Goal: Information Seeking & Learning: Check status

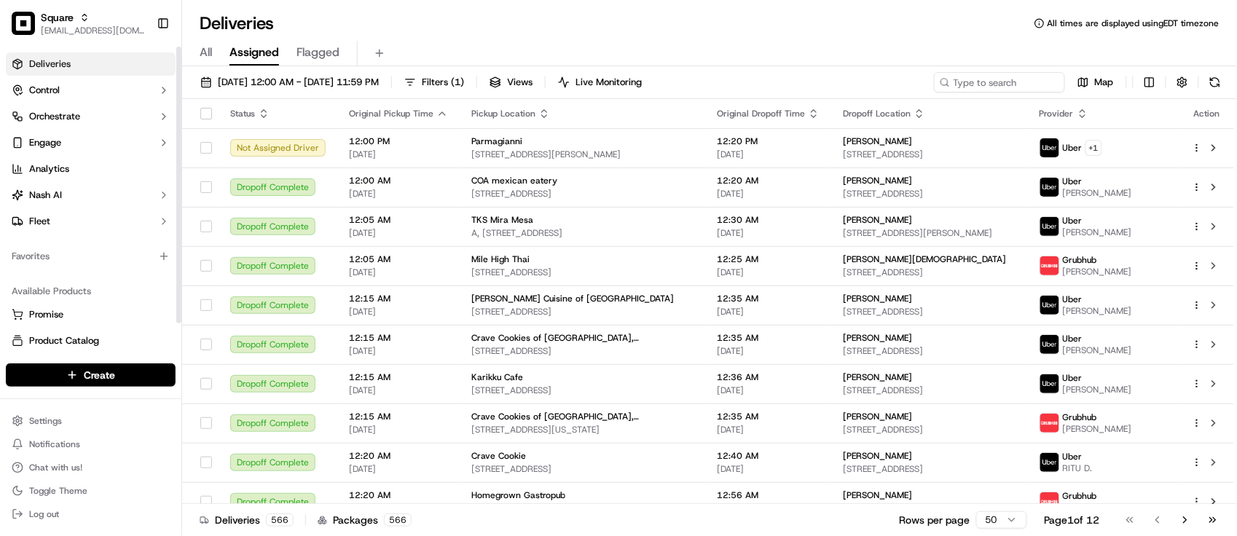
click at [46, 278] on div "Available Products Promise Product Catalog Returns" at bounding box center [90, 329] width 181 height 111
click at [515, 16] on div "Deliveries All times are displayed using EDT timezone" at bounding box center [709, 23] width 1055 height 23
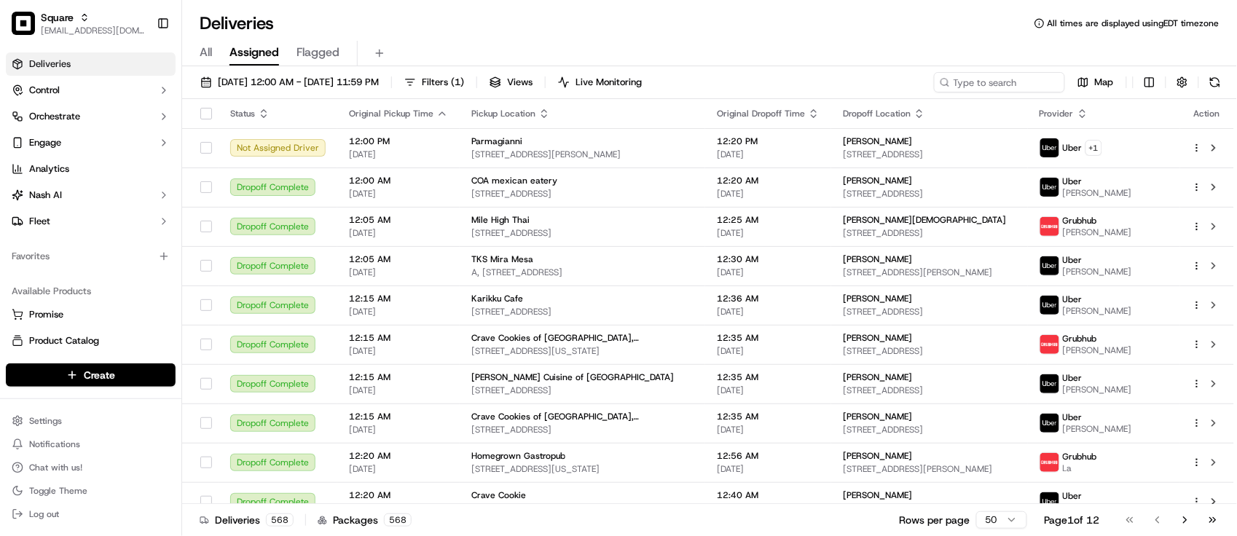
click at [514, 51] on div "All Assigned Flagged" at bounding box center [709, 53] width 1055 height 25
click at [1014, 82] on input at bounding box center [977, 82] width 175 height 20
paste input "9756379"
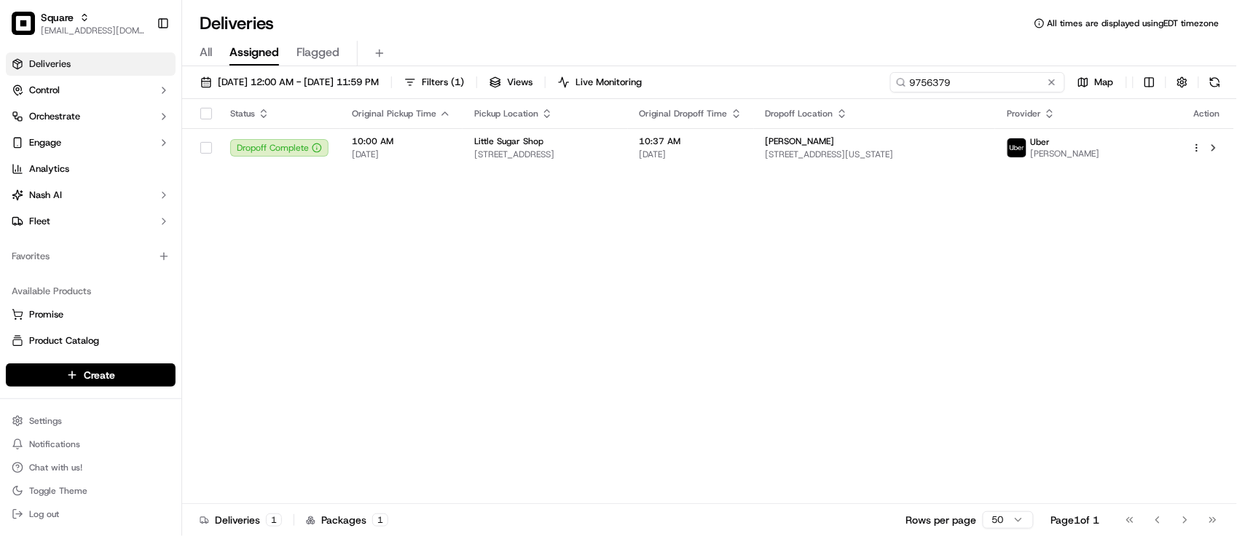
type input "9756379"
click at [868, 243] on div "Status Original Pickup Time Pickup Location Original Dropoff Time Dropoff Locat…" at bounding box center [708, 301] width 1052 height 405
click at [882, 162] on td "Marsha Montfort 1201 Pennsylvania Ave #14c, Brooklyn, NY 11239, USA" at bounding box center [875, 147] width 242 height 39
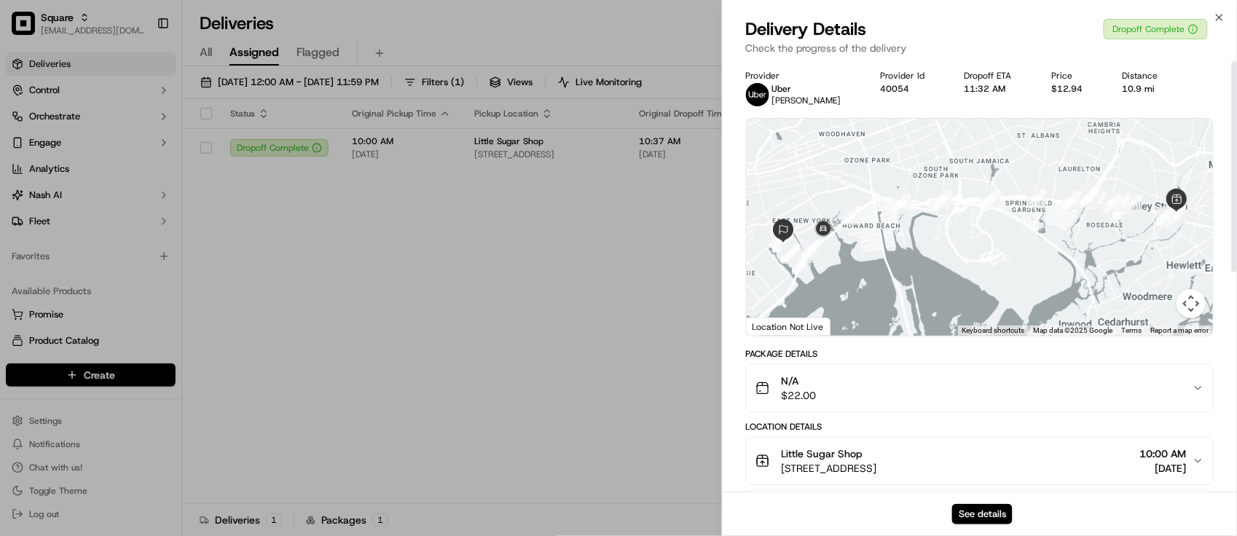
drag, startPoint x: 649, startPoint y: 304, endPoint x: 653, endPoint y: 297, distance: 8.1
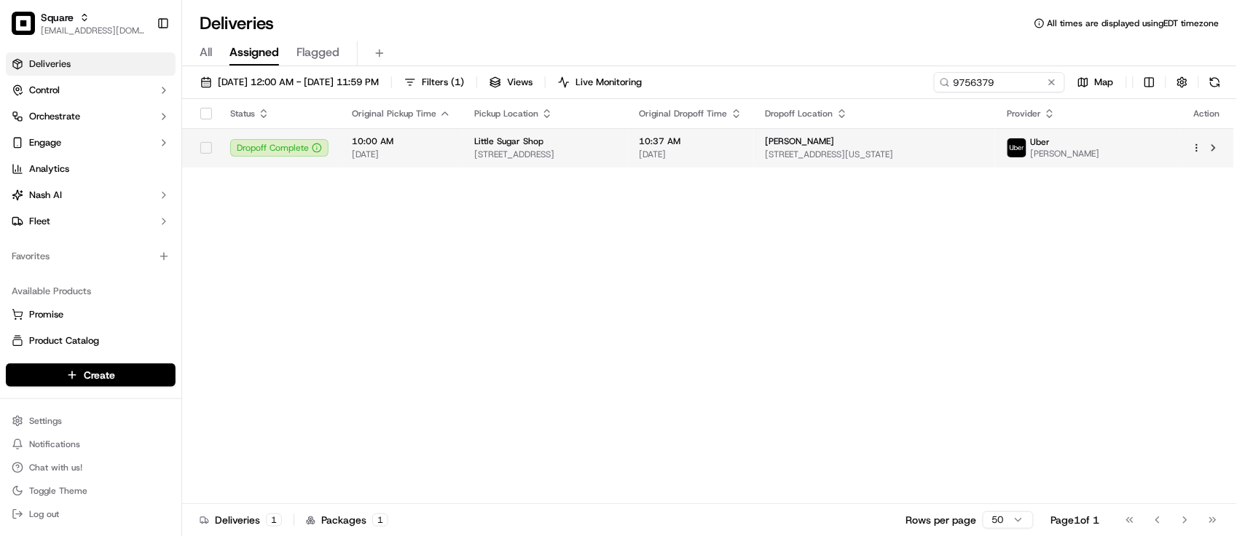
click at [703, 147] on tr "Dropoff Complete 10:00 AM 09/20/2025 Little Sugar Shop 157 Rockaway Ave, Valley…" at bounding box center [708, 147] width 1052 height 39
click at [840, 183] on div "Status Original Pickup Time Pickup Location Original Dropoff Time Dropoff Locat…" at bounding box center [708, 301] width 1052 height 405
click at [742, 150] on span "[DATE]" at bounding box center [691, 155] width 103 height 12
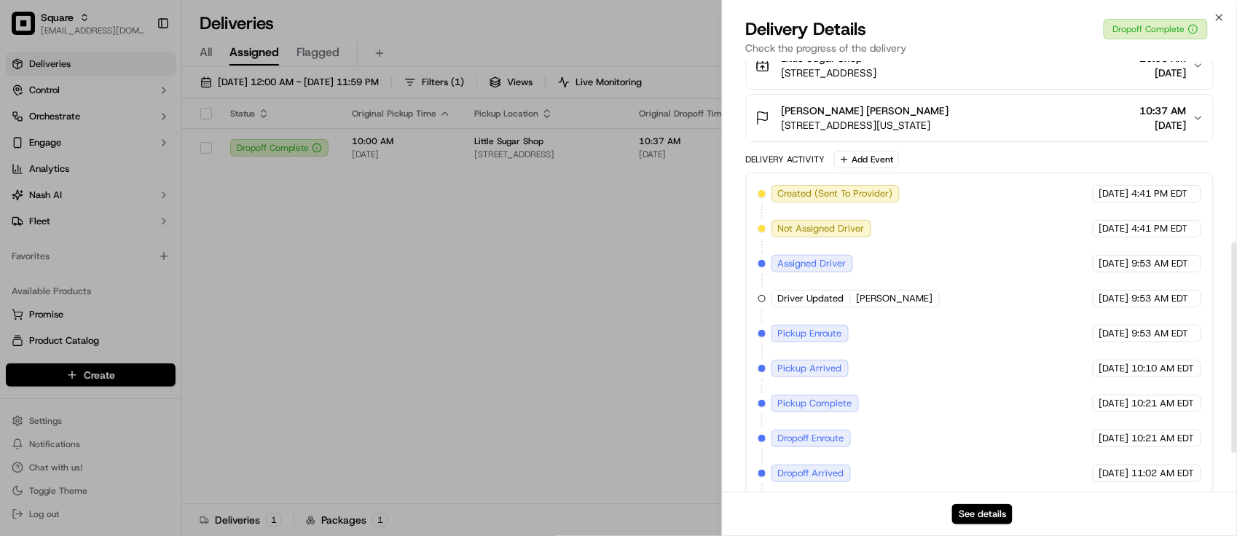
scroll to position [447, 0]
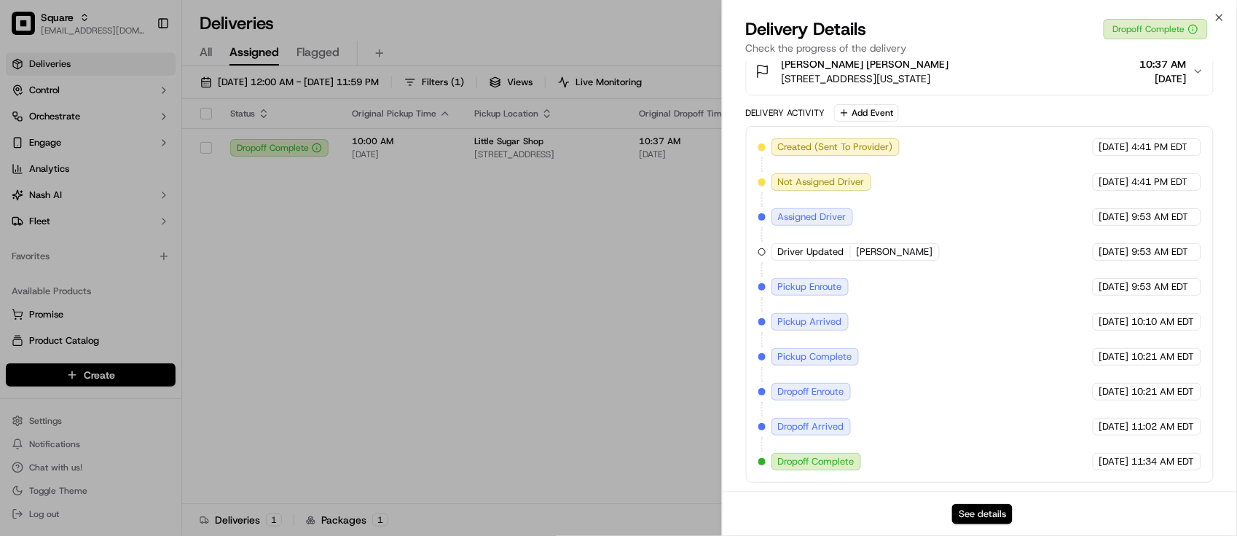
click at [970, 511] on button "See details" at bounding box center [982, 514] width 60 height 20
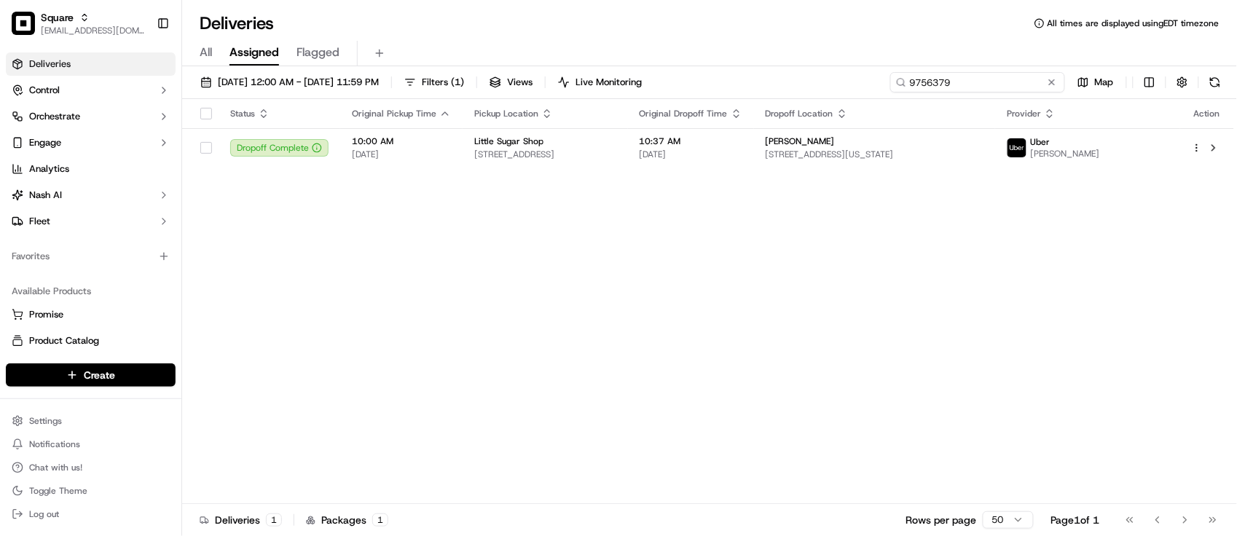
click at [1040, 82] on input "9756379" at bounding box center [977, 82] width 175 height 20
click at [1043, 87] on input "9756379" at bounding box center [977, 82] width 175 height 20
click at [1051, 87] on button at bounding box center [1052, 82] width 15 height 15
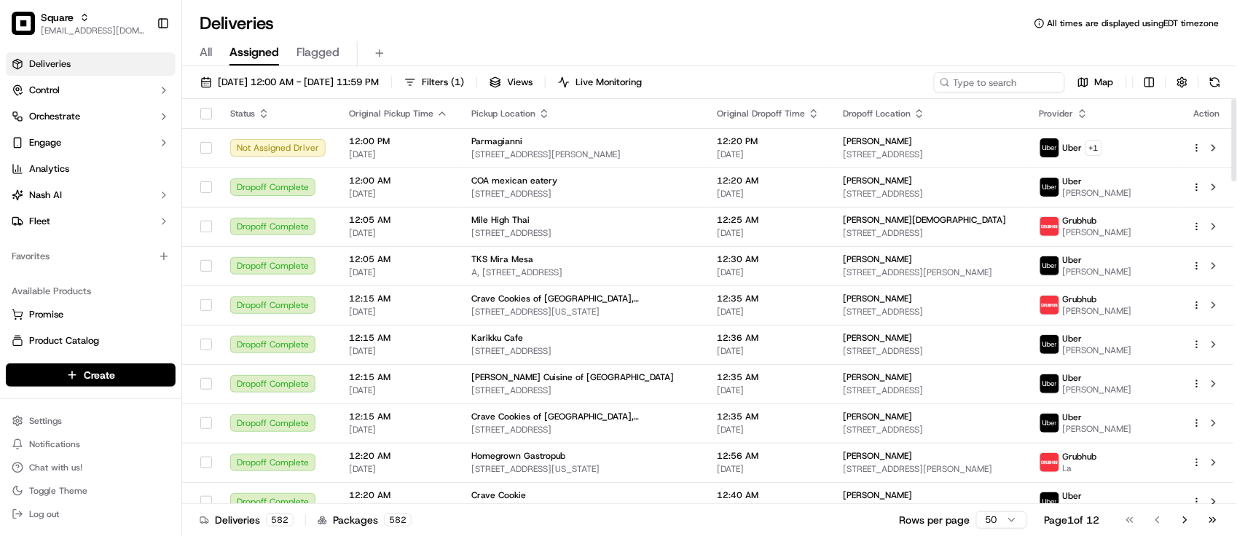
click at [452, 18] on div "Deliveries All times are displayed using EDT timezone" at bounding box center [709, 23] width 1055 height 23
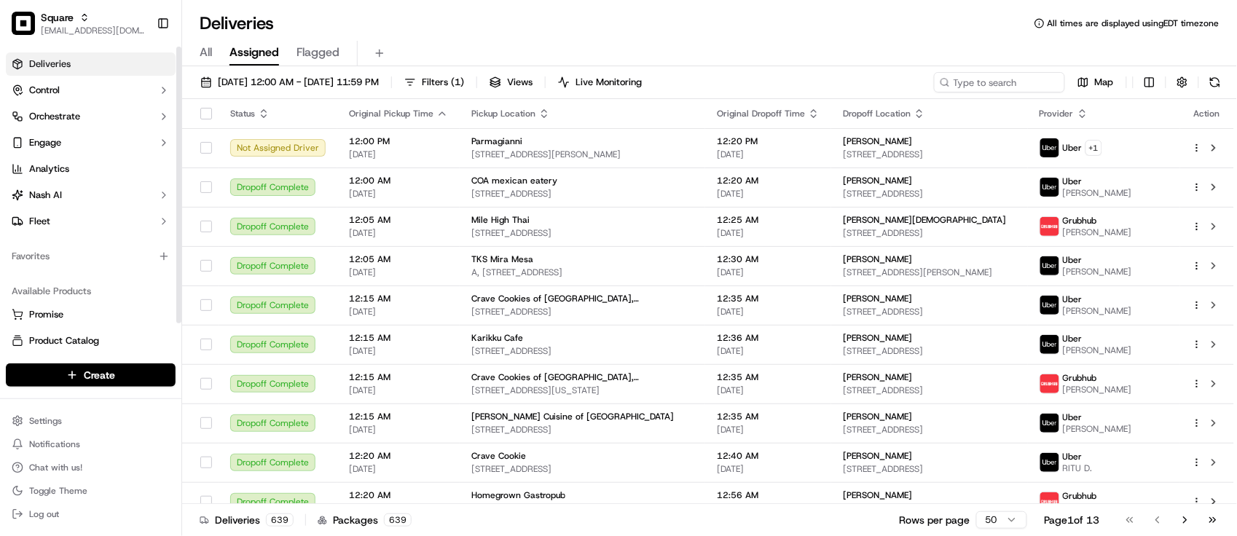
click at [63, 264] on div "Favorites" at bounding box center [91, 256] width 170 height 23
click at [409, 31] on div "Deliveries All times are displayed using EDT timezone" at bounding box center [709, 23] width 1055 height 23
click at [101, 267] on div "Favorites" at bounding box center [91, 256] width 170 height 23
click at [392, 12] on div "Deliveries All times are displayed using EDT timezone" at bounding box center [709, 23] width 1055 height 23
click at [413, 7] on div "Deliveries All times are displayed using EDT timezone All Assigned Flagged 09/2…" at bounding box center [709, 268] width 1055 height 536
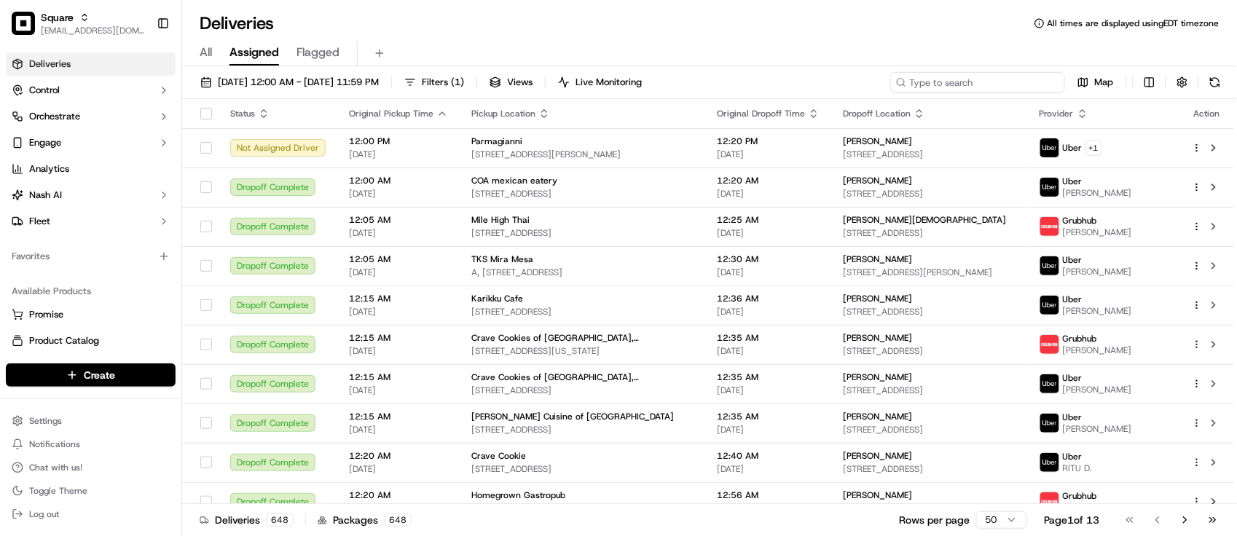
click at [1005, 90] on input at bounding box center [977, 82] width 175 height 20
paste input "8608199"
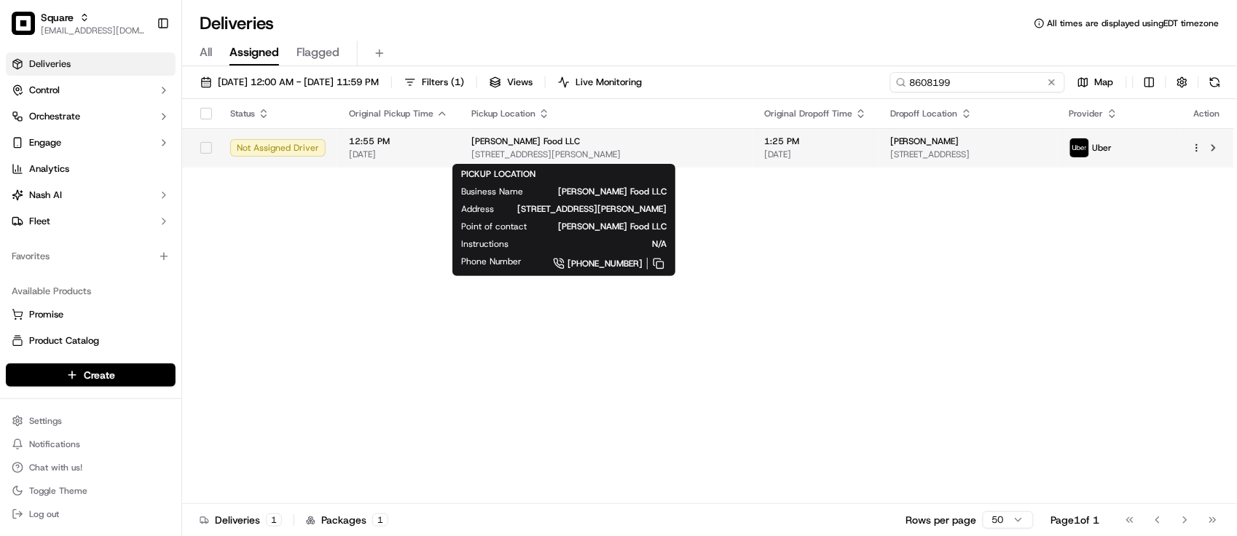
type input "8608199"
click at [660, 146] on div "Pidde Food LLC" at bounding box center [606, 142] width 270 height 12
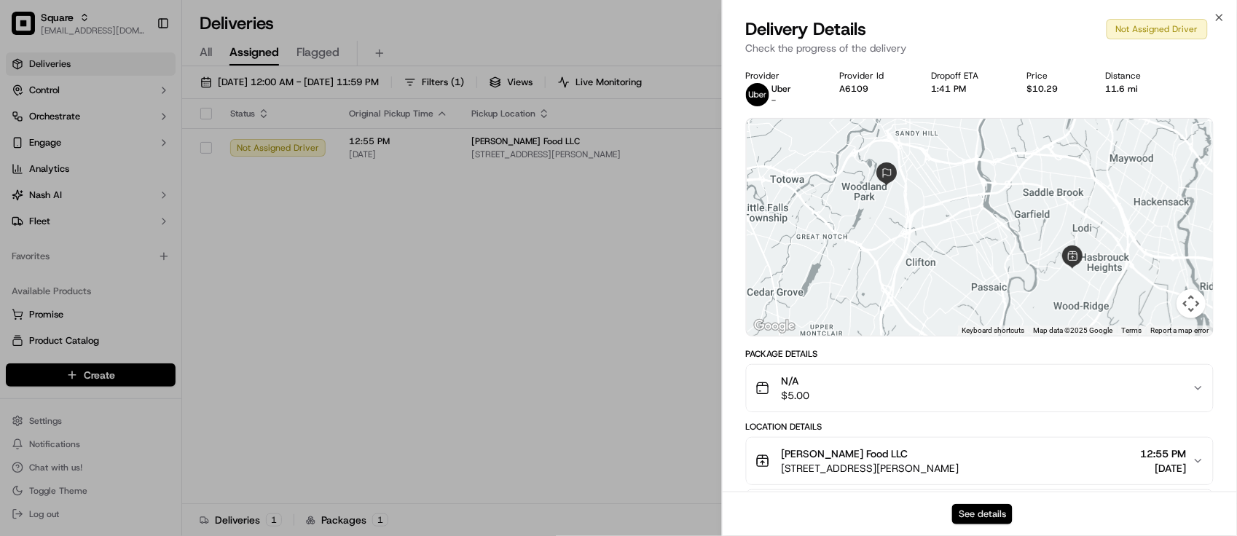
click at [970, 508] on button "See details" at bounding box center [982, 514] width 60 height 20
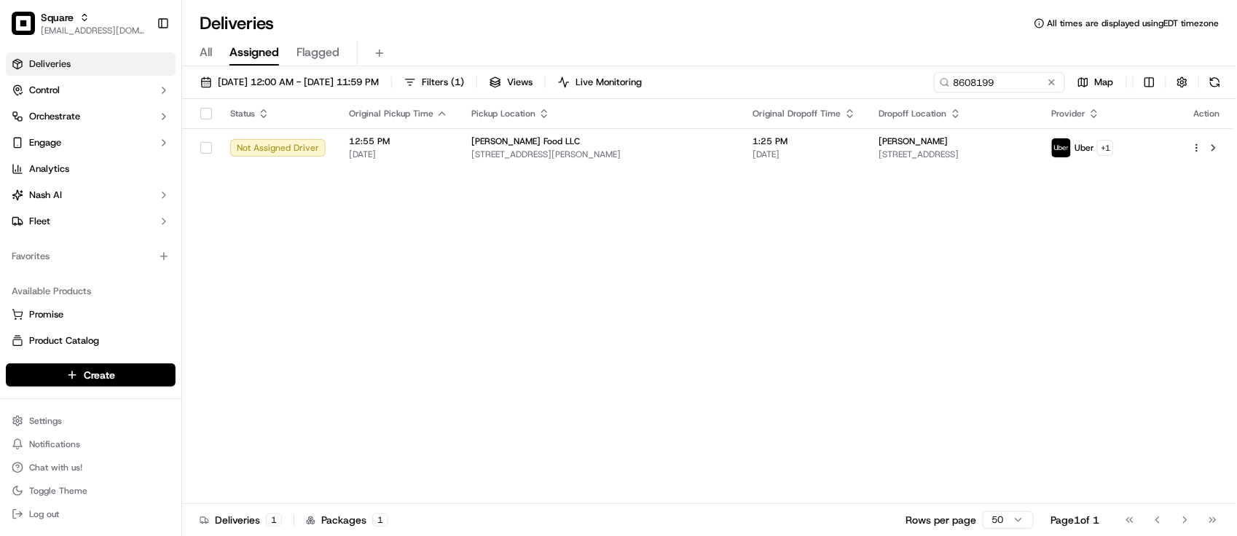
drag, startPoint x: 609, startPoint y: 337, endPoint x: 656, endPoint y: 318, distance: 51.3
click at [610, 337] on div "Status Original Pickup Time Pickup Location Original Dropoff Time Dropoff Locat…" at bounding box center [708, 301] width 1052 height 405
click at [753, 139] on span "1:25 PM" at bounding box center [804, 142] width 103 height 12
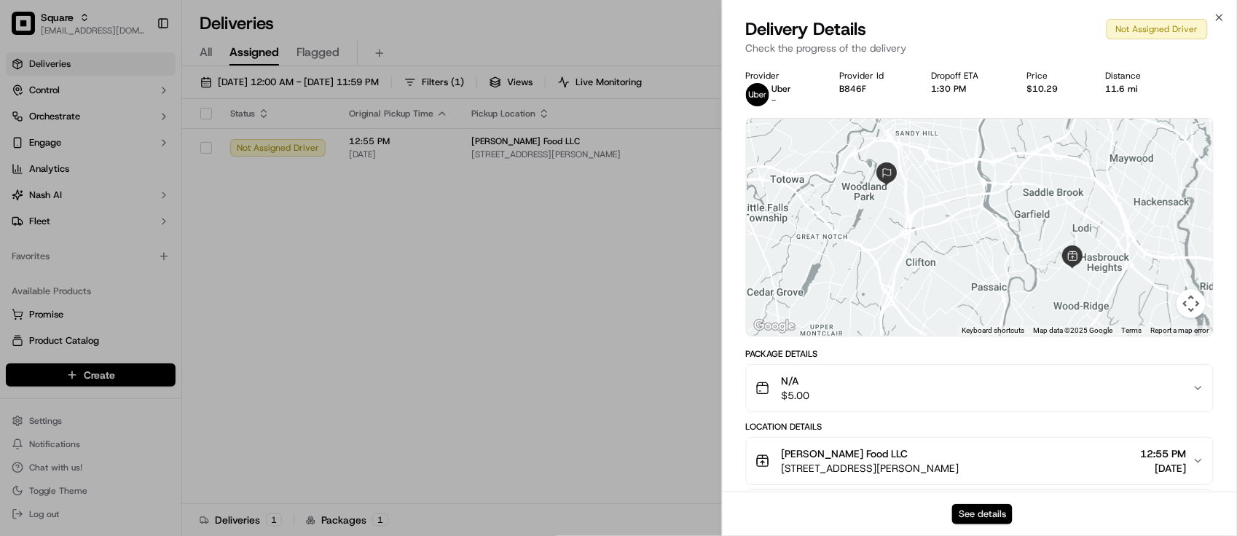
click at [967, 516] on button "See details" at bounding box center [982, 514] width 60 height 20
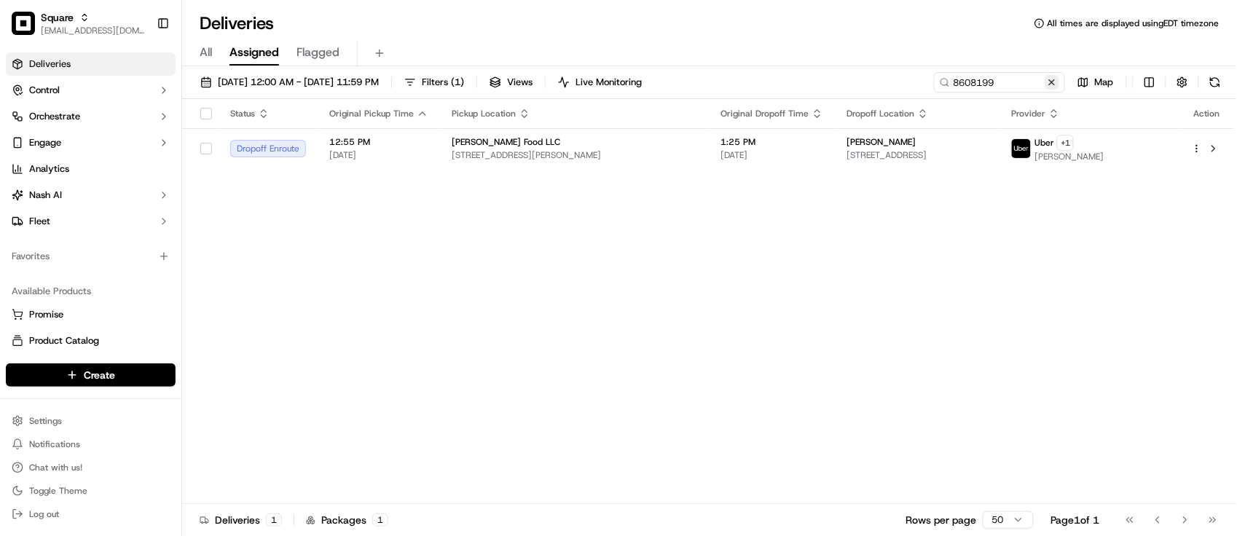
click at [1048, 81] on button at bounding box center [1052, 82] width 15 height 15
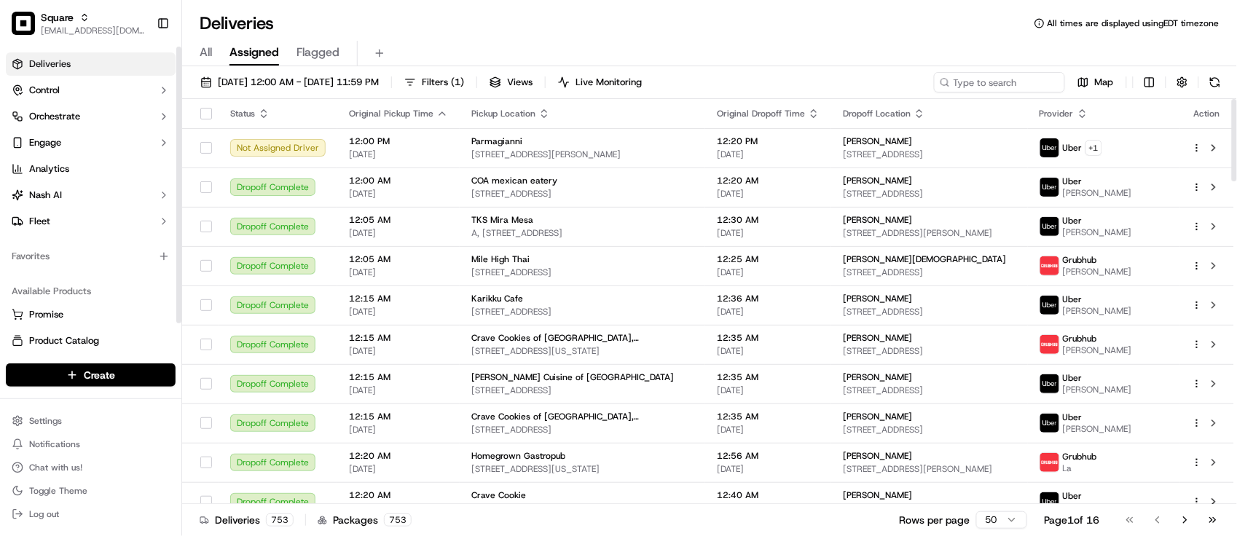
click at [146, 289] on div "Available Products" at bounding box center [91, 291] width 170 height 23
click at [970, 89] on input at bounding box center [977, 82] width 175 height 20
paste input "0776454"
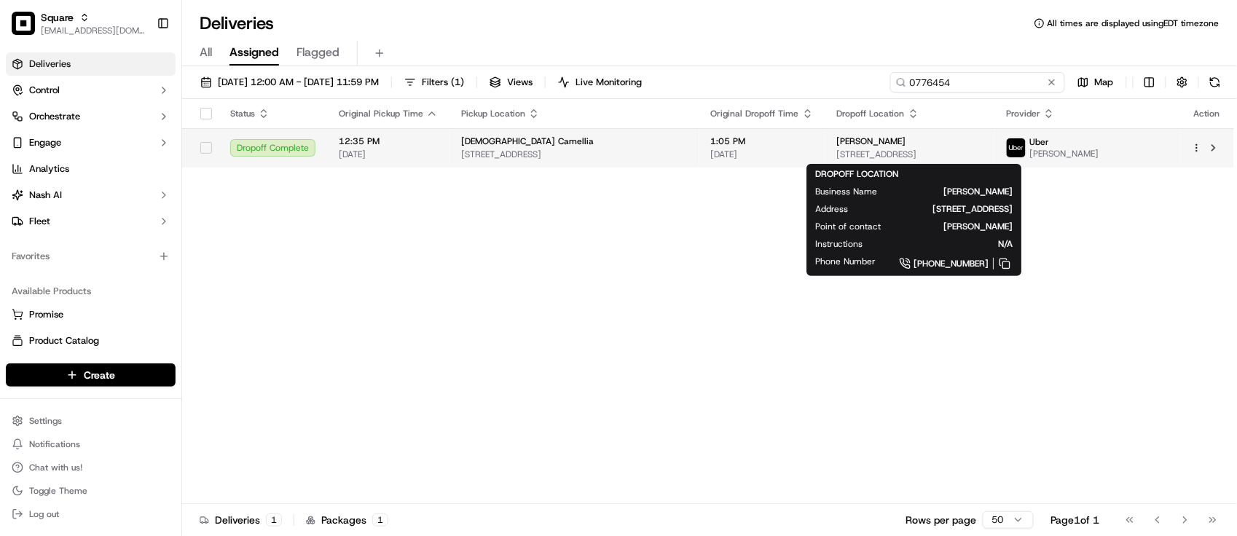
type input "0776454"
click at [858, 143] on span "Sharon Baldwin" at bounding box center [871, 142] width 69 height 12
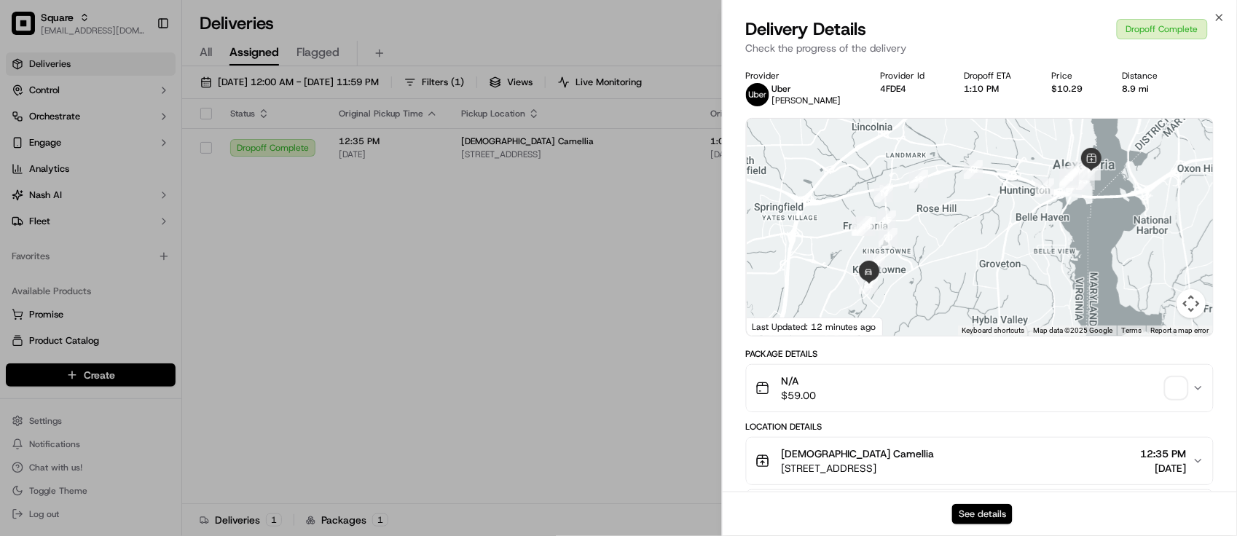
click at [965, 510] on button "See details" at bounding box center [982, 514] width 60 height 20
drag, startPoint x: 500, startPoint y: 336, endPoint x: 734, endPoint y: 155, distance: 295.5
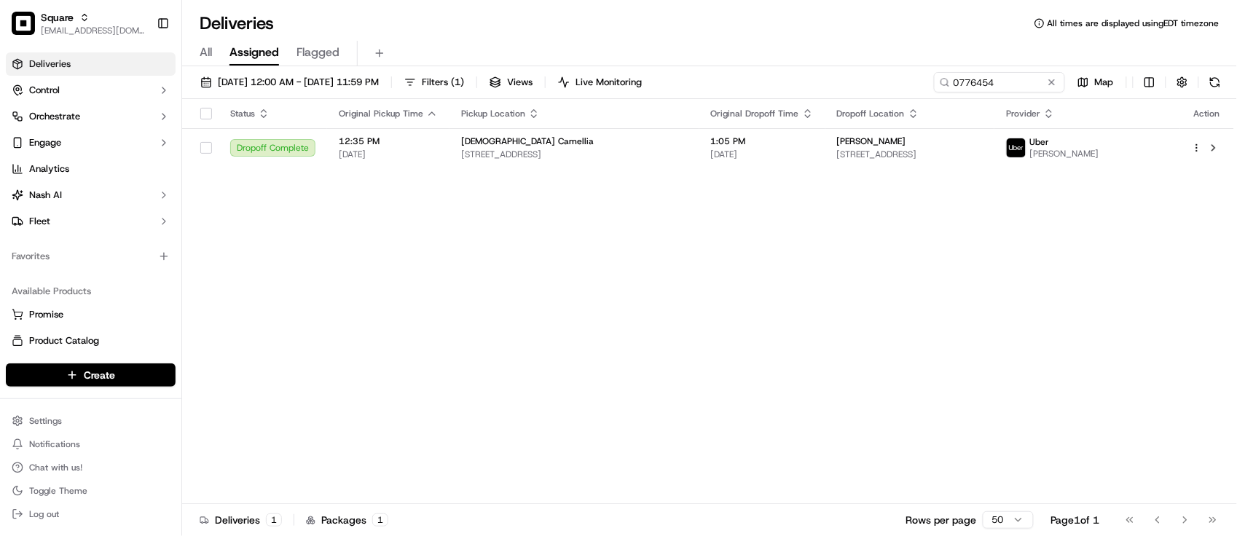
drag, startPoint x: 1053, startPoint y: 76, endPoint x: 1046, endPoint y: 67, distance: 11.9
click at [1053, 77] on button at bounding box center [1052, 82] width 15 height 15
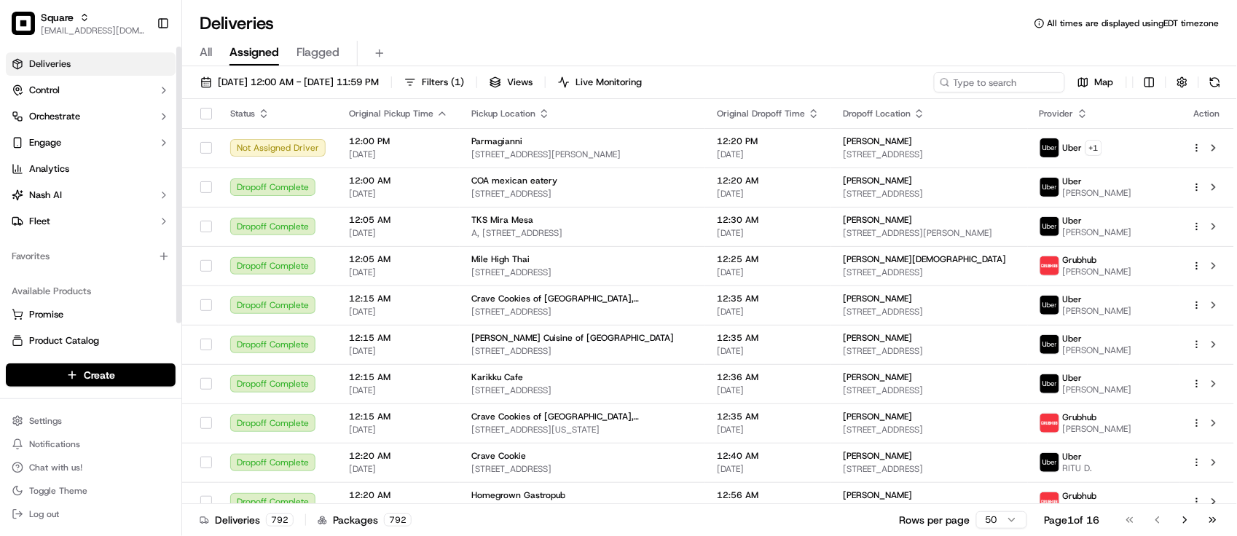
click at [78, 284] on div "Available Products" at bounding box center [91, 291] width 170 height 23
drag, startPoint x: 464, startPoint y: 41, endPoint x: 511, endPoint y: 26, distance: 49.5
click at [465, 41] on div "All Assigned Flagged" at bounding box center [709, 53] width 1055 height 25
click at [436, 31] on div "Deliveries All times are displayed using EDT timezone" at bounding box center [709, 23] width 1055 height 23
click at [106, 282] on div "Available Products" at bounding box center [91, 291] width 170 height 23
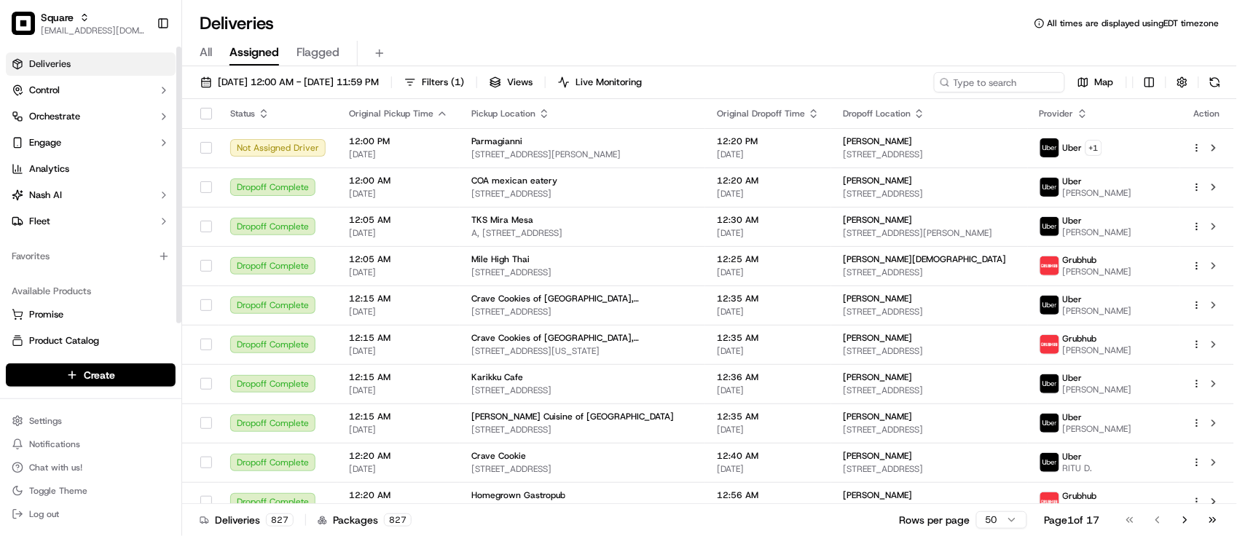
click at [82, 275] on div "Available Products Promise Product Catalog Returns" at bounding box center [90, 329] width 181 height 111
click at [970, 91] on input at bounding box center [977, 82] width 175 height 20
paste input "5363795"
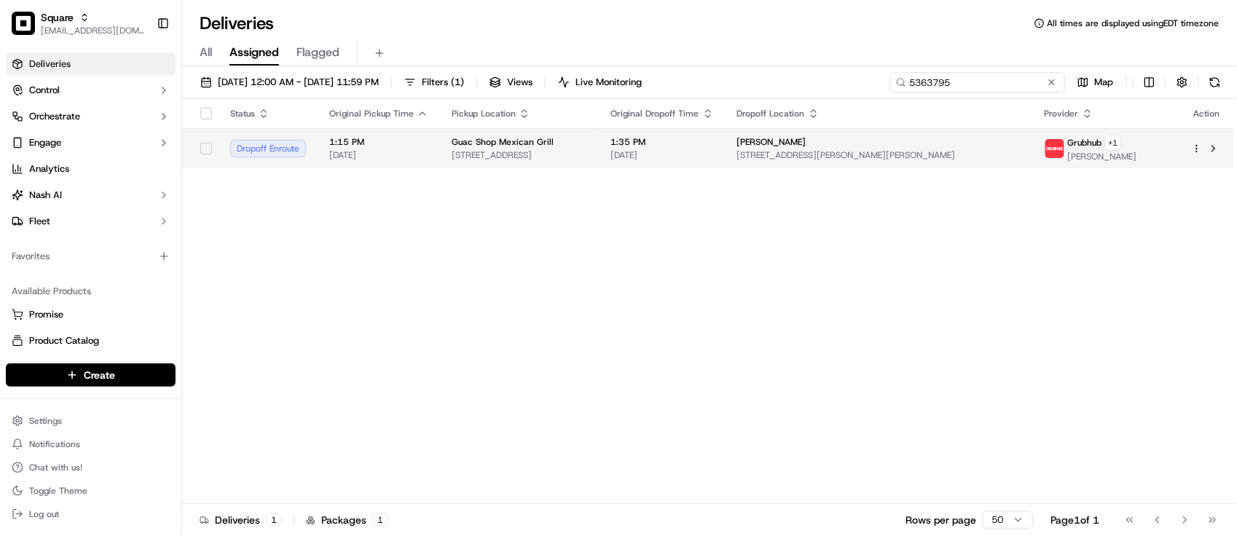
type input "5363795"
click at [807, 146] on span "[PERSON_NAME]" at bounding box center [771, 142] width 69 height 12
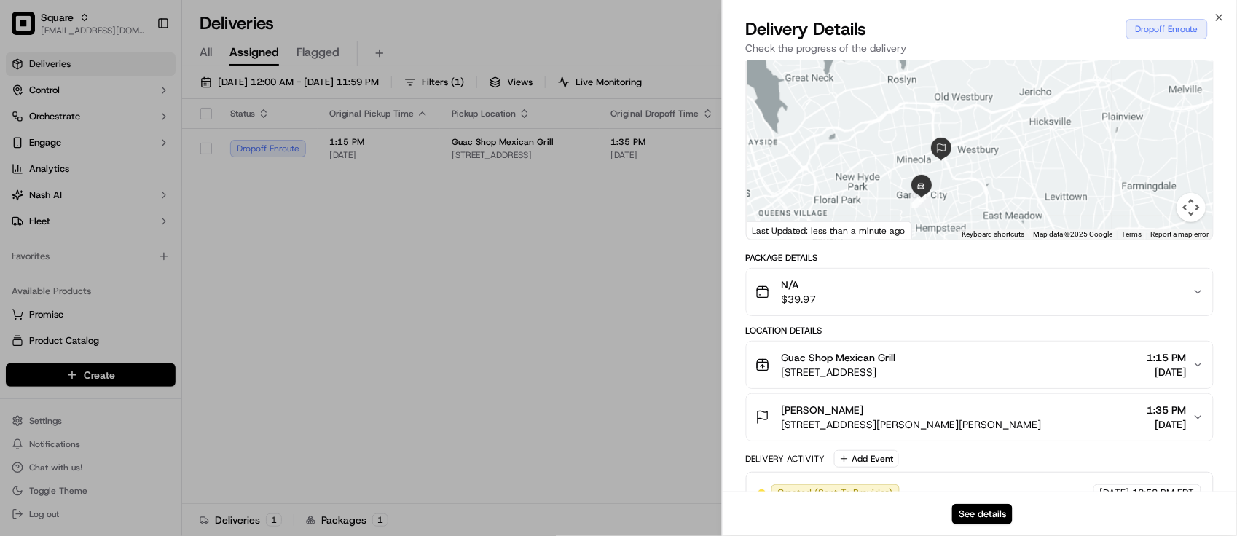
scroll to position [273, 0]
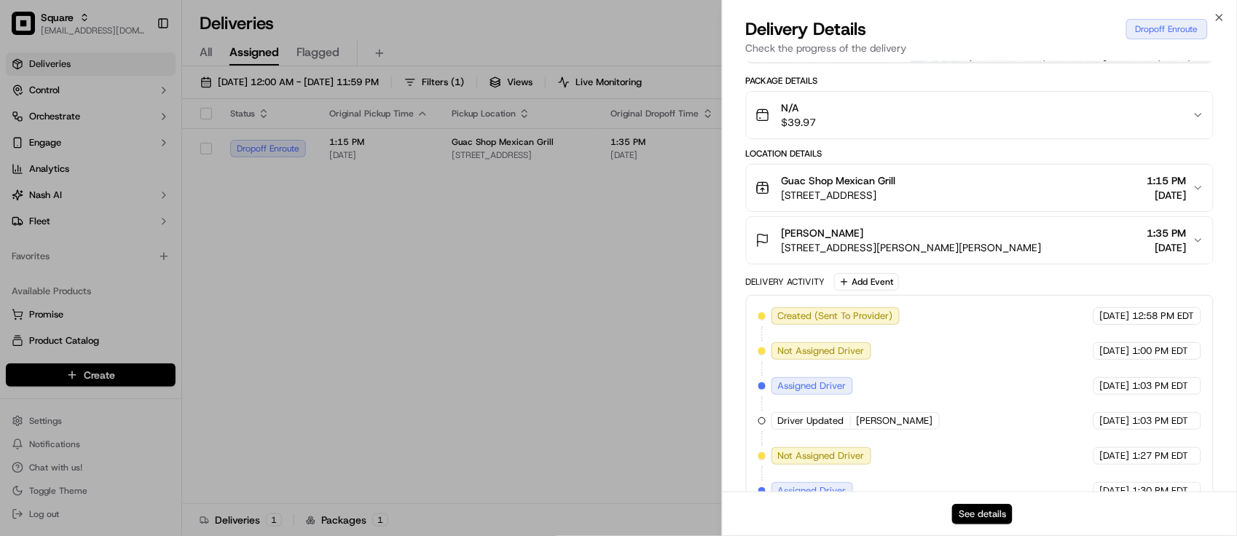
click at [987, 518] on button "See details" at bounding box center [982, 514] width 60 height 20
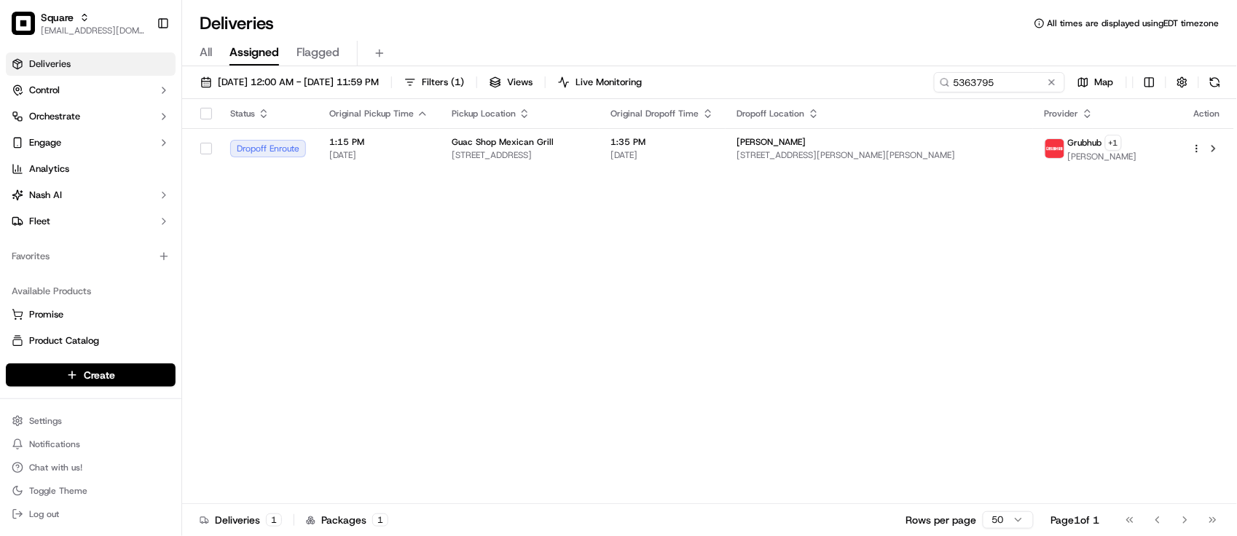
drag, startPoint x: 372, startPoint y: 364, endPoint x: 824, endPoint y: 202, distance: 480.0
click at [374, 366] on div "Status Original Pickup Time Pickup Location Original Dropoff Time Dropoff Locat…" at bounding box center [708, 301] width 1052 height 405
click at [463, 297] on div "Status Original Pickup Time Pickup Location Original Dropoff Time Dropoff Locat…" at bounding box center [708, 301] width 1052 height 405
drag, startPoint x: 708, startPoint y: 295, endPoint x: 756, endPoint y: 237, distance: 75.6
click at [709, 295] on div "Status Original Pickup Time Pickup Location Original Dropoff Time Dropoff Locat…" at bounding box center [708, 301] width 1052 height 405
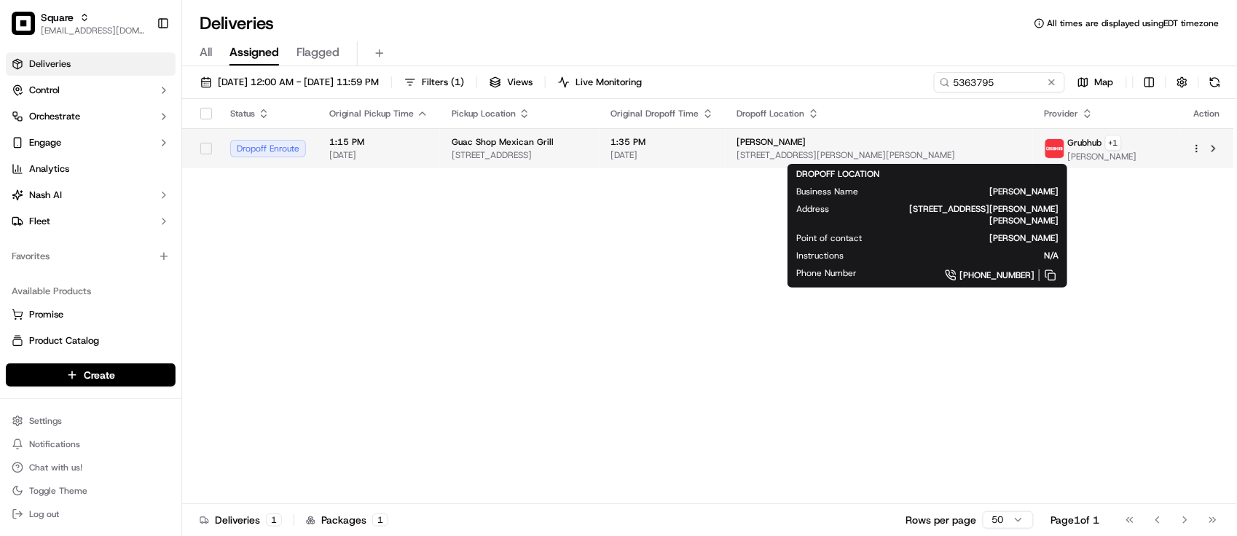
click at [947, 155] on span "[STREET_ADDRESS][PERSON_NAME][PERSON_NAME]" at bounding box center [879, 155] width 284 height 12
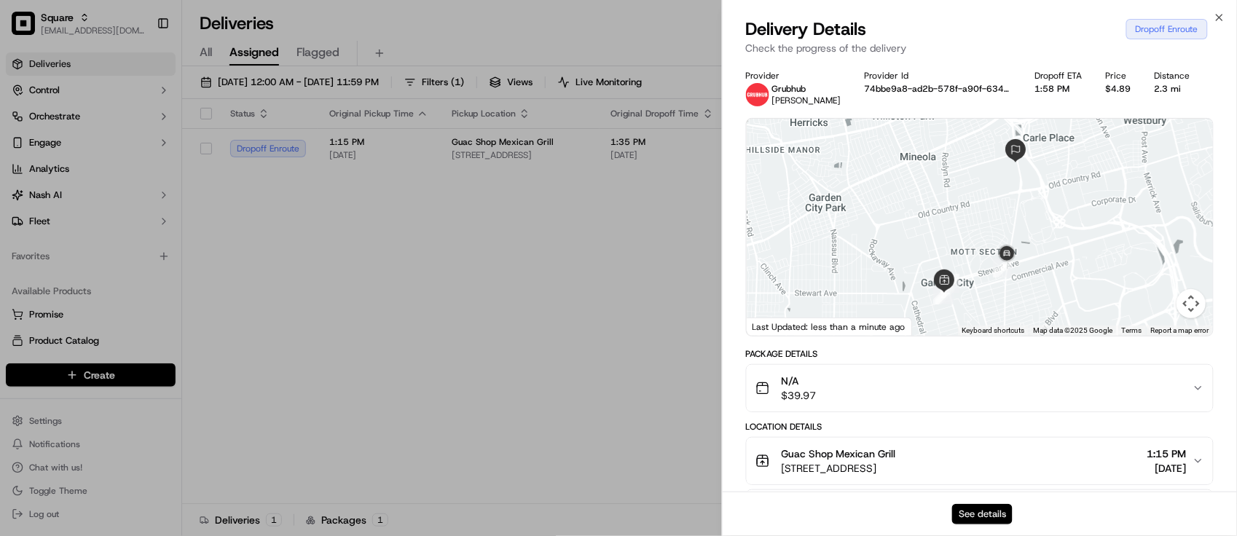
click at [980, 517] on button "See details" at bounding box center [982, 514] width 60 height 20
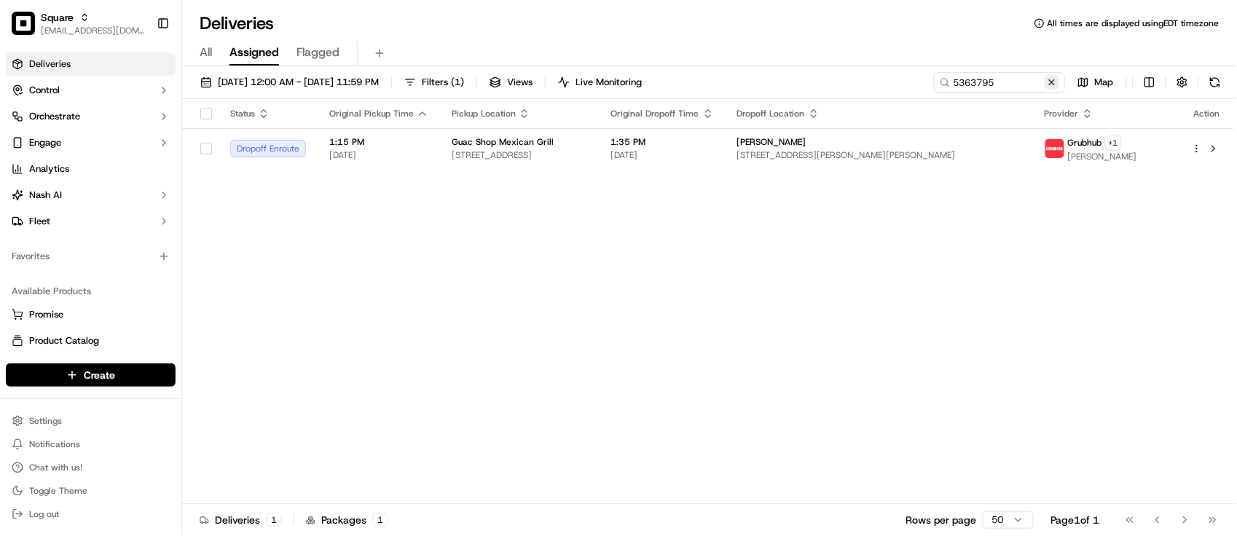
click at [1053, 85] on button at bounding box center [1052, 82] width 15 height 15
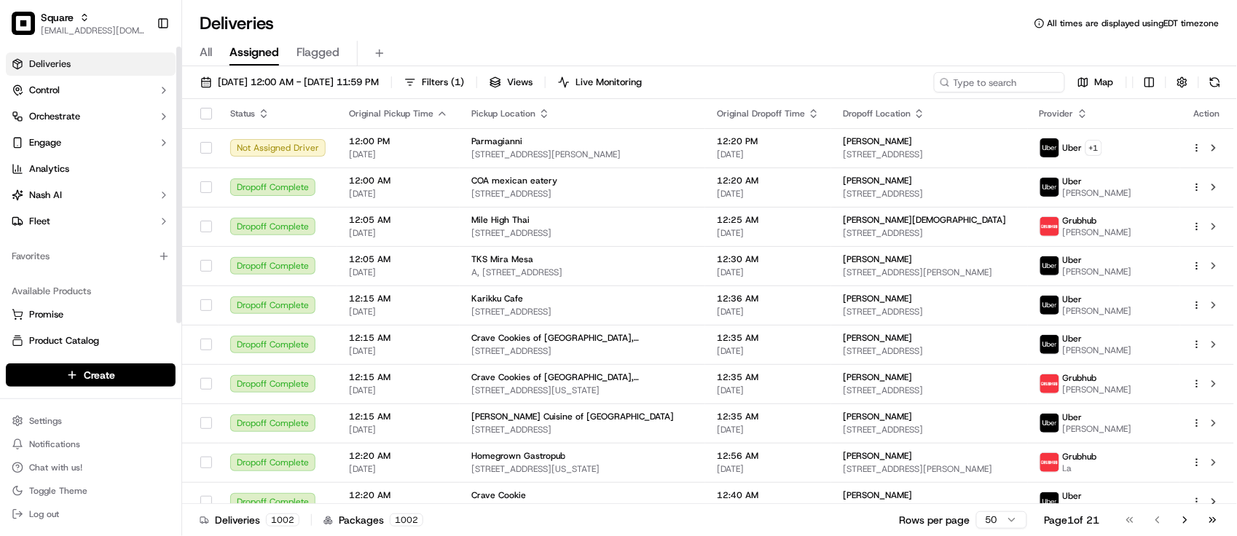
click at [92, 278] on div "Available Products Promise Product Catalog Returns" at bounding box center [90, 329] width 181 height 111
click at [477, 19] on div "Deliveries All times are displayed using EDT timezone" at bounding box center [709, 23] width 1055 height 23
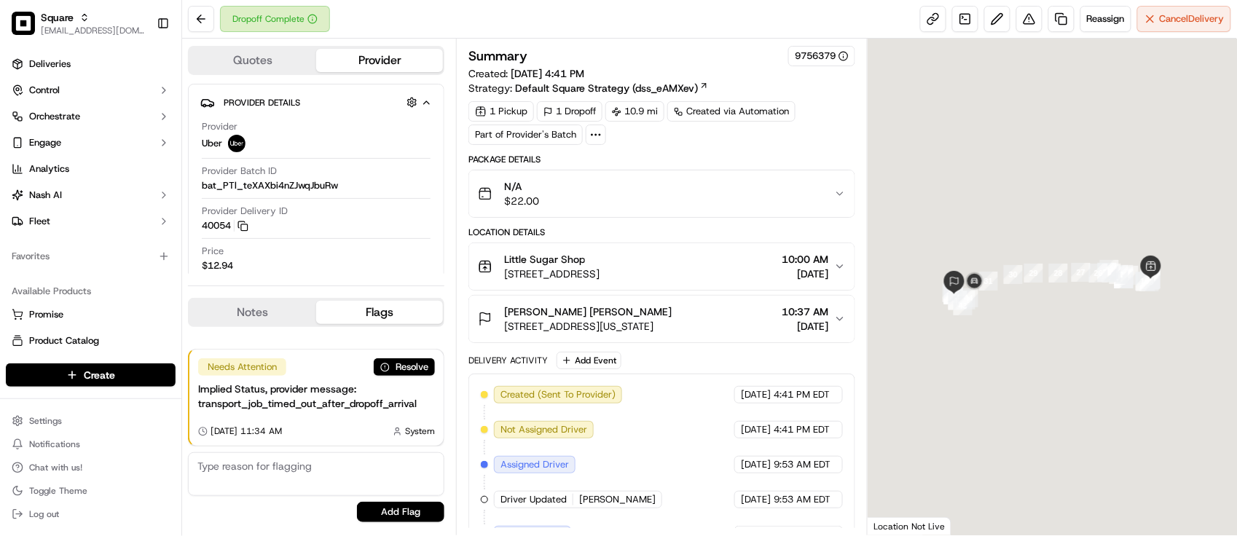
scroll to position [12, 0]
click at [346, 126] on div "Provider Uber" at bounding box center [316, 136] width 229 height 32
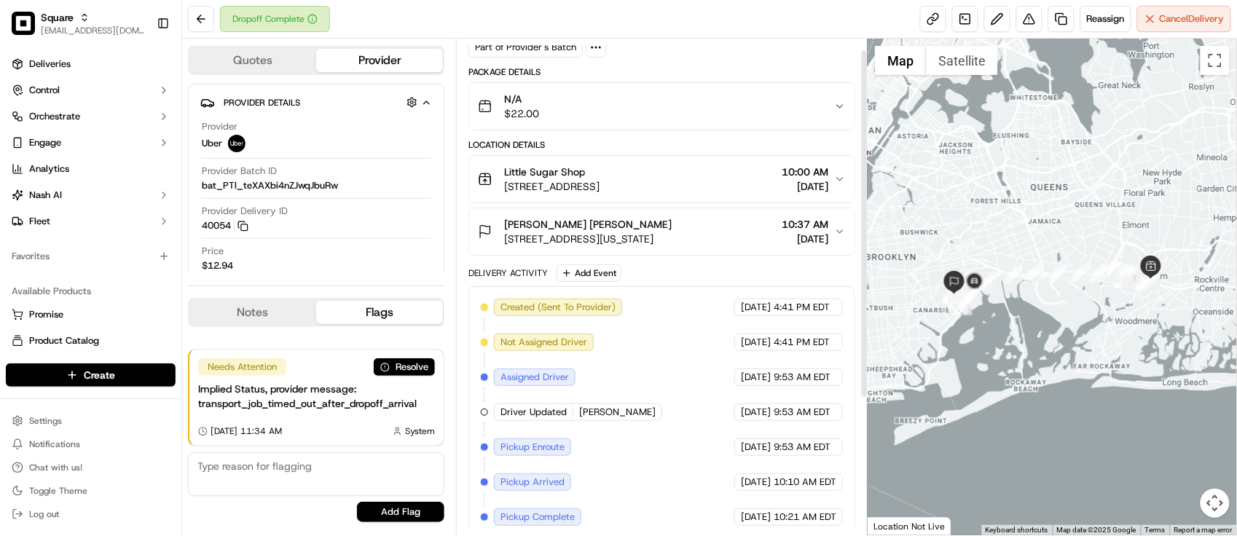
scroll to position [208, 0]
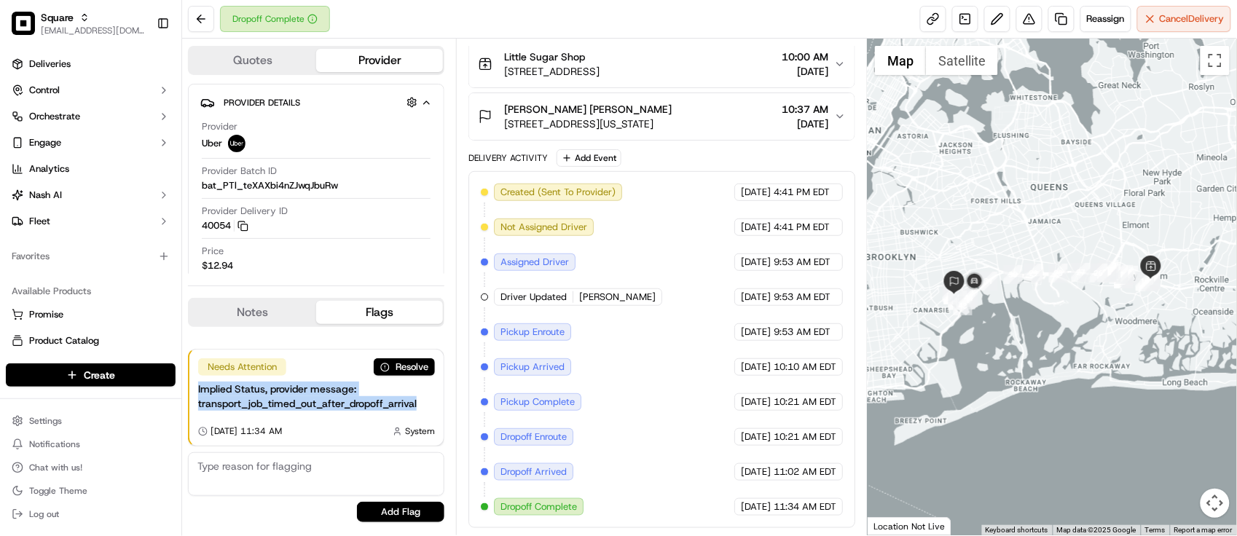
drag, startPoint x: 193, startPoint y: 391, endPoint x: 441, endPoint y: 413, distance: 248.7
click at [441, 413] on div "Needs Attention Resolve Implied Status, provider message: transport_job_timed_o…" at bounding box center [316, 398] width 254 height 96
click at [632, 459] on div "Created (Sent To Provider) Uber 09/19/2025 4:41 PM EDT Not Assigned Driver Uber…" at bounding box center [662, 350] width 362 height 332
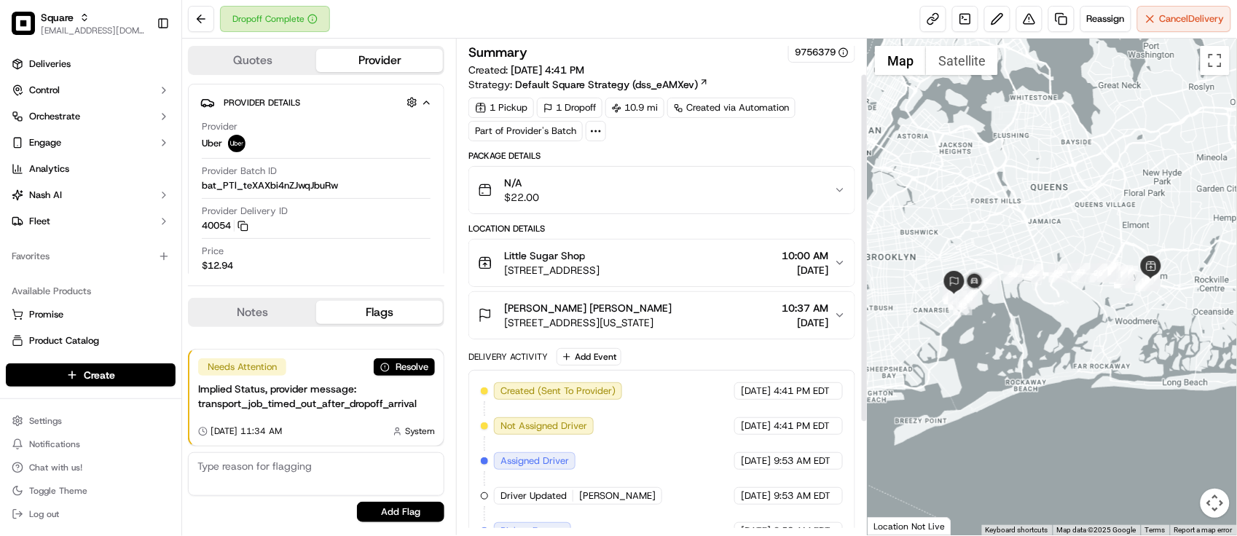
scroll to position [0, 0]
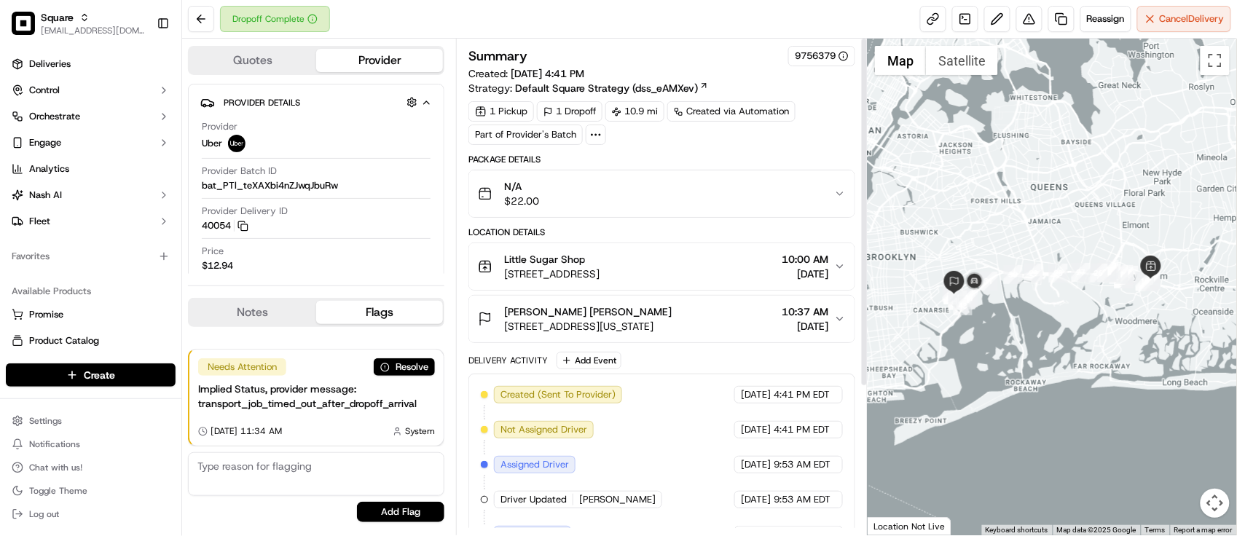
click at [755, 267] on div "Little Sugar Shop 157 Rockaway Ave, Valley Stream, NY 11580, USA 10:00 AM 09/20…" at bounding box center [656, 266] width 356 height 29
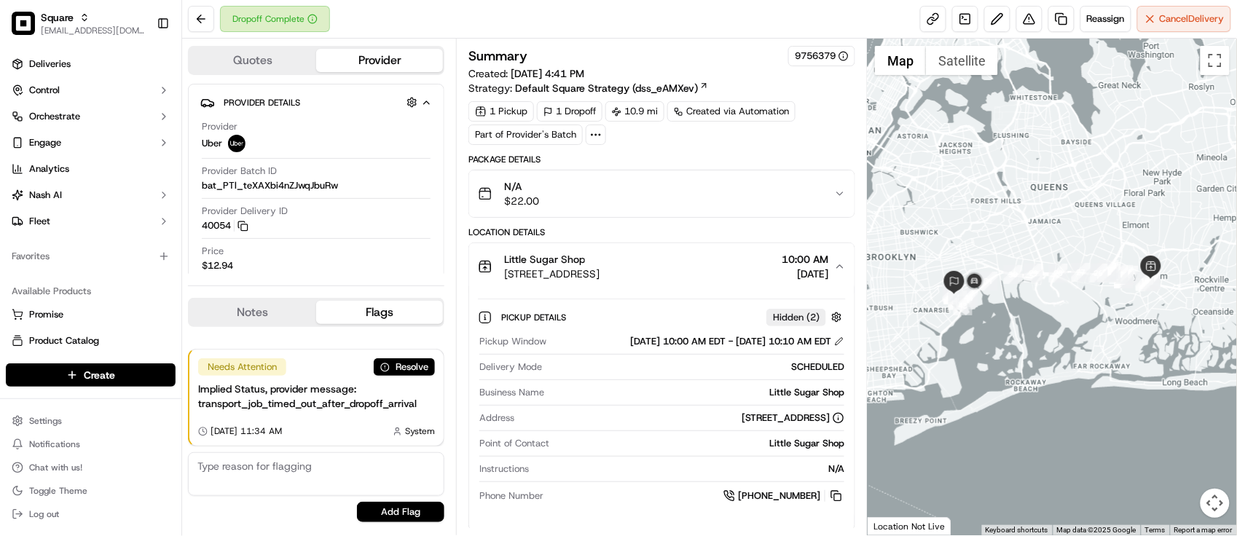
click at [756, 267] on div "Little Sugar Shop 157 Rockaway Ave, Valley Stream, NY 11580, USA 10:00 AM 09/20…" at bounding box center [656, 266] width 356 height 29
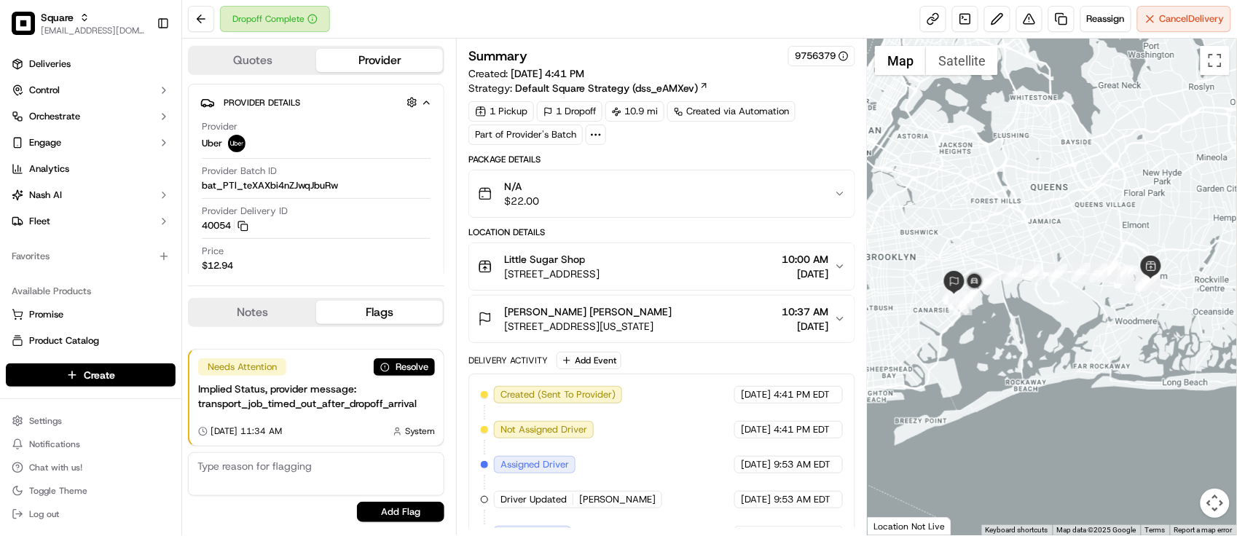
click at [756, 267] on div "Little Sugar Shop 157 Rockaway Ave, Valley Stream, NY 11580, USA 10:00 AM 09/20…" at bounding box center [656, 266] width 356 height 29
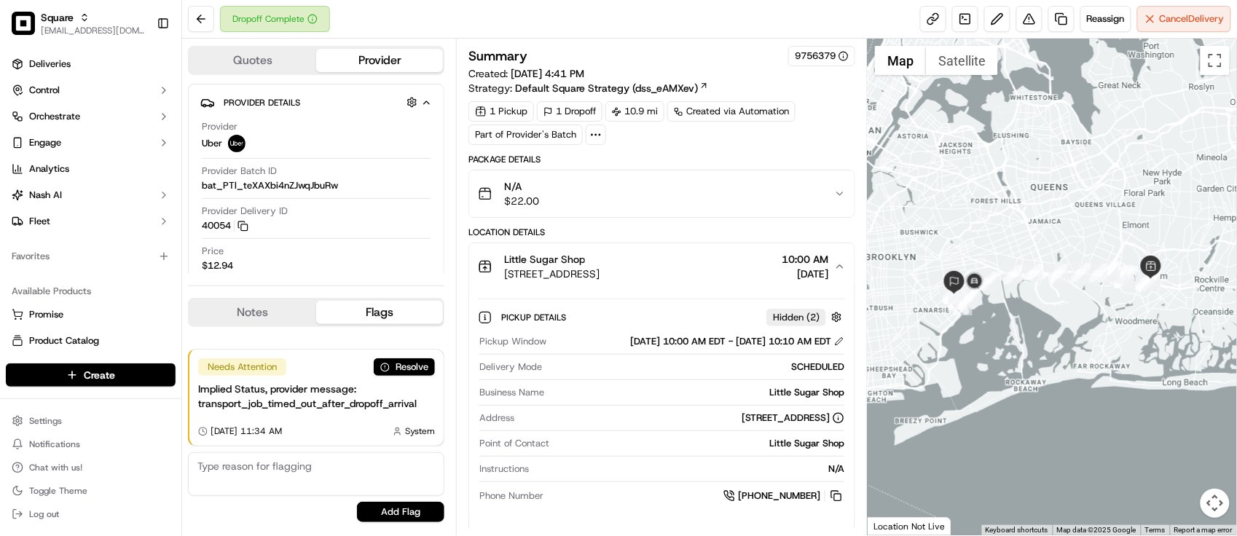
click at [756, 267] on div "Little Sugar Shop 157 Rockaway Ave, Valley Stream, NY 11580, USA 10:00 AM 09/20…" at bounding box center [656, 266] width 356 height 29
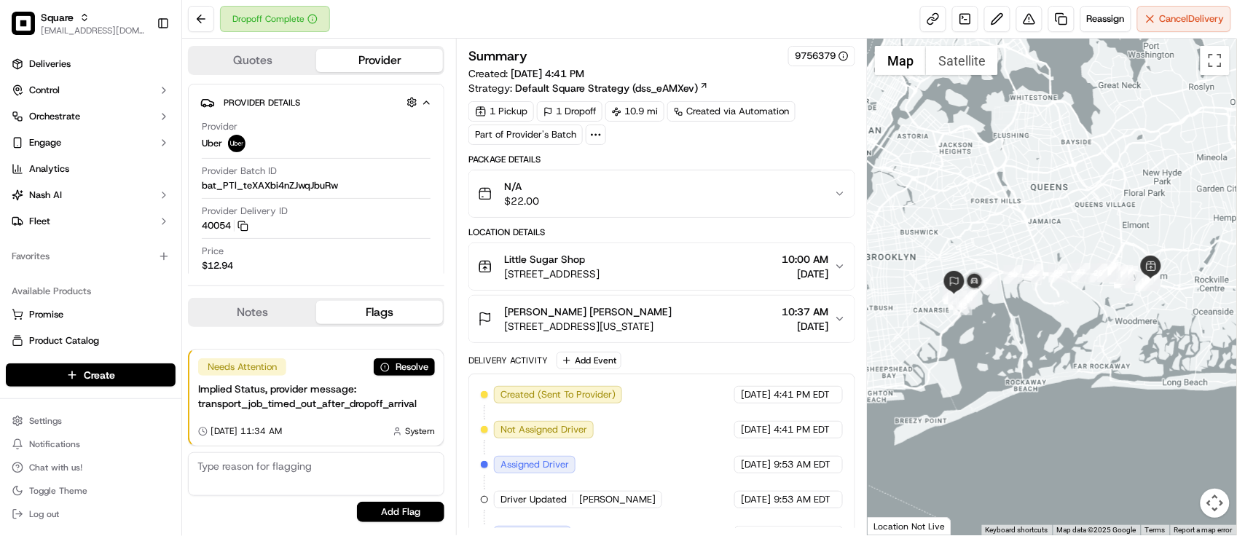
click at [672, 315] on div "Marsha Montfort Marsha Montfort" at bounding box center [588, 312] width 168 height 15
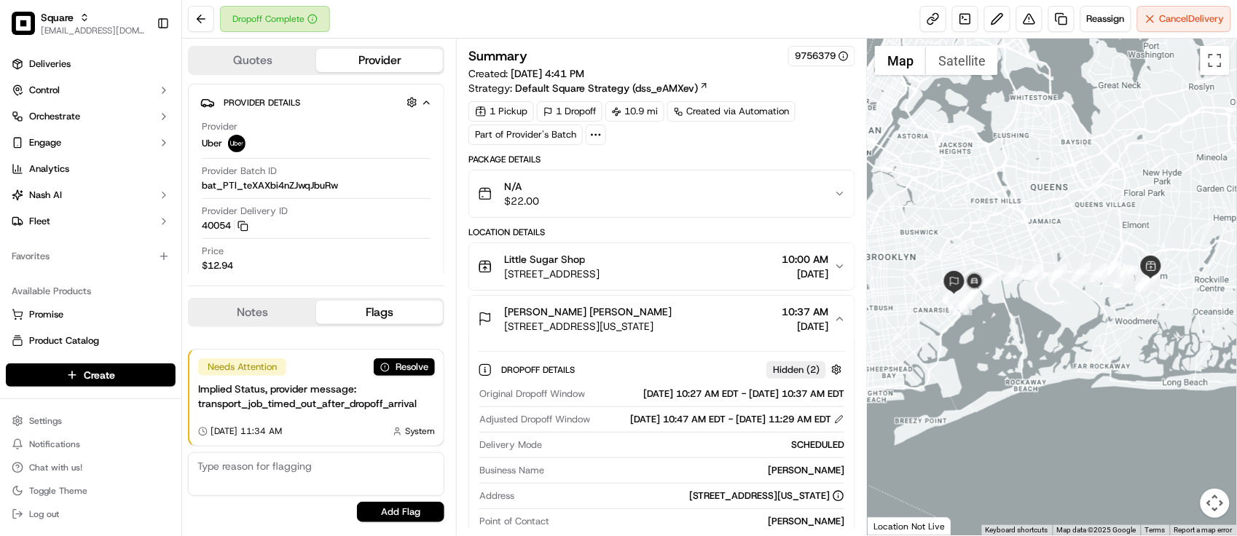
click at [672, 315] on div "Marsha Montfort Marsha Montfort" at bounding box center [588, 312] width 168 height 15
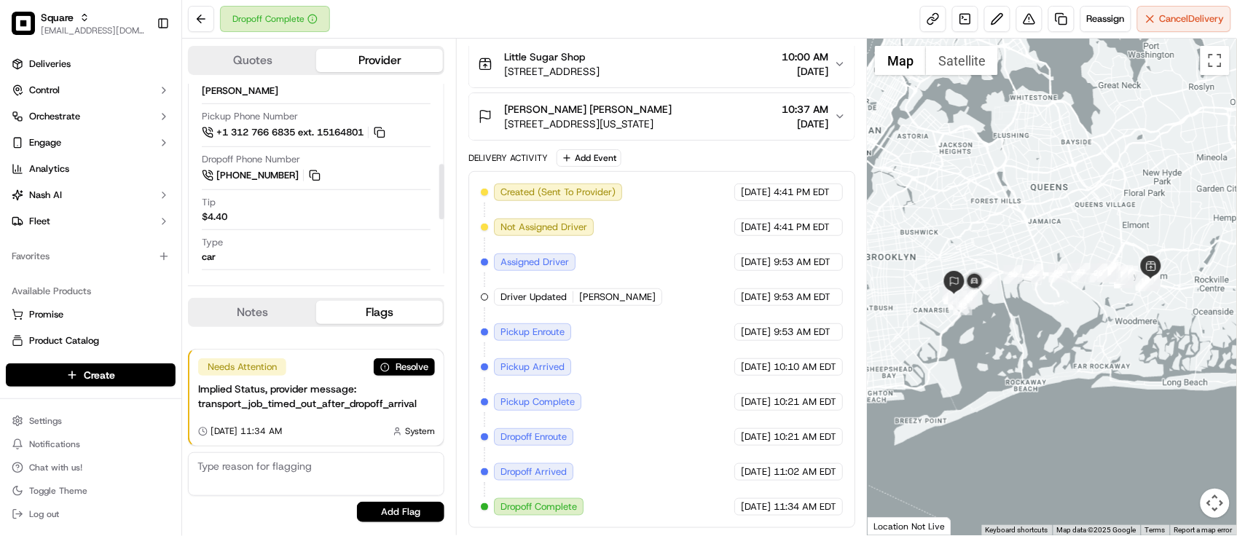
scroll to position [192, 0]
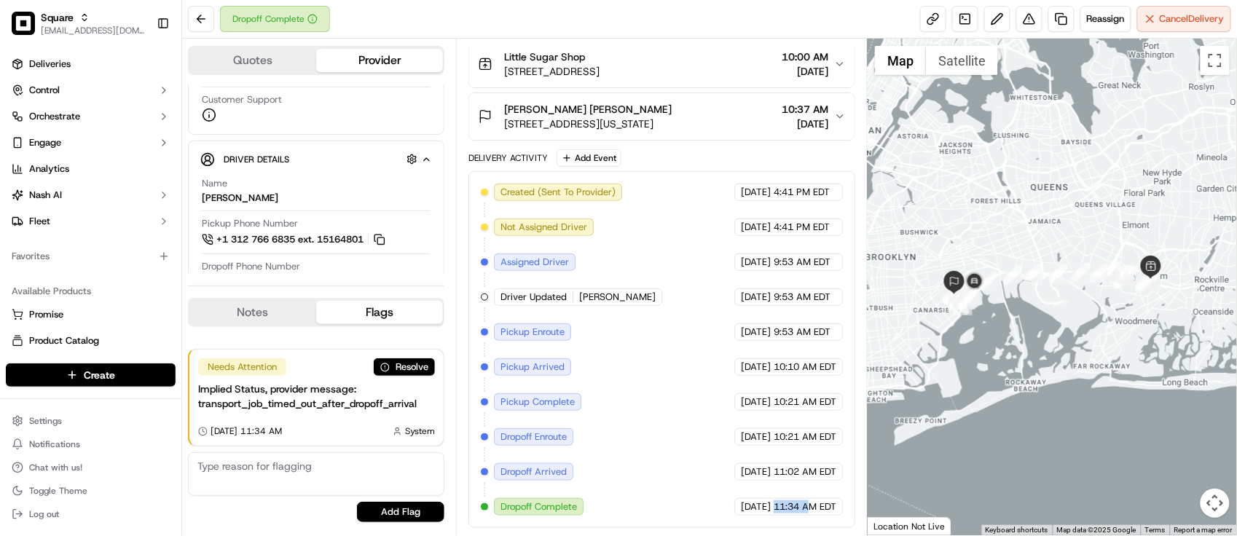
drag, startPoint x: 787, startPoint y: 511, endPoint x: 810, endPoint y: 514, distance: 23.4
click at [810, 514] on span "11:34 AM EDT" at bounding box center [805, 507] width 63 height 13
click at [781, 456] on div "Created (Sent To Provider) Uber 09/19/2025 4:41 PM EDT Not Assigned Driver Uber…" at bounding box center [662, 350] width 362 height 332
click at [690, 380] on div "Created (Sent To Provider) Uber 09/19/2025 4:41 PM EDT Not Assigned Driver Uber…" at bounding box center [662, 350] width 362 height 332
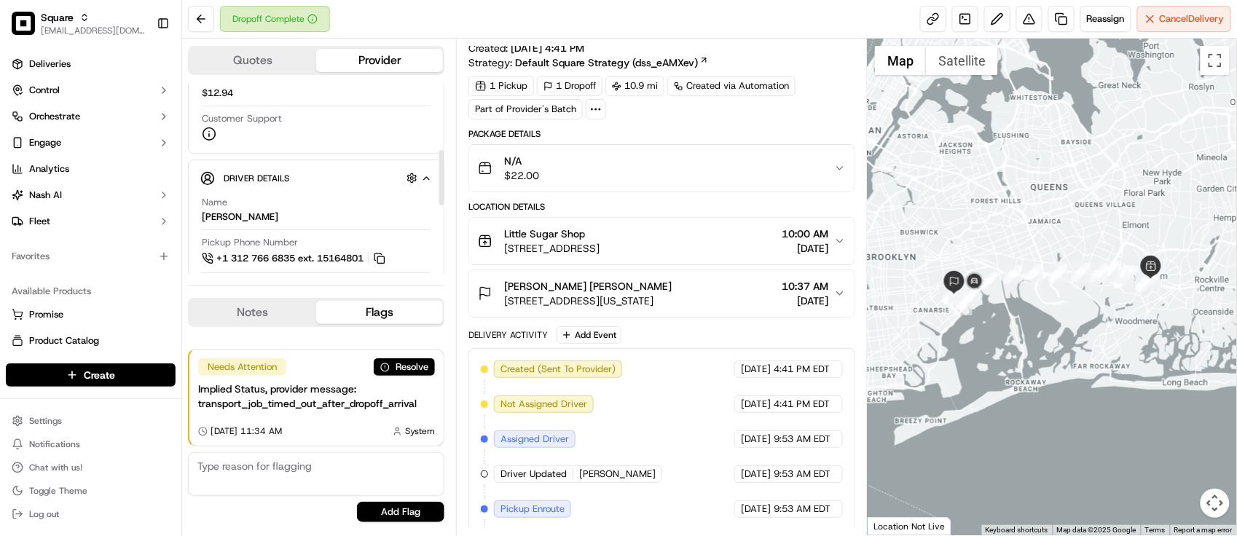
scroll to position [9, 0]
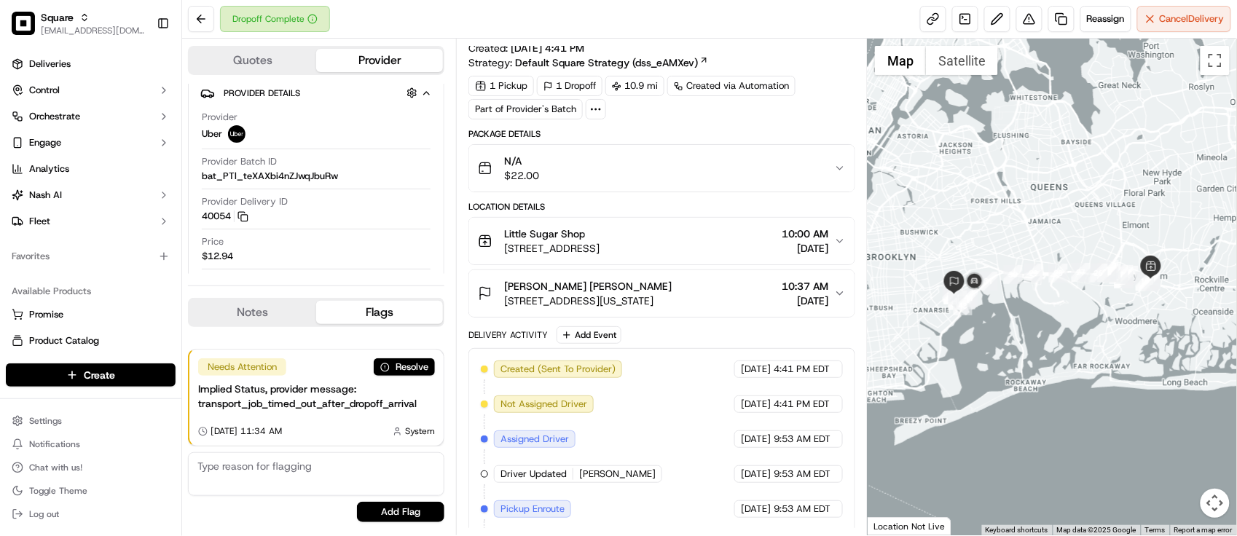
click at [813, 115] on div "1 Pickup 1 Dropoff 10.9 mi Created via Automation Part of Provider's Batch" at bounding box center [661, 98] width 387 height 44
click at [454, 13] on div "Dropoff Complete Reassign Cancel Delivery" at bounding box center [709, 19] width 1055 height 39
click at [671, 332] on div "Delivery Activity Add Event" at bounding box center [661, 334] width 387 height 17
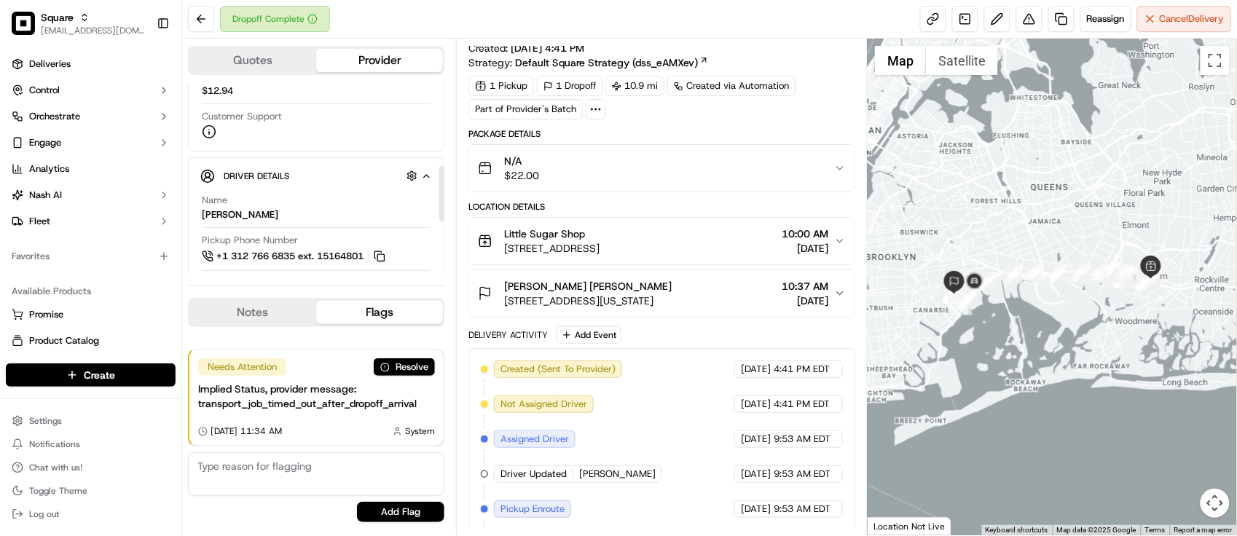
scroll to position [283, 0]
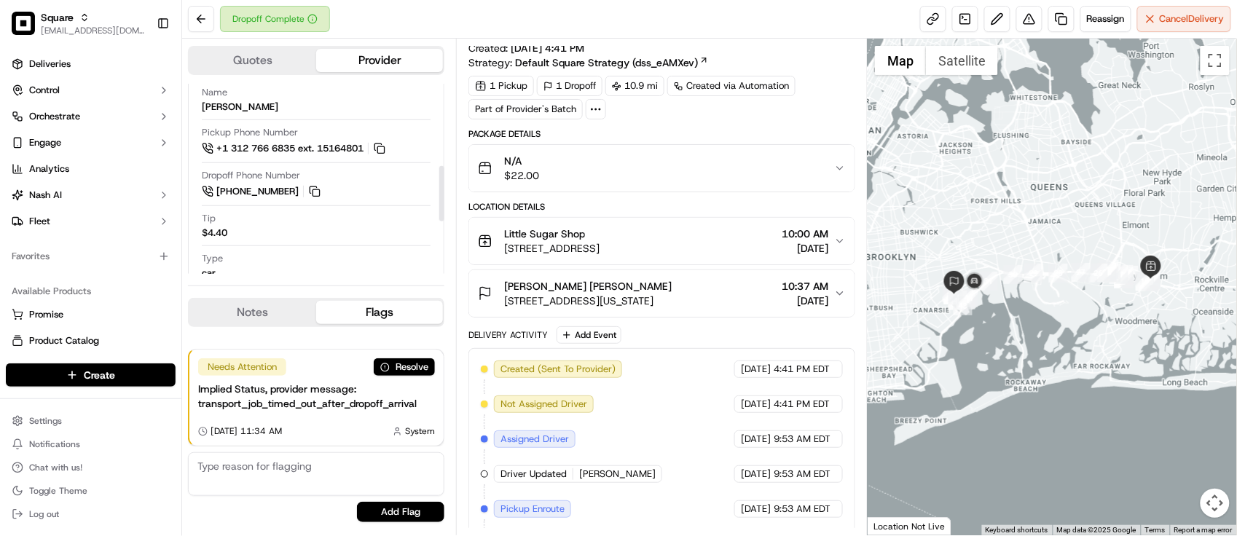
click at [741, 478] on span "[DATE]" at bounding box center [756, 474] width 30 height 13
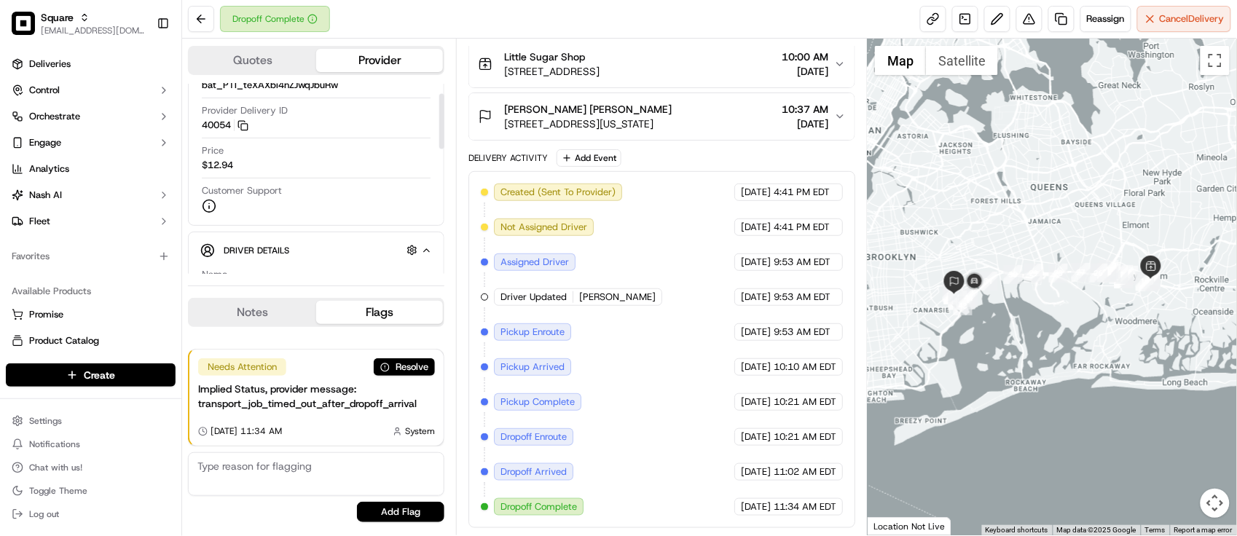
scroll to position [9, 0]
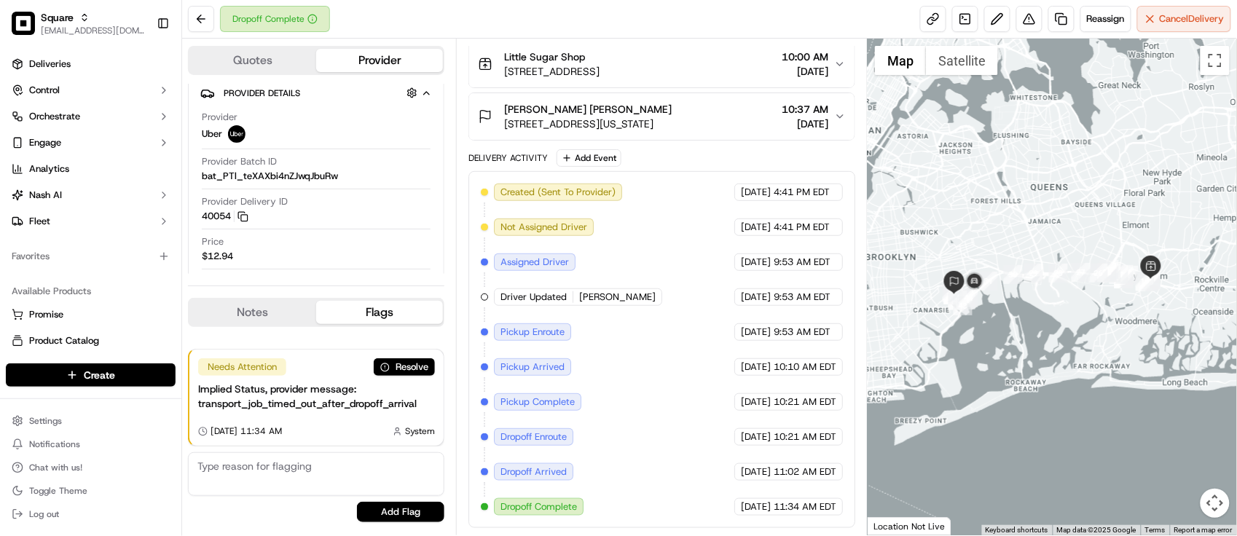
click at [608, 354] on div "Created (Sent To Provider) Uber 09/19/2025 4:41 PM EDT Not Assigned Driver Uber…" at bounding box center [662, 350] width 362 height 332
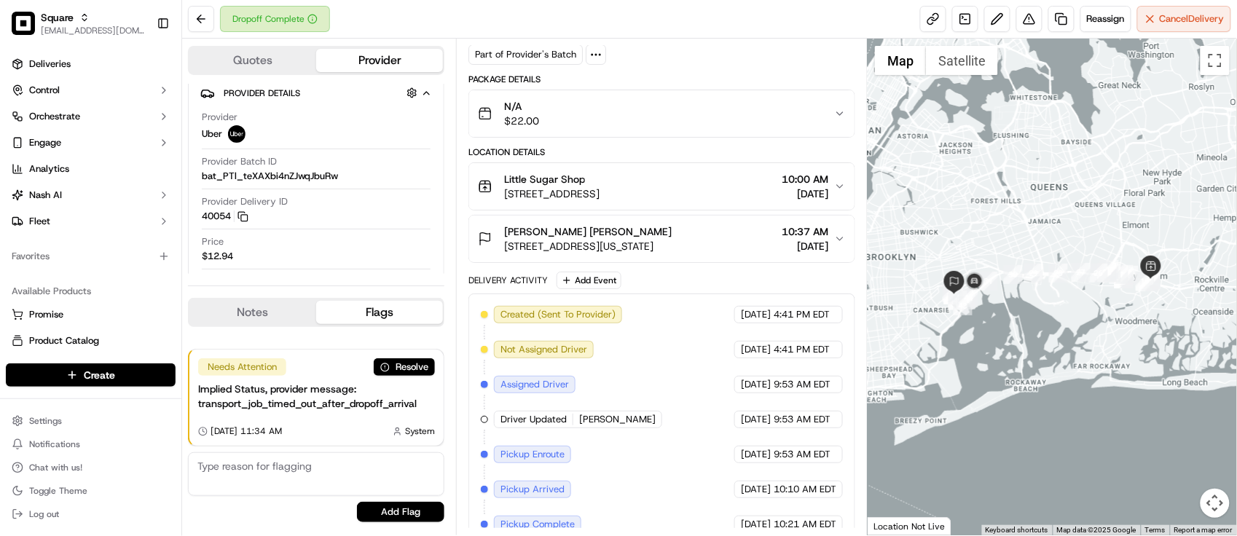
scroll to position [0, 0]
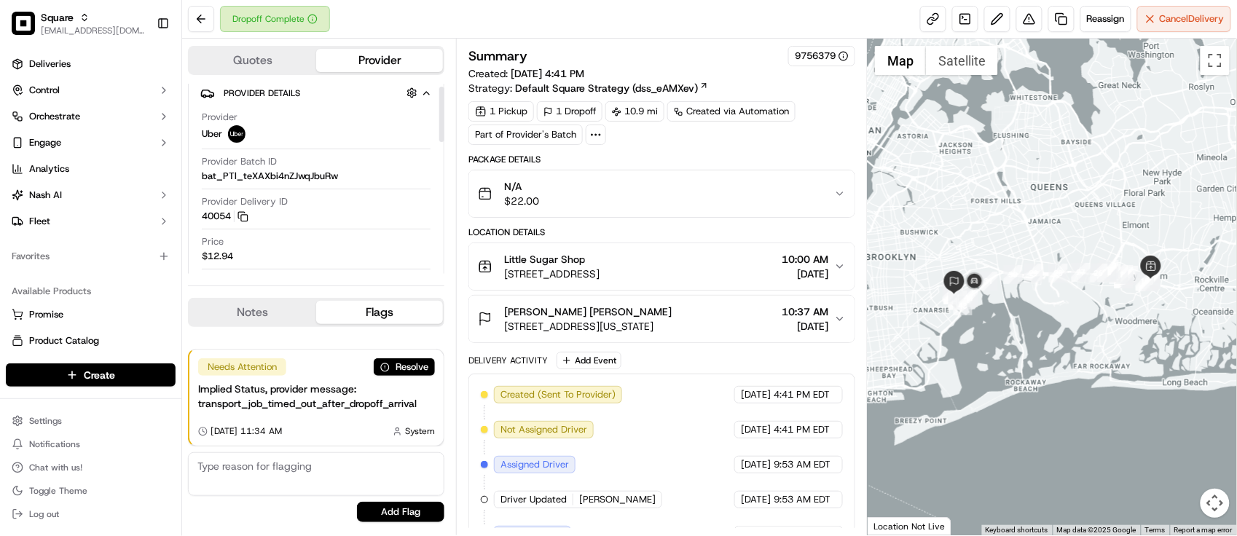
click at [442, 34] on div "Dropoff Complete Reassign Cancel Delivery" at bounding box center [709, 19] width 1055 height 39
click at [444, 34] on div "Dropoff Complete Reassign Cancel Delivery" at bounding box center [709, 19] width 1055 height 39
click at [758, 368] on div "Delivery Activity Add Event" at bounding box center [661, 360] width 387 height 17
click at [765, 373] on div "Delivery Activity Add Event Created (Sent To Provider) Uber 09/19/2025 4:41 PM …" at bounding box center [661, 541] width 387 height 379
click at [777, 184] on div "N/A $22.00" at bounding box center [656, 193] width 356 height 29
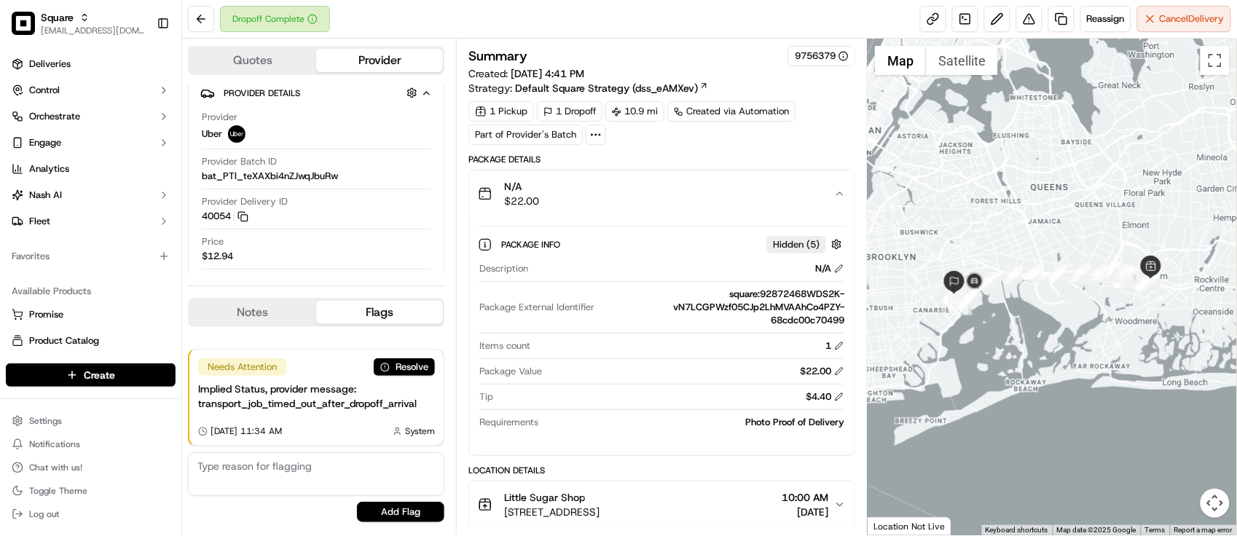
drag, startPoint x: 777, startPoint y: 184, endPoint x: 780, endPoint y: 175, distance: 9.9
click at [777, 184] on div "N/A $22.00" at bounding box center [656, 193] width 356 height 29
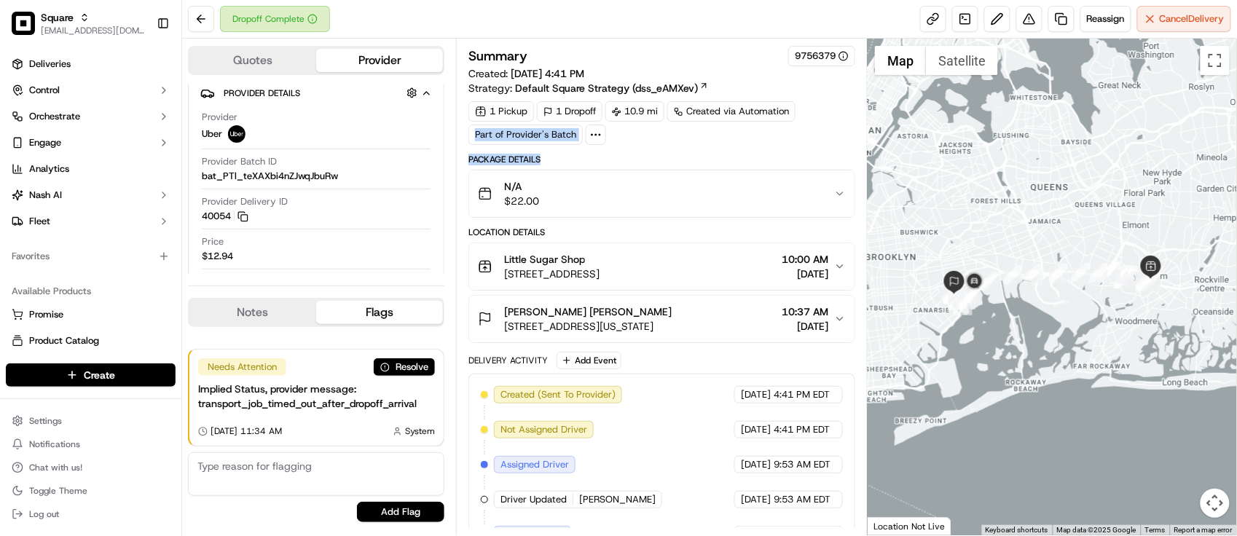
click at [795, 149] on div "Summary 9756379 Created: 09/19/2025 4:41 PM Strategy: Default Square Strategy (…" at bounding box center [661, 388] width 387 height 685
click at [362, 239] on div "Price $12.94" at bounding box center [316, 249] width 229 height 28
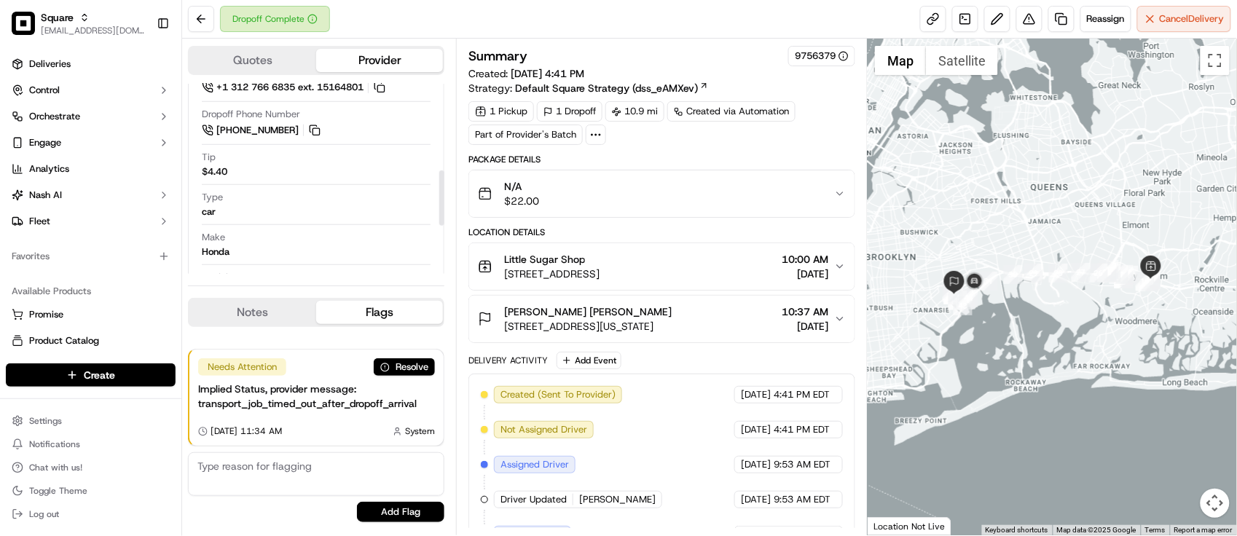
scroll to position [283, 0]
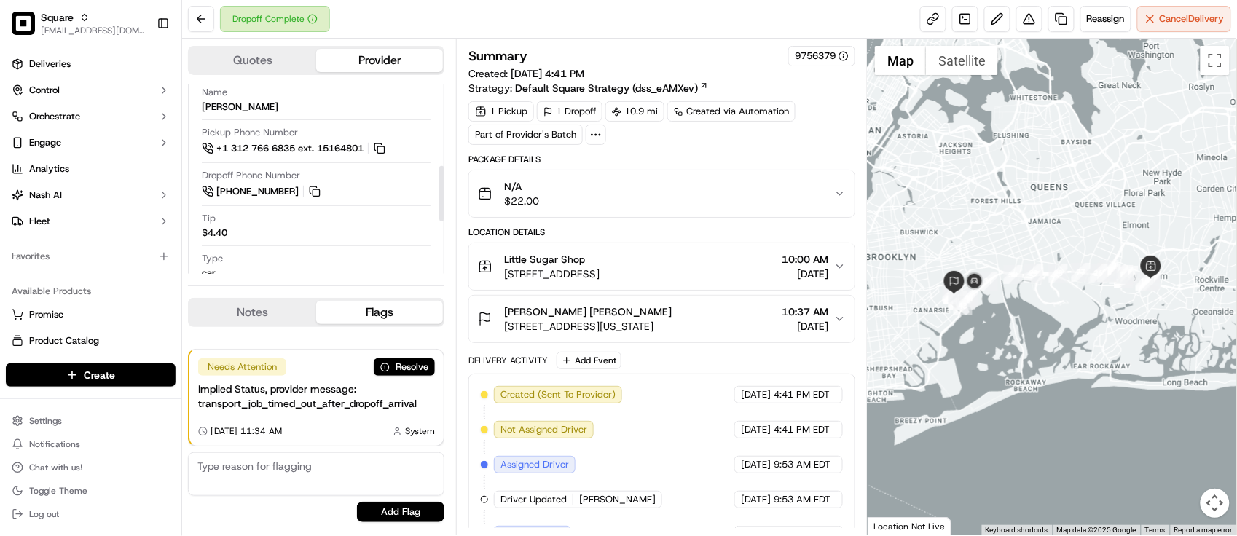
click at [370, 251] on div "Name ASMA Y. Pickup Phone Number +1 312 766 6835 ext. 15164801 Dropoff Phone Nu…" at bounding box center [316, 263] width 232 height 366
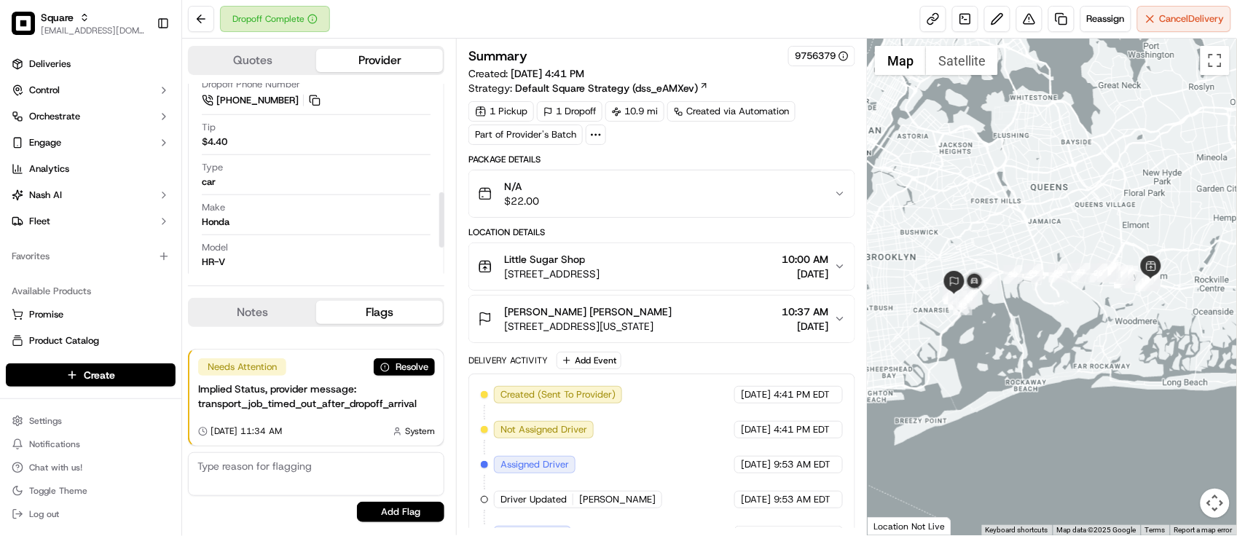
scroll to position [465, 0]
click at [789, 369] on div "Delivery Activity Add Event" at bounding box center [661, 360] width 387 height 17
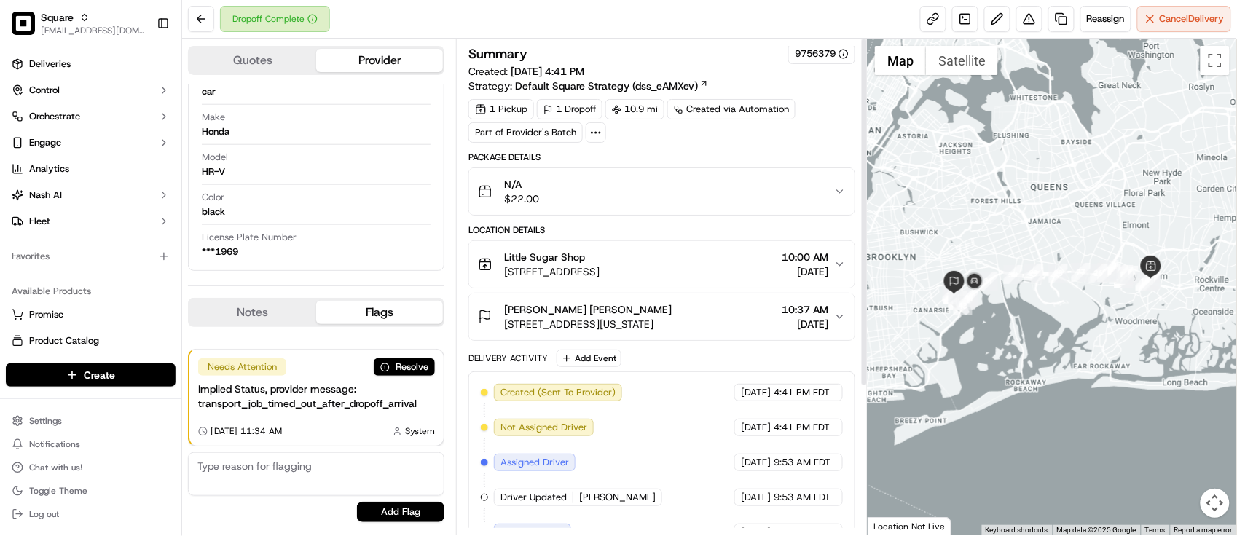
scroll to position [0, 0]
click at [278, 322] on button "Notes" at bounding box center [252, 312] width 127 height 23
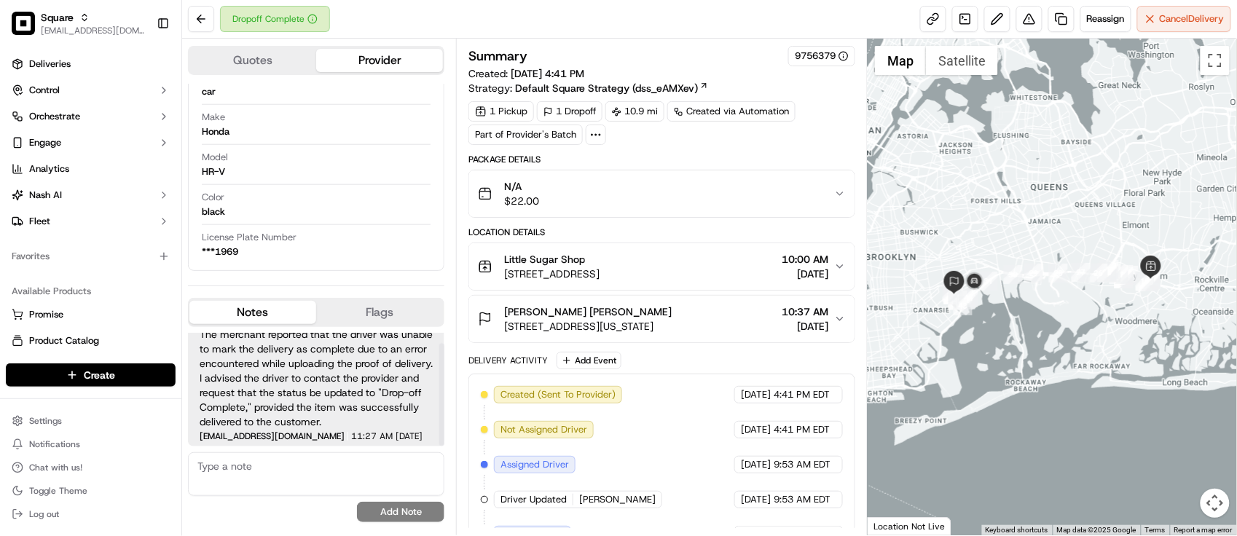
click at [335, 407] on span "The merchant reported that the driver was unable to mark the delivery as comple…" at bounding box center [316, 378] width 233 height 102
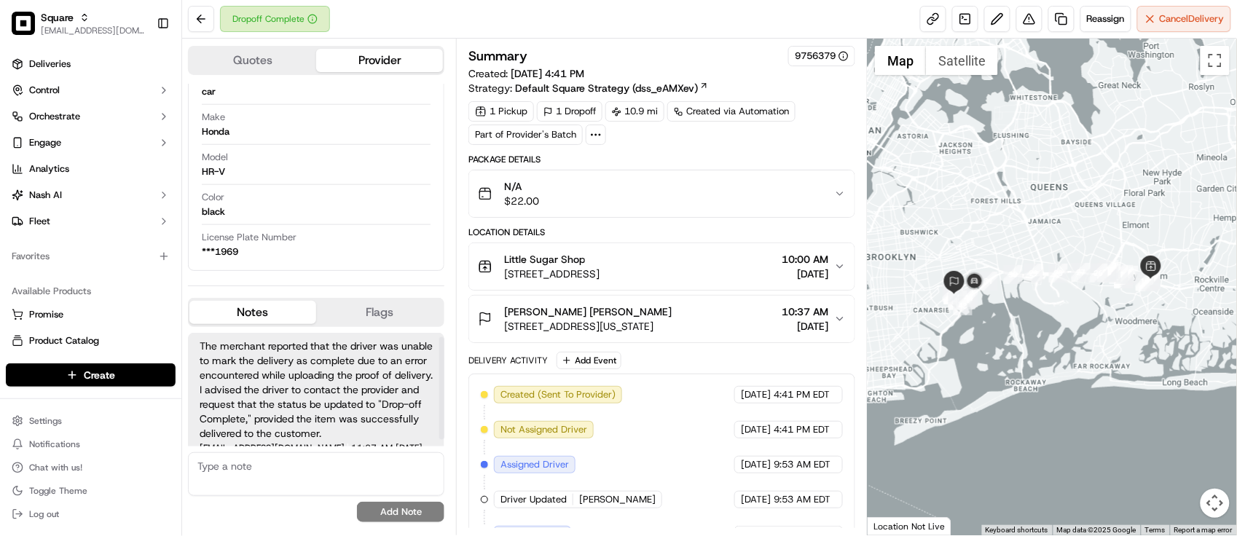
scroll to position [12, 0]
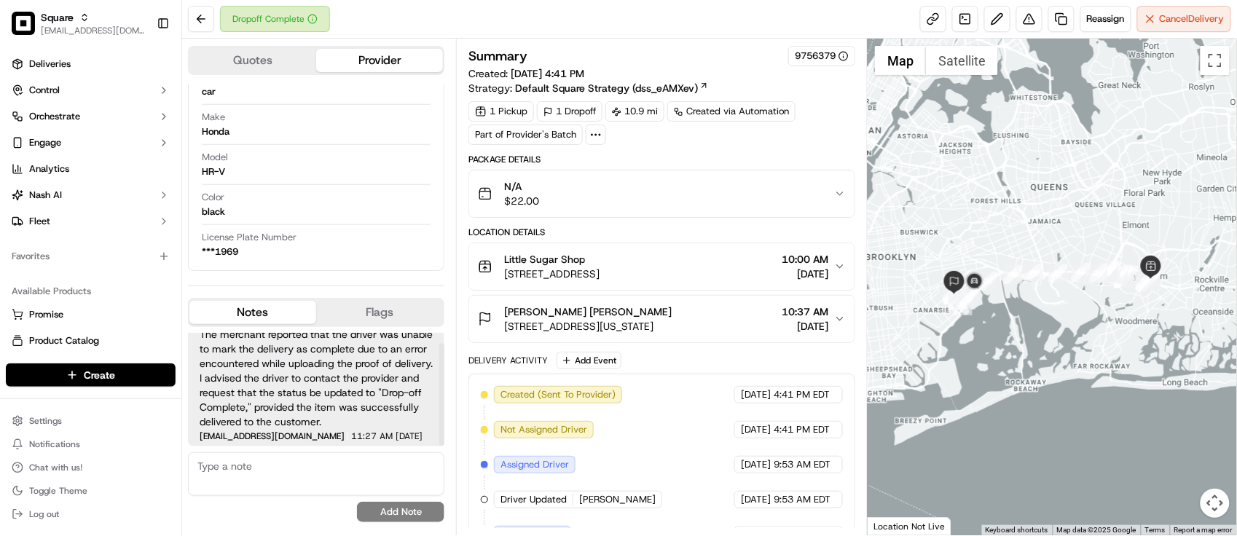
click at [319, 457] on textarea at bounding box center [316, 474] width 256 height 44
click at [314, 468] on textarea at bounding box center [316, 474] width 256 height 44
paste textarea "Caller Information: Merchant -"
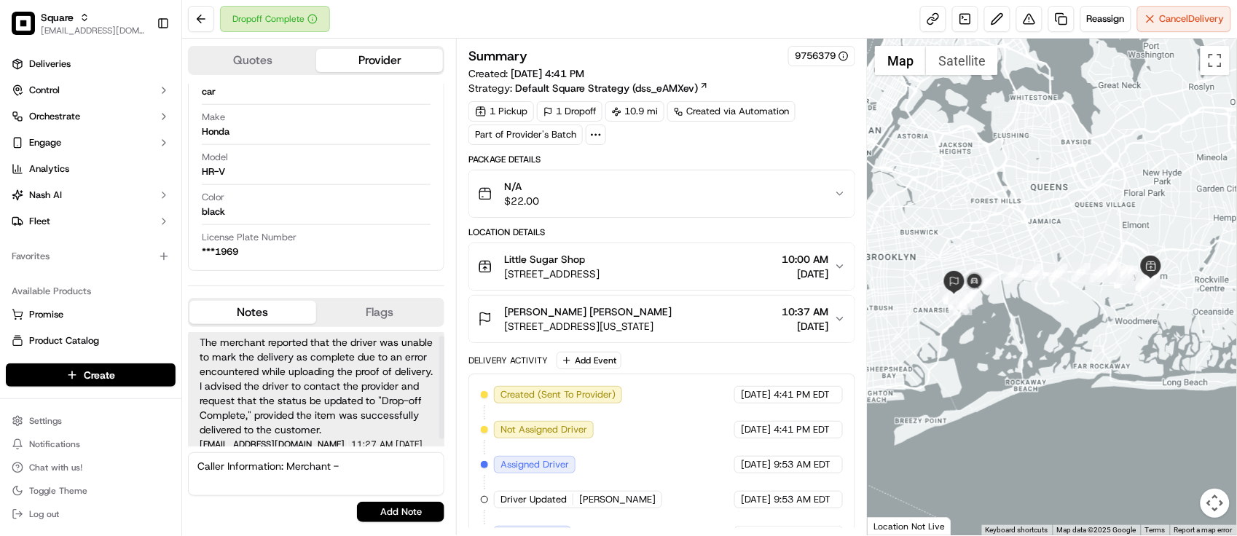
scroll to position [0, 0]
click at [391, 457] on textarea "Caller Information: Merchant -" at bounding box center [316, 474] width 256 height 44
paste textarea "Reason for call:"
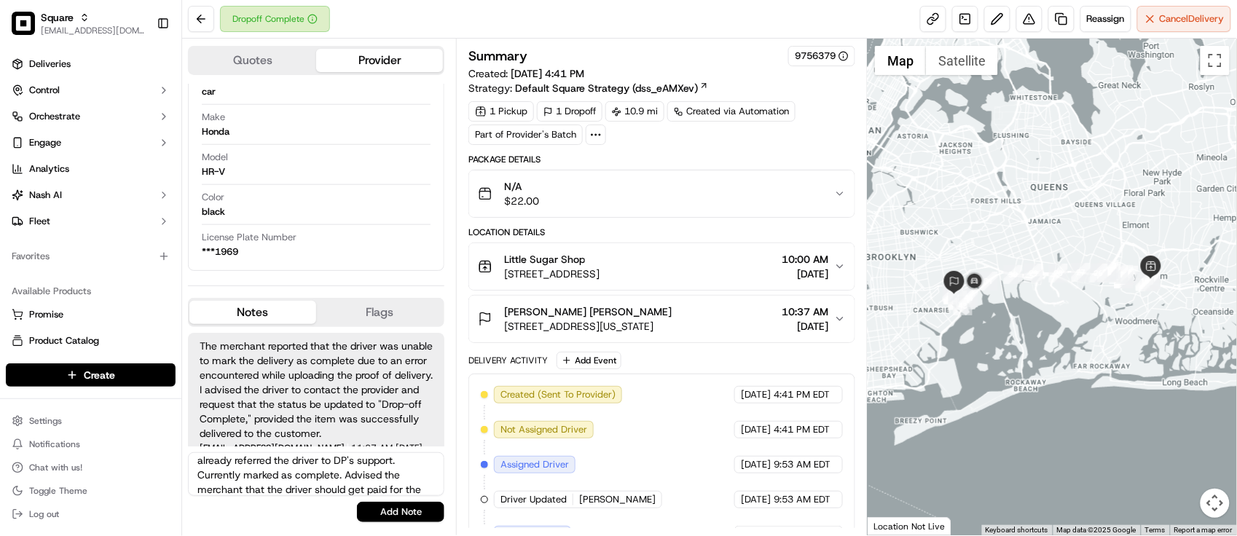
scroll to position [64, 0]
type textarea "Caller Information: Merchant - Reason for call: Driver couldn't change the deli…"
click at [413, 509] on button "Add Note" at bounding box center [400, 512] width 87 height 20
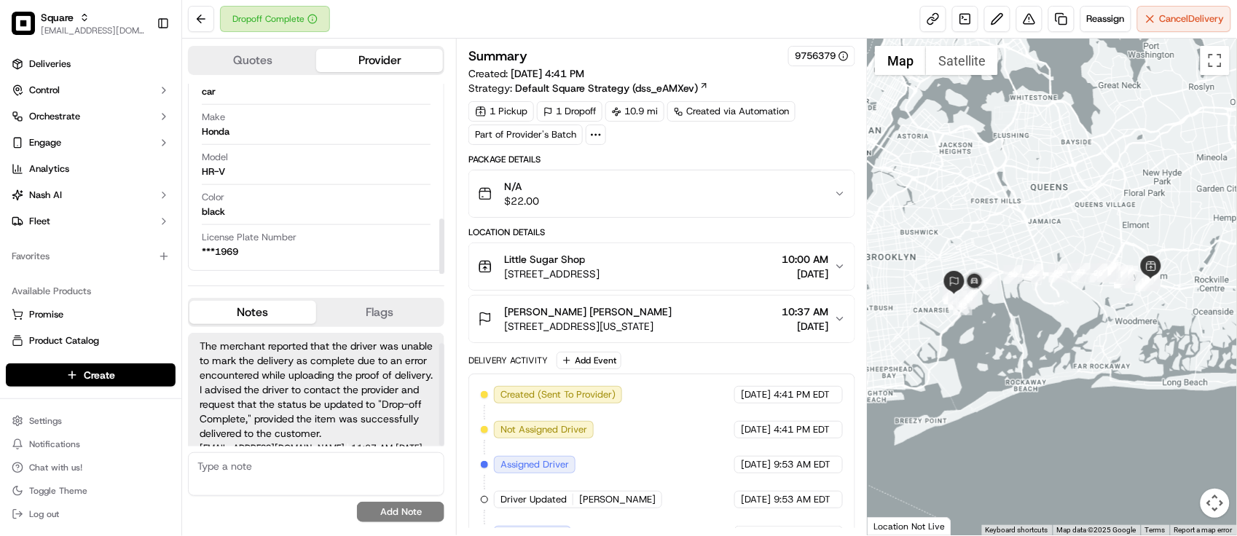
scroll to position [146, 0]
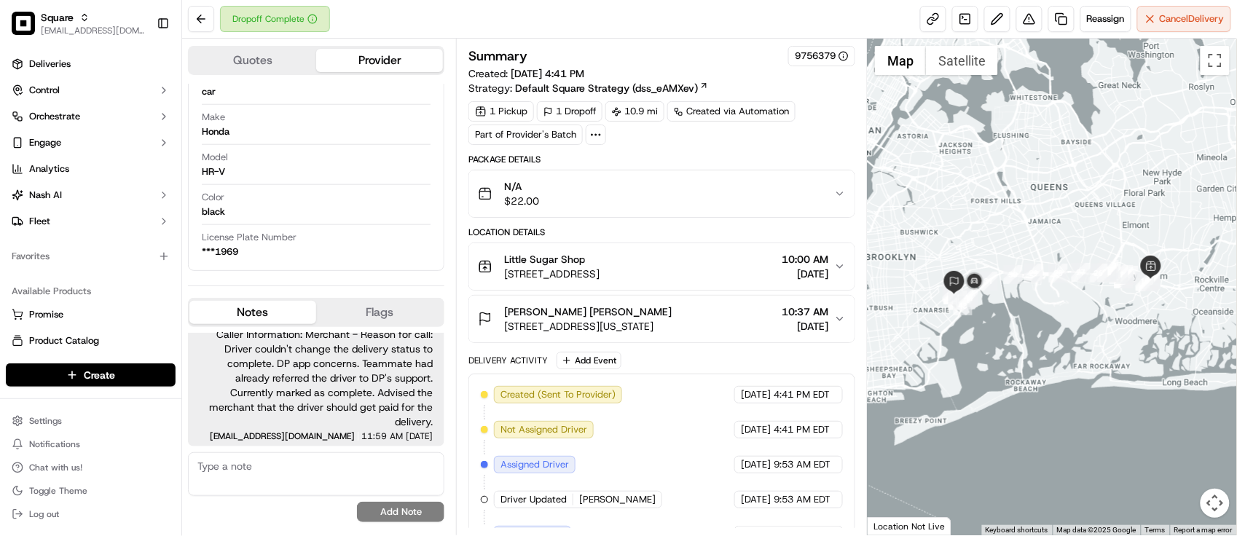
click at [598, 23] on div "Dropoff Complete Reassign Cancel Delivery" at bounding box center [709, 19] width 1055 height 39
click at [710, 238] on div "Location Details" at bounding box center [661, 233] width 387 height 12
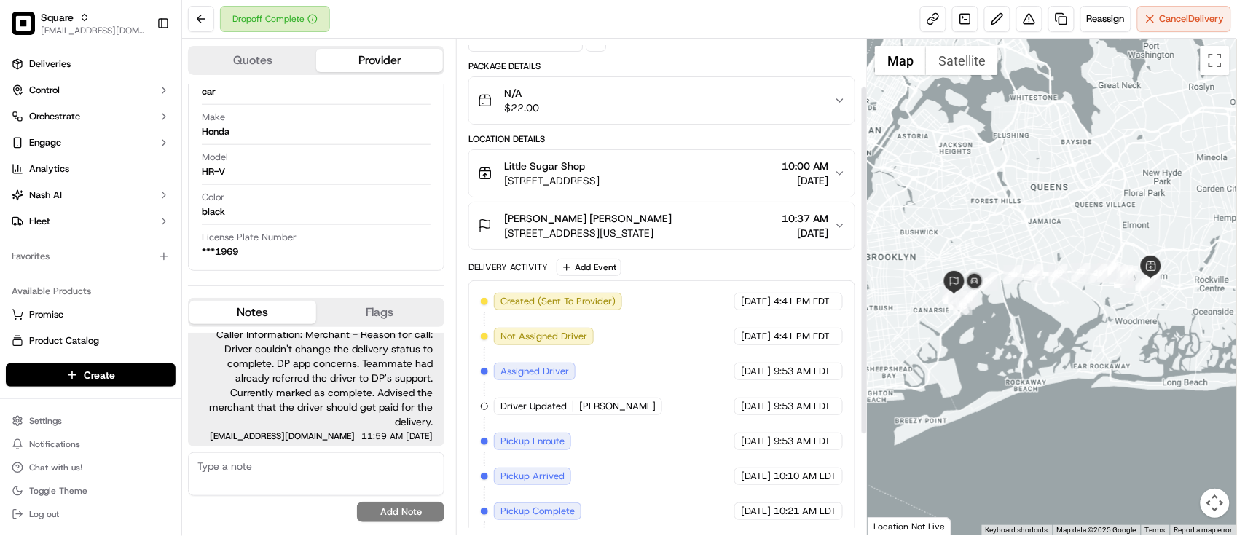
scroll to position [182, 0]
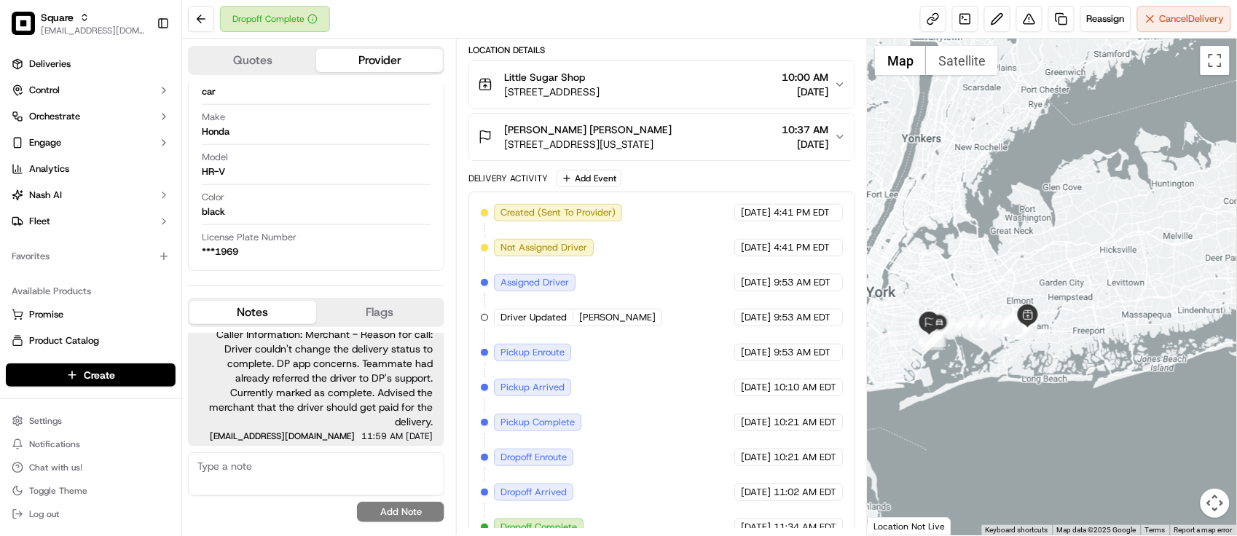
click at [694, 423] on div "Created (Sent To Provider) Uber 09/19/2025 4:41 PM EDT Not Assigned Driver Uber…" at bounding box center [662, 370] width 362 height 332
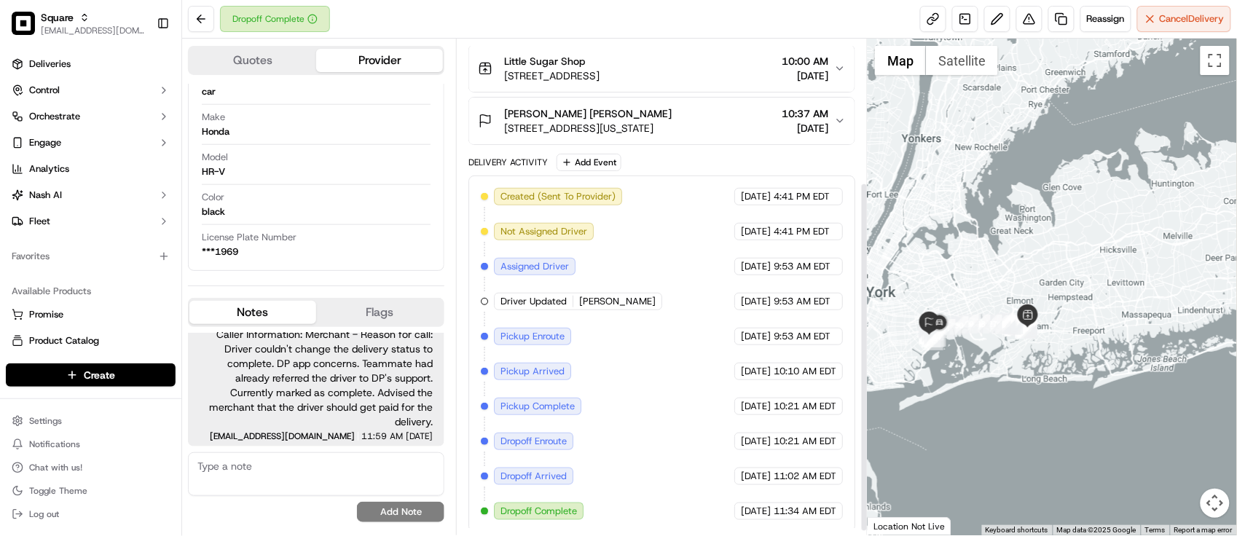
scroll to position [208, 0]
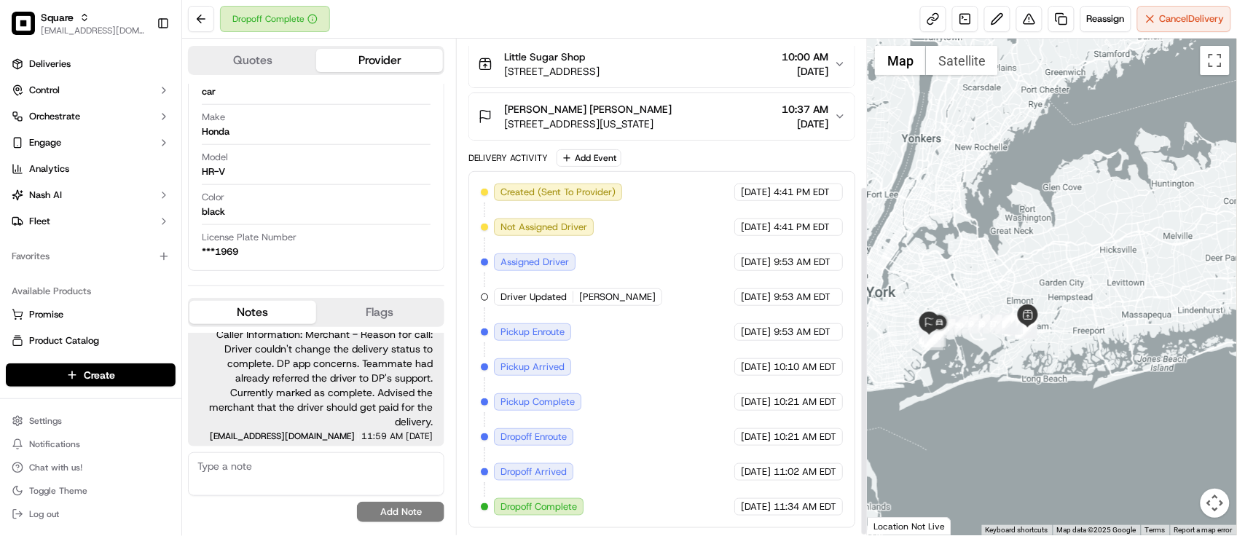
click at [705, 417] on div "Created (Sent To Provider) Uber 09/19/2025 4:41 PM EDT Not Assigned Driver Uber…" at bounding box center [662, 350] width 362 height 332
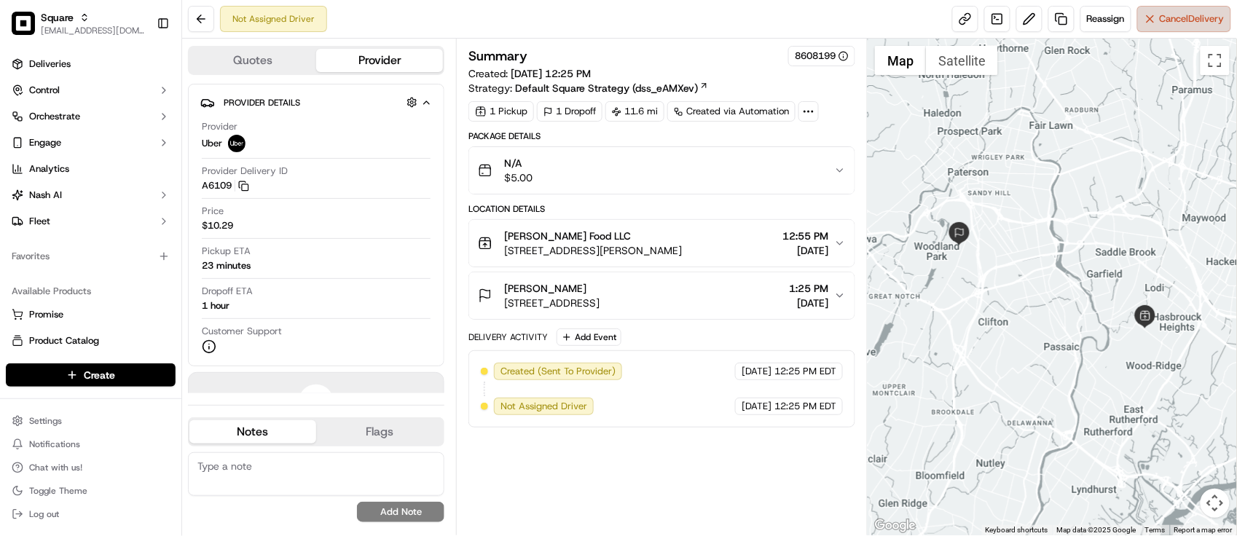
click at [1195, 17] on span "Cancel Delivery" at bounding box center [1192, 18] width 65 height 13
click at [1080, 23] on button "Reassign" at bounding box center [1105, 19] width 51 height 26
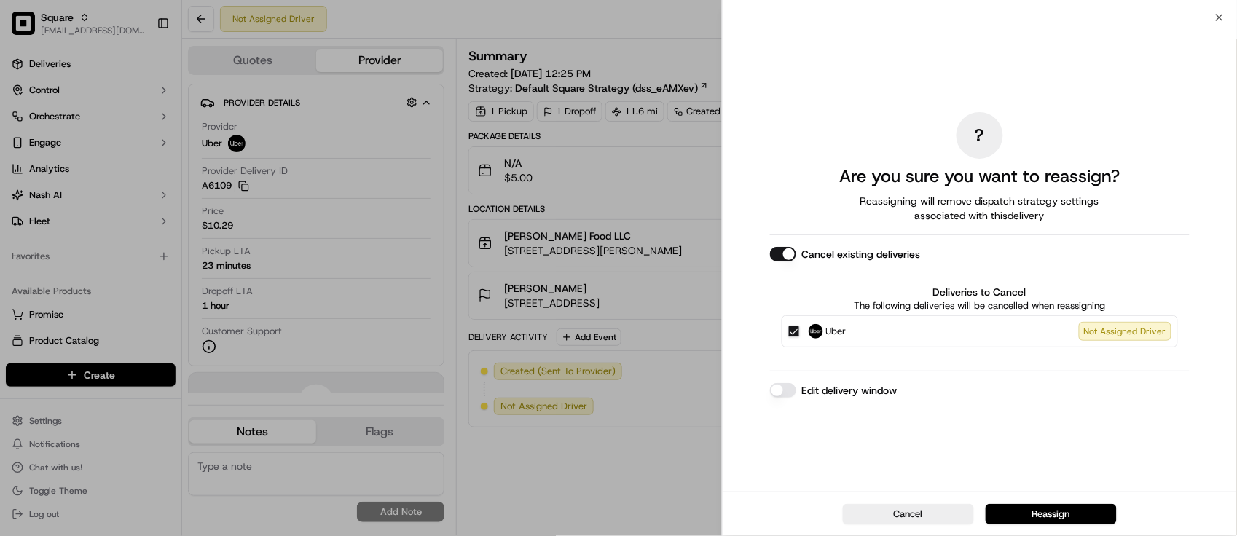
click at [796, 391] on div "Edit delivery window" at bounding box center [980, 390] width 420 height 15
click at [787, 394] on button "Edit delivery window" at bounding box center [783, 390] width 26 height 15
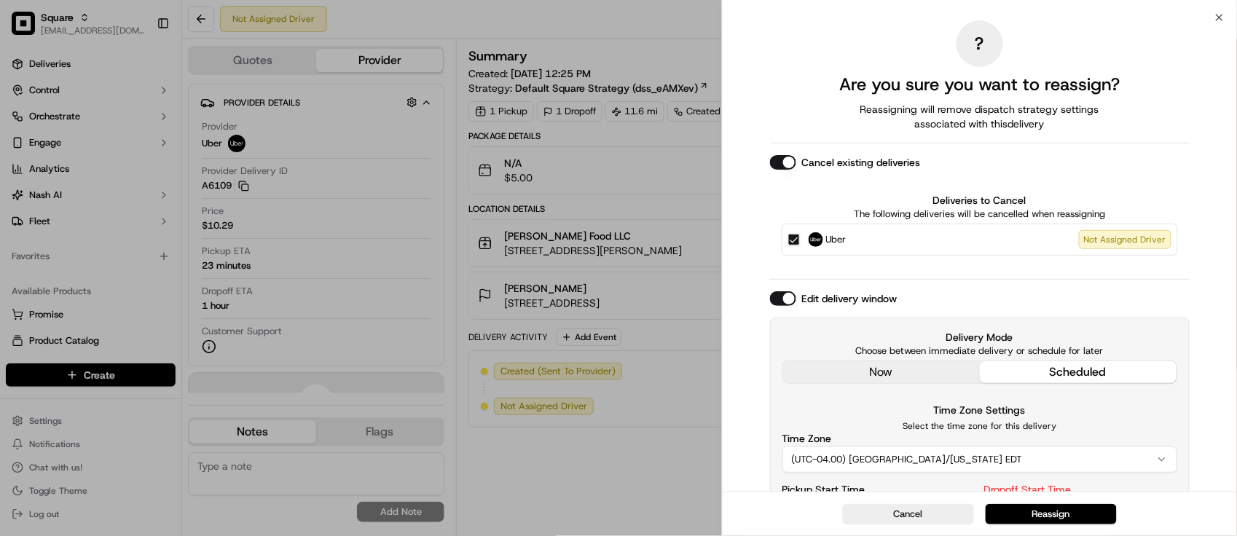
drag, startPoint x: 874, startPoint y: 386, endPoint x: 887, endPoint y: 383, distance: 12.7
click at [876, 388] on div "Delivery Mode Choose between immediate delivery or schedule for later now sched…" at bounding box center [980, 458] width 420 height 280
click at [892, 374] on div "Delivery Mode Choose between immediate delivery or schedule for later now sched…" at bounding box center [980, 458] width 420 height 280
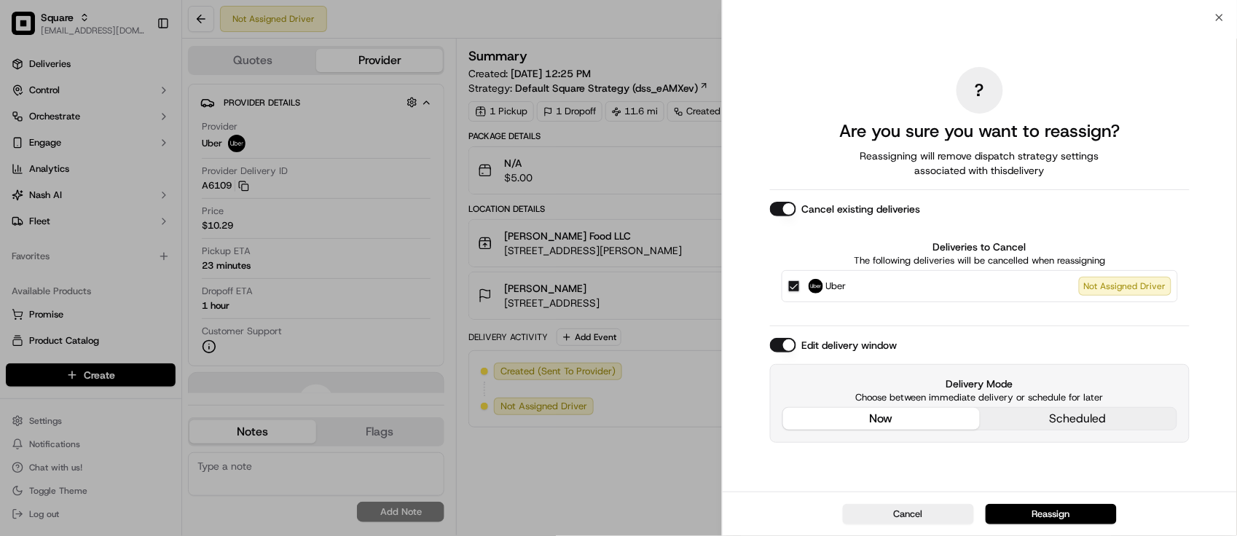
click at [1091, 526] on div "Cancel Reassign" at bounding box center [980, 514] width 515 height 44
click at [1095, 517] on button "Reassign" at bounding box center [1051, 514] width 131 height 20
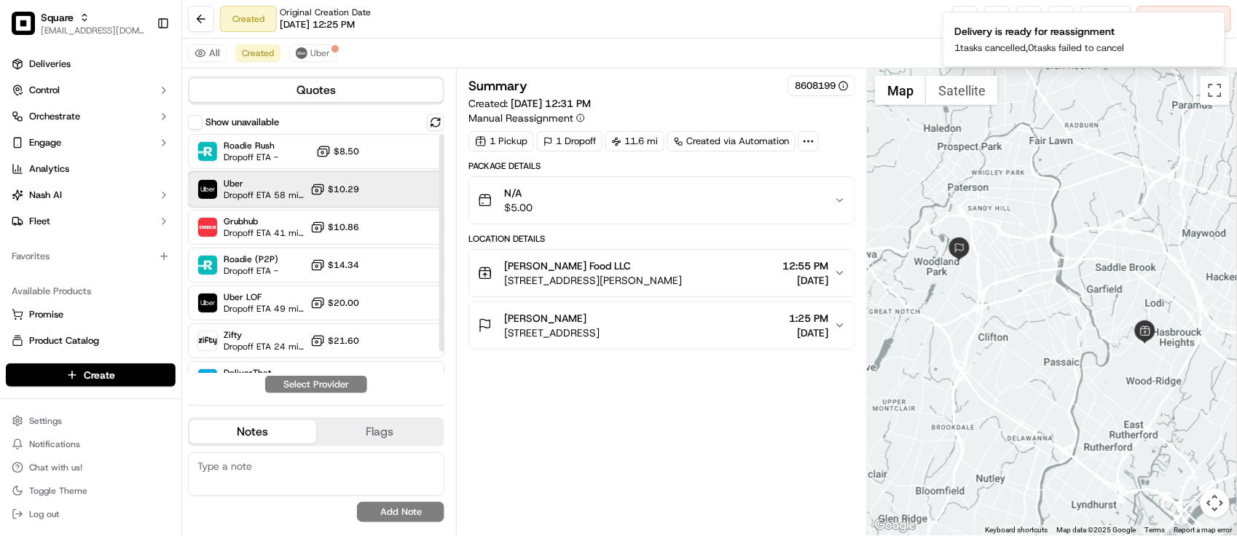
click at [267, 205] on div "Uber Dropoff ETA 58 minutes $10.29" at bounding box center [316, 189] width 256 height 35
click at [296, 379] on button "Assign Provider" at bounding box center [315, 384] width 103 height 17
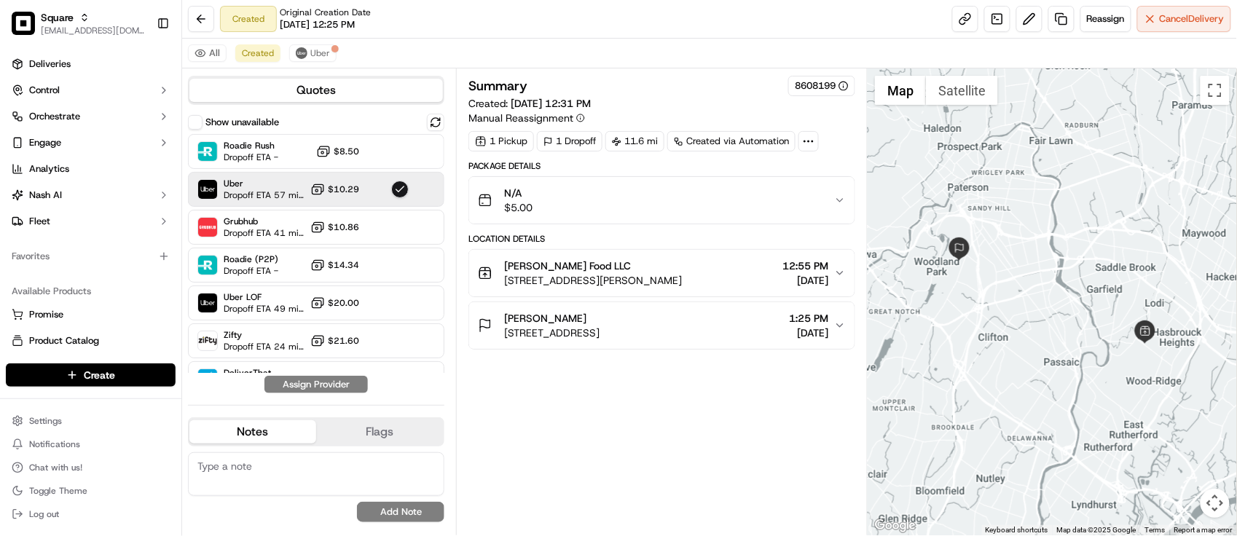
click at [581, 394] on div "Summary 8608199 Created: 09/20/2025 12:31 PM Manual Reassignment 1 Pickup 1 Dro…" at bounding box center [661, 302] width 387 height 452
click at [584, 397] on div "Summary 8608199 Created: 09/20/2025 12:31 PM Manual Reassignment 1 Pickup 1 Dro…" at bounding box center [661, 302] width 387 height 452
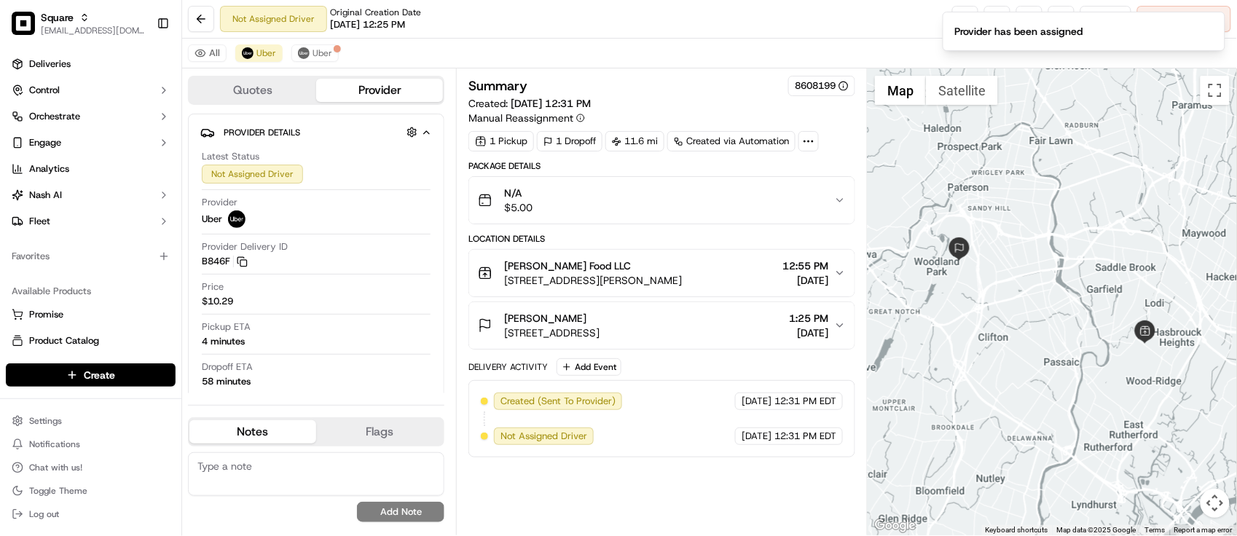
click at [577, 399] on span "Created (Sent To Provider)" at bounding box center [558, 401] width 115 height 13
click at [643, 412] on div "Created (Sent To Provider) Uber 09/20/2025 12:31 PM EDT Not Assigned Driver Ube…" at bounding box center [662, 419] width 362 height 52
click at [704, 458] on div "Created (Sent To Provider) Uber 09/20/2025 12:31 PM EDT Not Assigned Driver Ube…" at bounding box center [661, 418] width 387 height 77
click at [716, 477] on div "Summary 8608199 Created: 09/20/2025 12:31 PM Manual Reassignment 1 Pickup 1 Dro…" at bounding box center [661, 302] width 387 height 452
click at [721, 482] on div "Summary 8608199 Created: 09/20/2025 12:31 PM Manual Reassignment 1 Pickup 1 Dro…" at bounding box center [661, 302] width 387 height 452
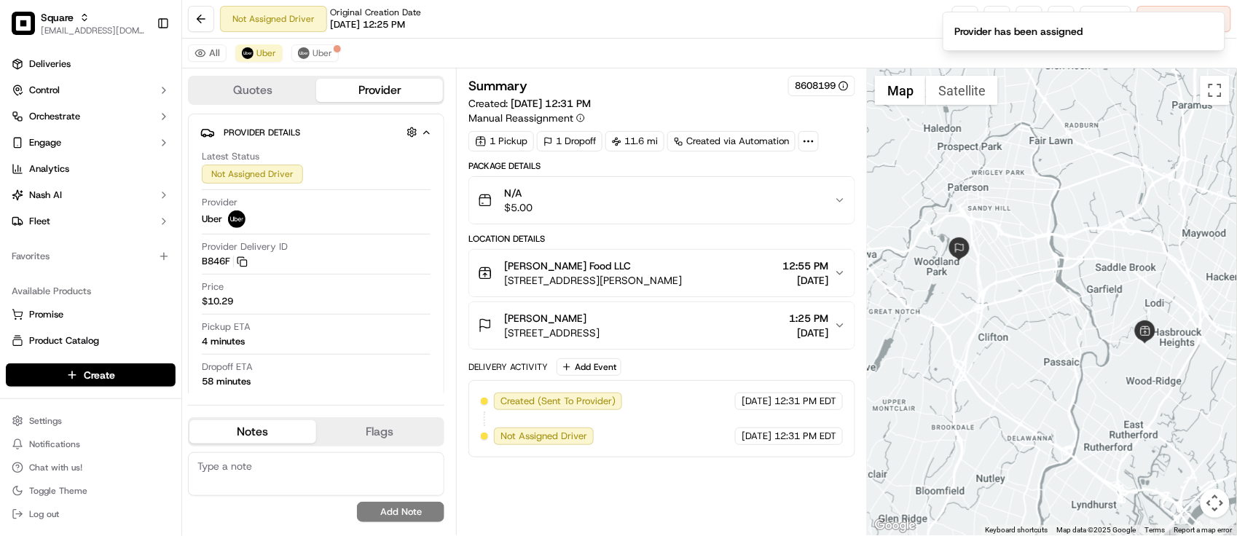
click at [721, 482] on div "Summary 8608199 Created: 09/20/2025 12:31 PM Manual Reassignment 1 Pickup 1 Dro…" at bounding box center [661, 302] width 387 height 452
click at [690, 28] on div "Not Assigned Driver Original Creation Date 09/20/2025 12:25 PM Reassign Cancel …" at bounding box center [709, 19] width 1055 height 39
click at [366, 387] on div "Dropoff ETA 58 minutes" at bounding box center [316, 375] width 229 height 28
click at [310, 53] on button "Uber" at bounding box center [314, 52] width 47 height 17
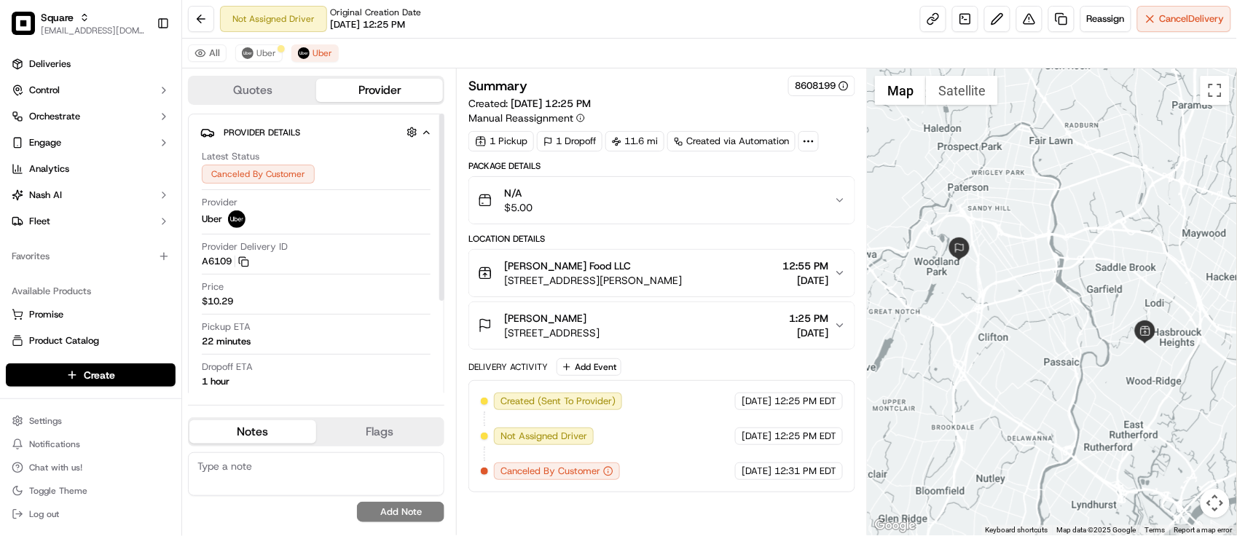
click at [270, 479] on textarea at bounding box center [316, 474] width 256 height 44
paste textarea "Caller Information: Merchant -"
click at [385, 468] on textarea "Caller Information: Merchant -" at bounding box center [316, 474] width 256 height 44
paste textarea "Reason for call:"
click at [428, 471] on textarea "Caller Information: Merchant - Reason for call:" at bounding box center [316, 474] width 256 height 44
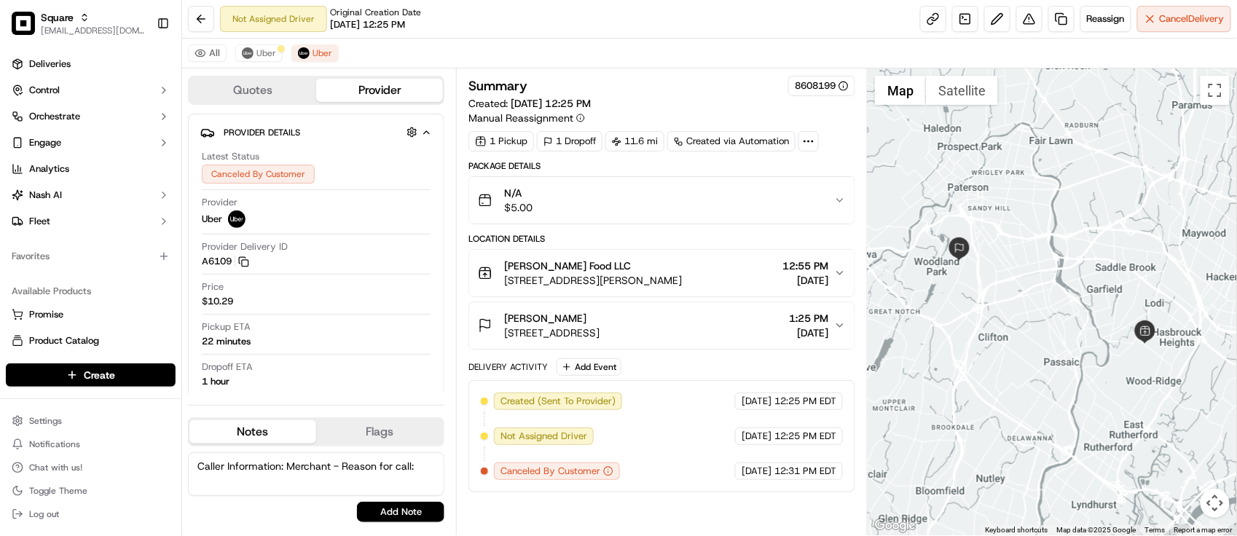
paste textarea "Reschedule"
click at [216, 477] on textarea "Caller Information: Merchant - Reason for call:Reschedule" at bounding box center [316, 474] width 256 height 44
click at [299, 481] on textarea "Caller Information: Merchant - Reason for call: Reschedule" at bounding box center [316, 474] width 256 height 44
type textarea "Caller Information: Merchant - Reason for call: Reschedule ASAP."
click at [417, 514] on button "Add Note" at bounding box center [400, 512] width 87 height 20
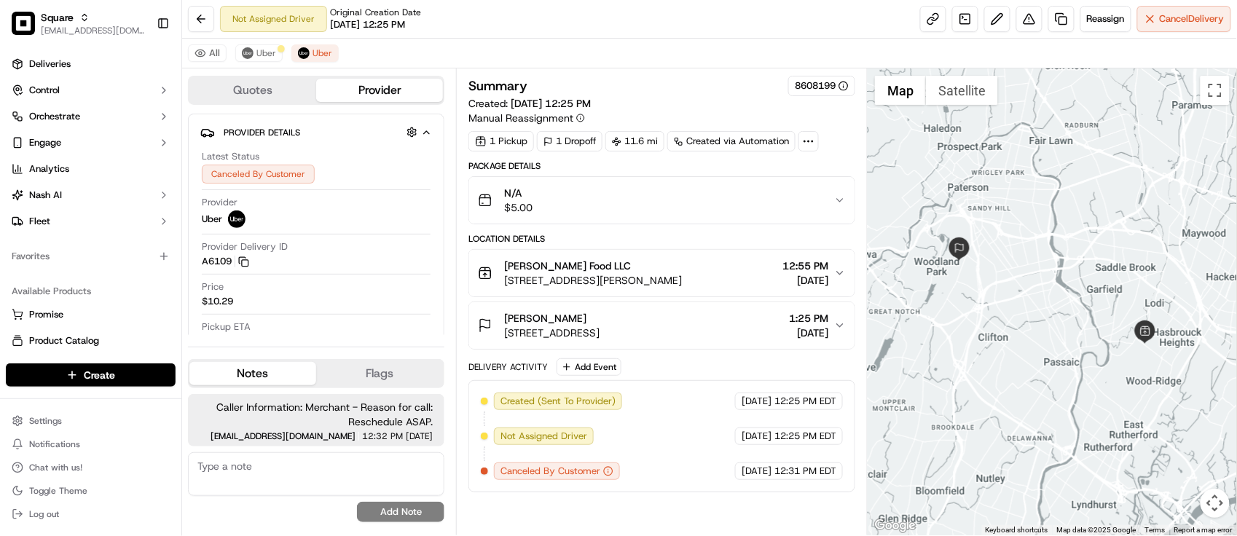
drag, startPoint x: 643, startPoint y: 33, endPoint x: 640, endPoint y: 0, distance: 32.9
click at [643, 34] on div "Not Assigned Driver Original Creation Date 09/20/2025 12:25 PM Reassign Cancel …" at bounding box center [709, 19] width 1055 height 39
drag, startPoint x: 683, startPoint y: 100, endPoint x: 720, endPoint y: 78, distance: 43.1
click at [686, 100] on div "Summary 8608199 Created: 09/20/2025 12:25 PM Manual Reassignment" at bounding box center [661, 101] width 387 height 50
click at [1009, 27] on div "Reassign Cancel Delivery" at bounding box center [1075, 19] width 311 height 26
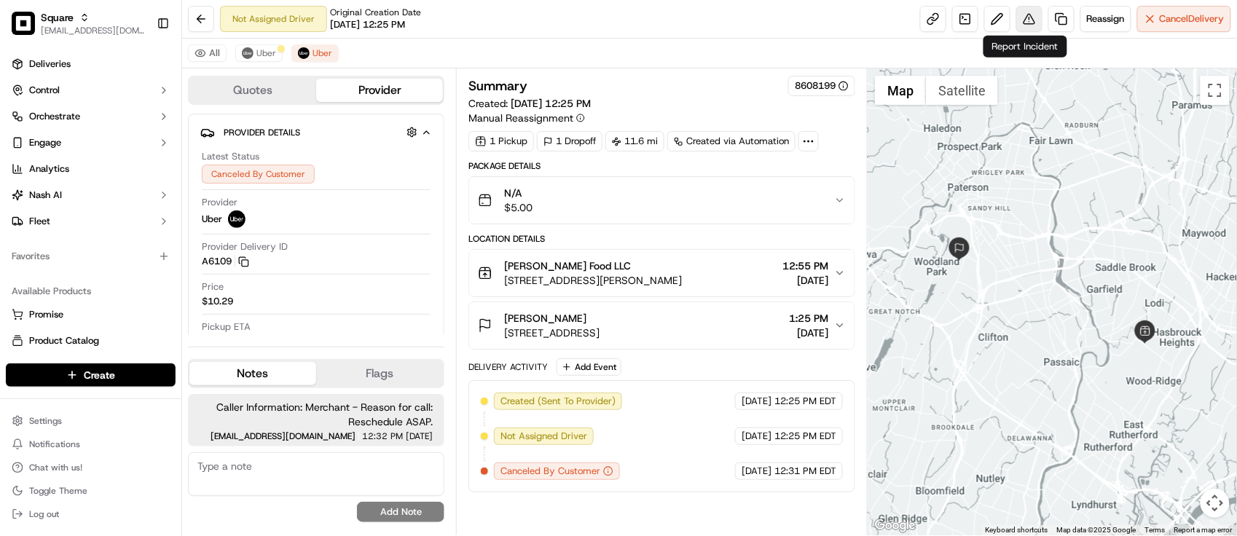
click at [1016, 26] on button at bounding box center [1029, 19] width 26 height 26
click at [692, 101] on div "Summary 8608199 Created: 09/20/2025 12:25 PM Manual Reassignment" at bounding box center [661, 101] width 387 height 50
click at [849, 118] on div "Summary 8608199 Created: 09/20/2025 12:25 PM Manual Reassignment" at bounding box center [661, 101] width 387 height 50
click at [1024, 20] on button at bounding box center [1029, 19] width 26 height 26
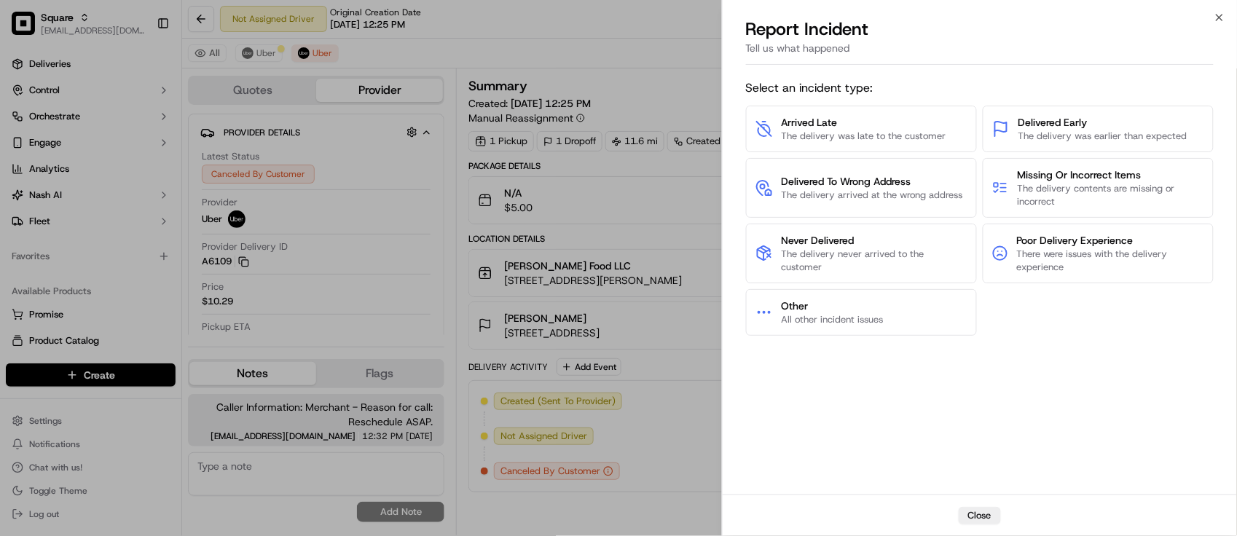
click at [1024, 20] on div "Report Incident" at bounding box center [980, 28] width 468 height 23
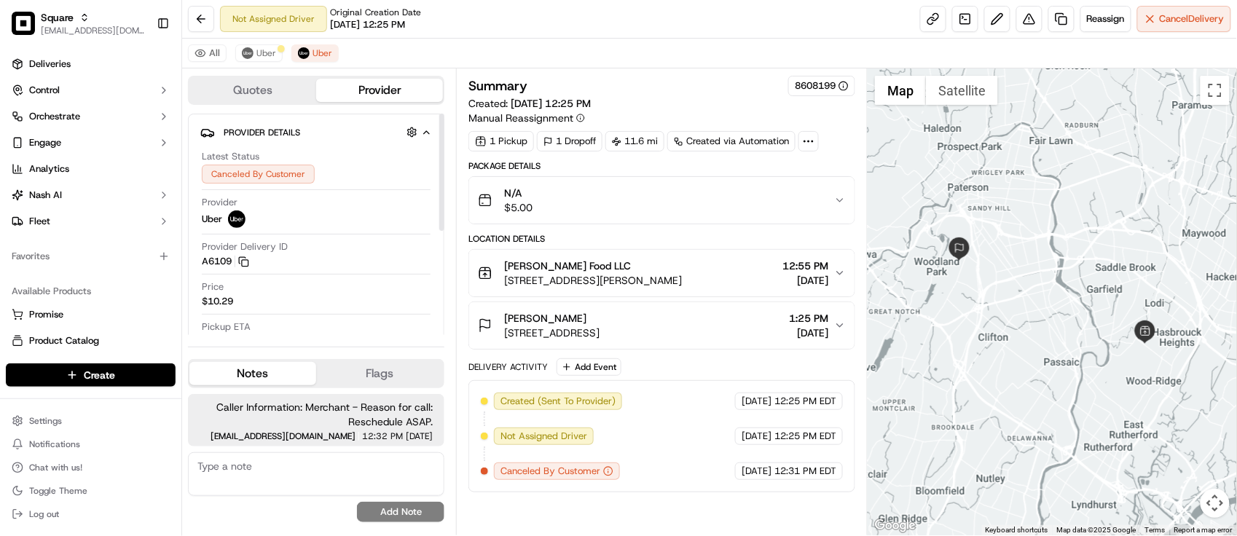
click at [366, 322] on div "Pickup ETA 22 minutes" at bounding box center [316, 335] width 229 height 28
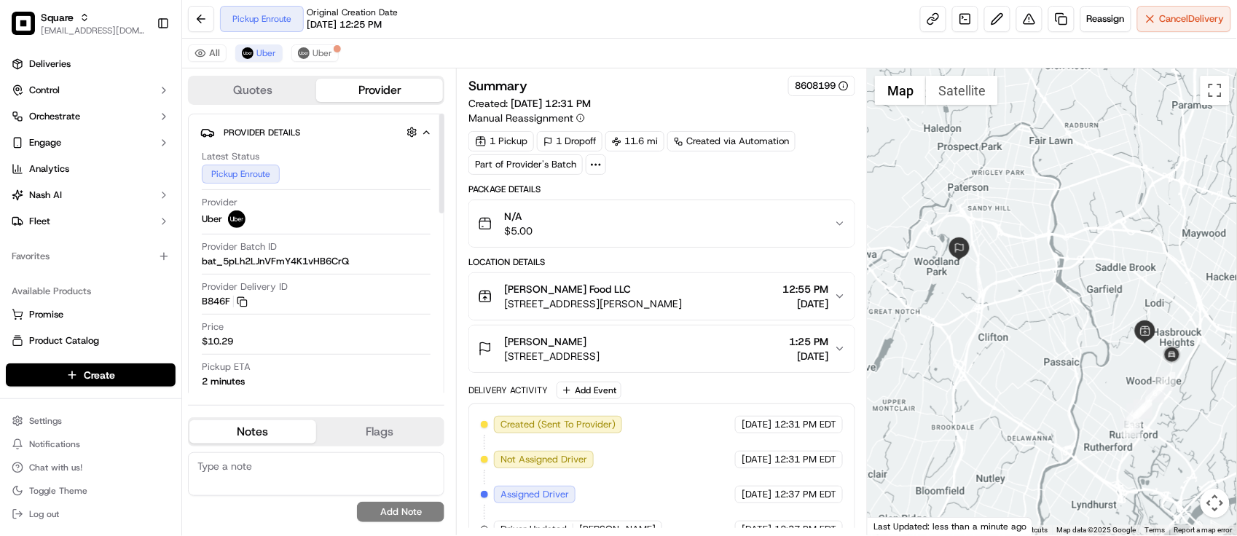
click at [332, 44] on div "All Uber Uber" at bounding box center [709, 54] width 1055 height 30
click at [323, 47] on span "Uber" at bounding box center [323, 53] width 20 height 12
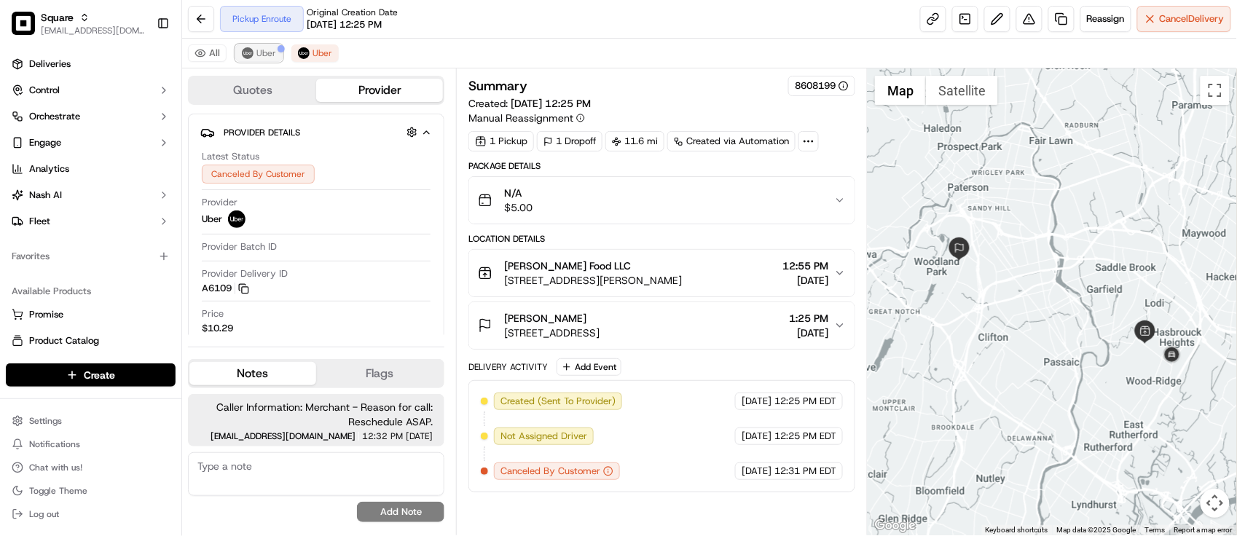
click at [262, 55] on span "Uber" at bounding box center [266, 53] width 20 height 12
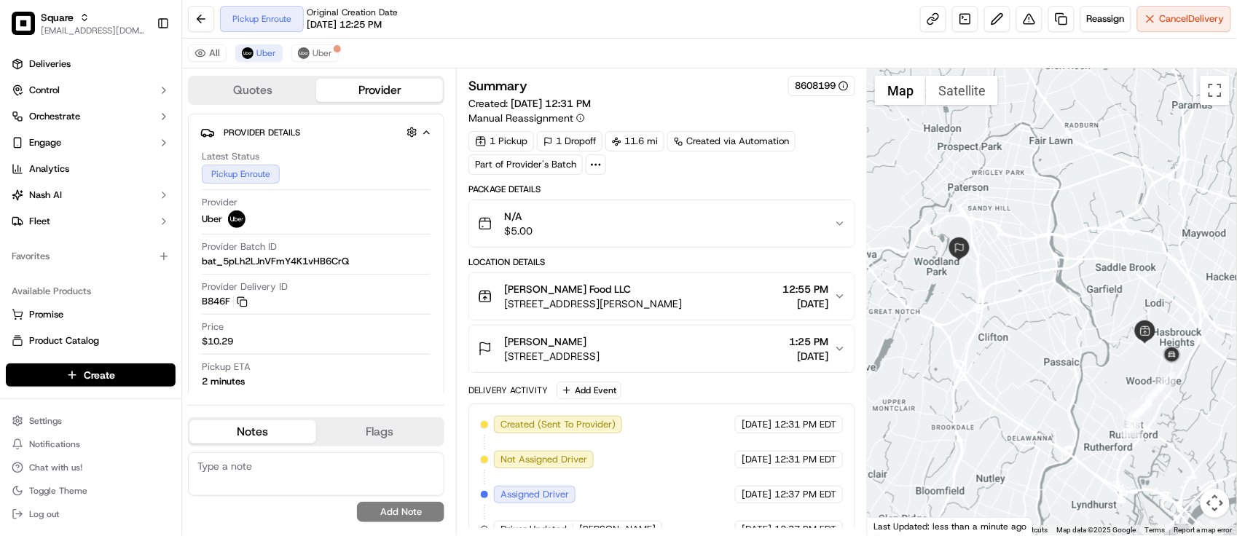
click at [736, 468] on div "[DATE] 12:31 PM EDT" at bounding box center [789, 459] width 108 height 17
click at [600, 361] on span "[STREET_ADDRESS]" at bounding box center [551, 356] width 95 height 15
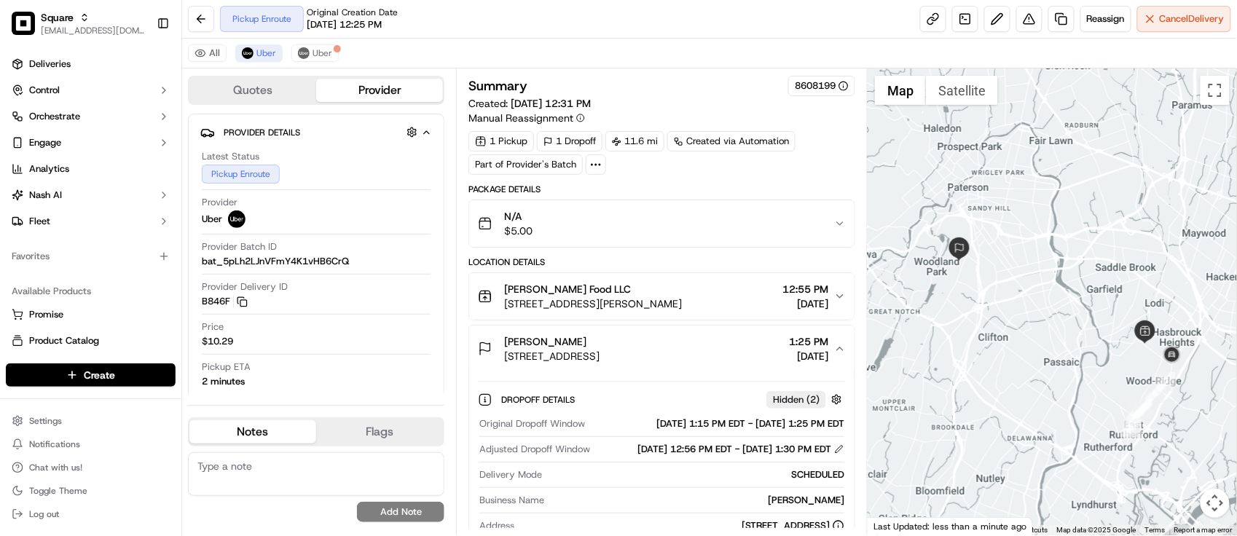
click at [600, 361] on span "[STREET_ADDRESS]" at bounding box center [551, 356] width 95 height 15
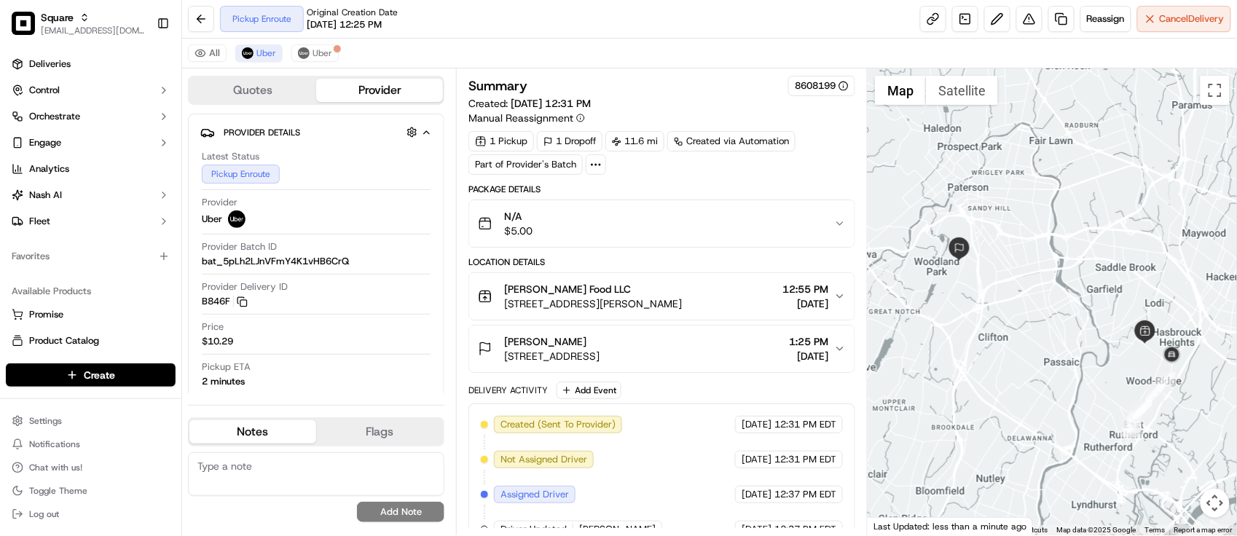
click at [623, 369] on button "[PERSON_NAME] [STREET_ADDRESS][PERSON_NAME] 1:25 PM [DATE]" at bounding box center [661, 349] width 385 height 47
click at [653, 369] on button "[PERSON_NAME] [STREET_ADDRESS][PERSON_NAME] 1:25 PM [DATE]" at bounding box center [661, 349] width 385 height 47
click at [699, 398] on div "Delivery Activity Add Event" at bounding box center [661, 390] width 387 height 17
click at [452, 31] on div "Dropoff Enroute Original Creation Date [DATE] 12:25 PM Reassign Cancel Delivery" at bounding box center [709, 19] width 1055 height 39
click at [603, 31] on div "Dropoff Enroute Original Creation Date [DATE] 12:25 PM Reassign Cancel Delivery" at bounding box center [709, 19] width 1055 height 39
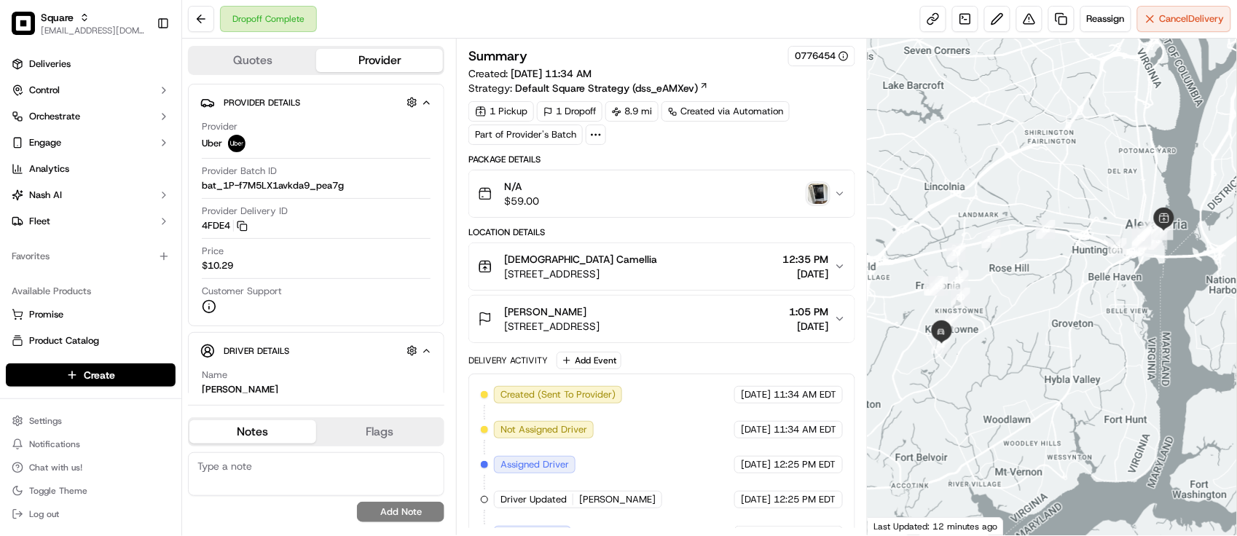
click at [817, 195] on img "button" at bounding box center [818, 194] width 20 height 20
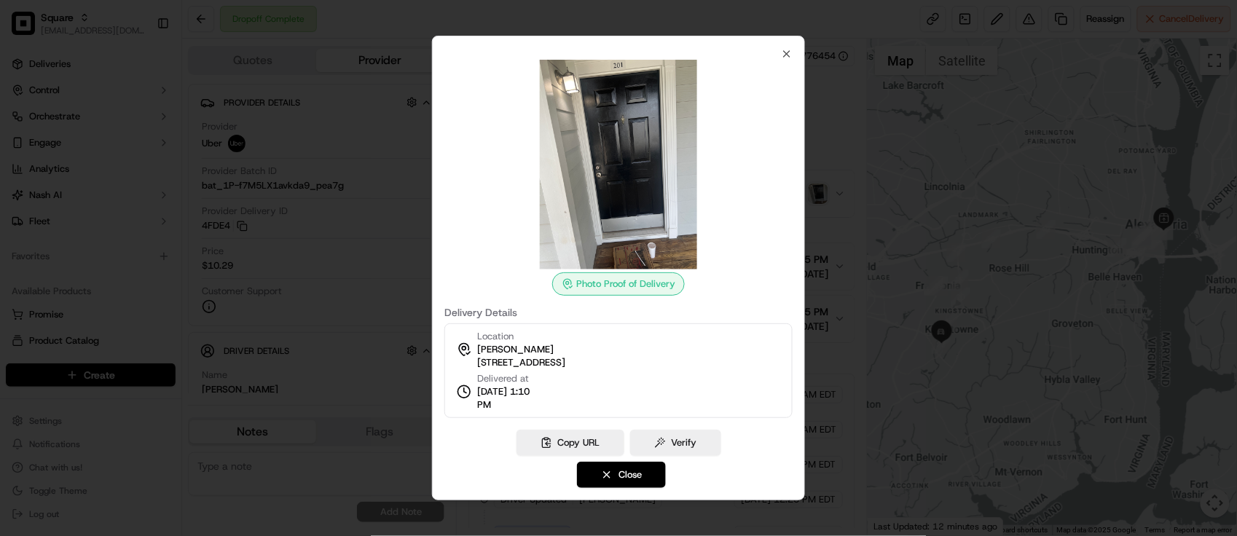
click at [836, 197] on div at bounding box center [618, 268] width 1237 height 536
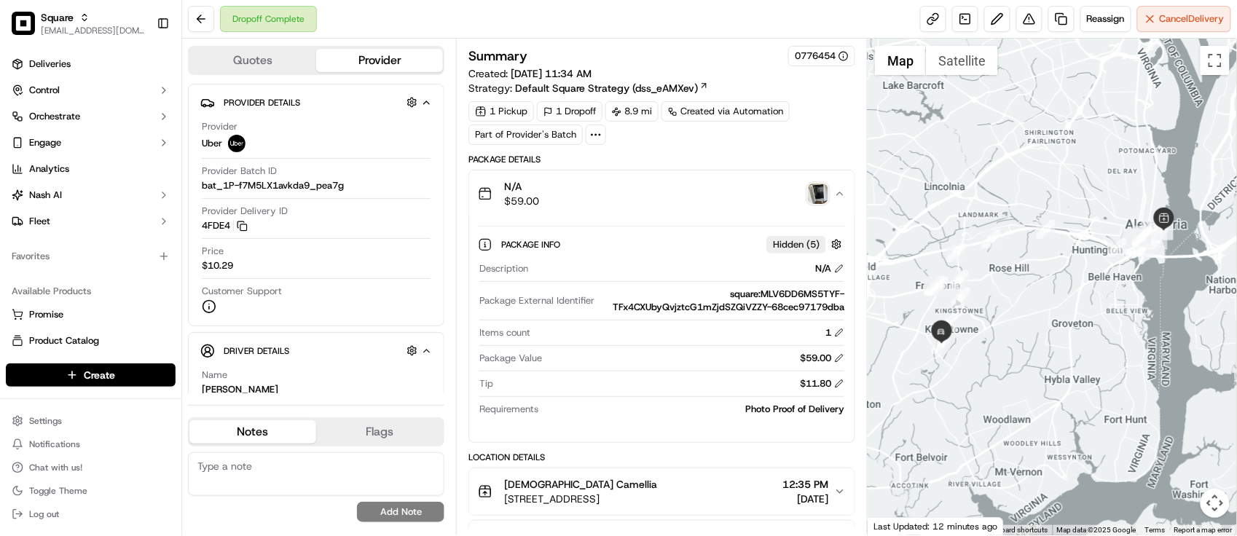
click at [821, 194] on img "button" at bounding box center [818, 194] width 20 height 20
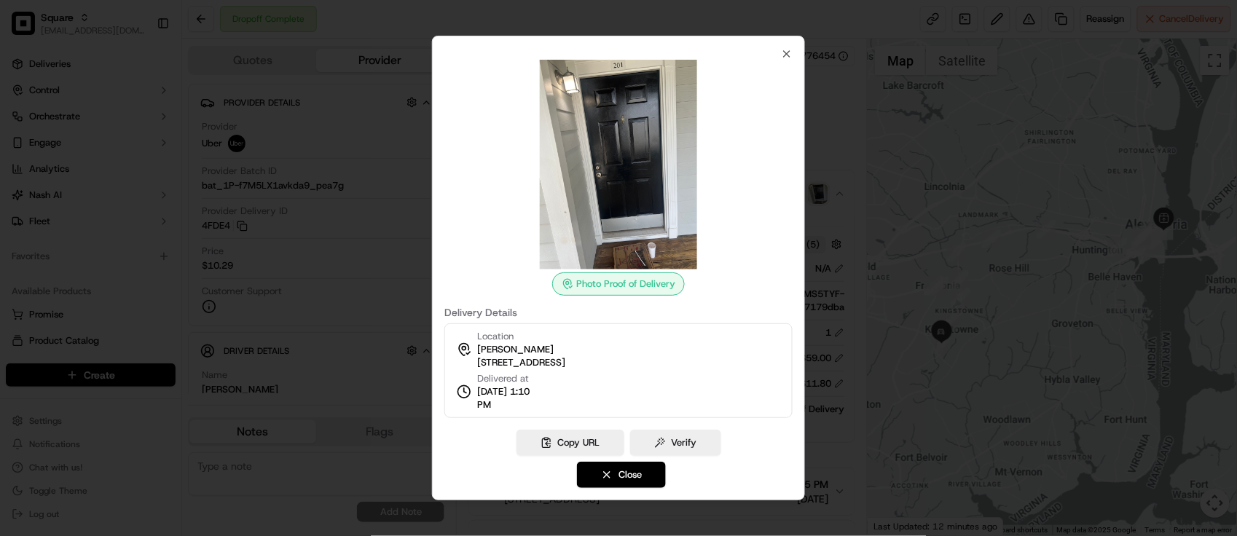
click at [821, 194] on div at bounding box center [618, 268] width 1237 height 536
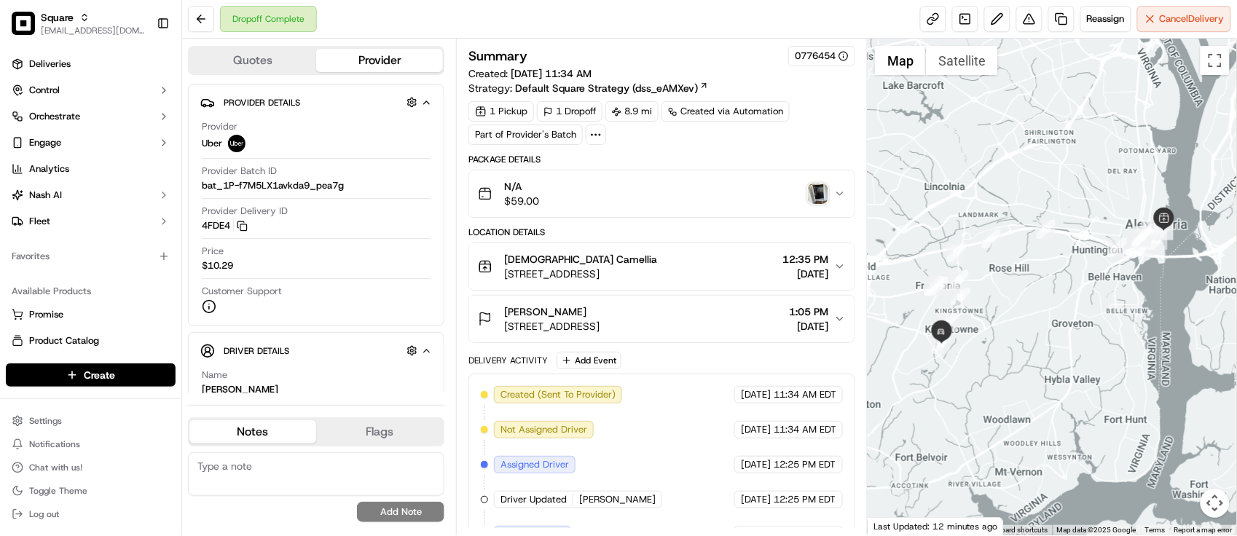
click at [820, 154] on div "Package Details" at bounding box center [661, 160] width 387 height 12
click at [437, 12] on div "Dropoff Complete Reassign Cancel Delivery" at bounding box center [709, 19] width 1055 height 39
click at [821, 153] on div "Summary 0776454 Created: [DATE] 11:34 AM Strategy: Default Square Strategy (dss…" at bounding box center [661, 388] width 387 height 685
drag, startPoint x: 455, startPoint y: 29, endPoint x: 461, endPoint y: 24, distance: 7.7
click at [456, 30] on div "Dropoff Complete Reassign Cancel Delivery" at bounding box center [709, 19] width 1055 height 39
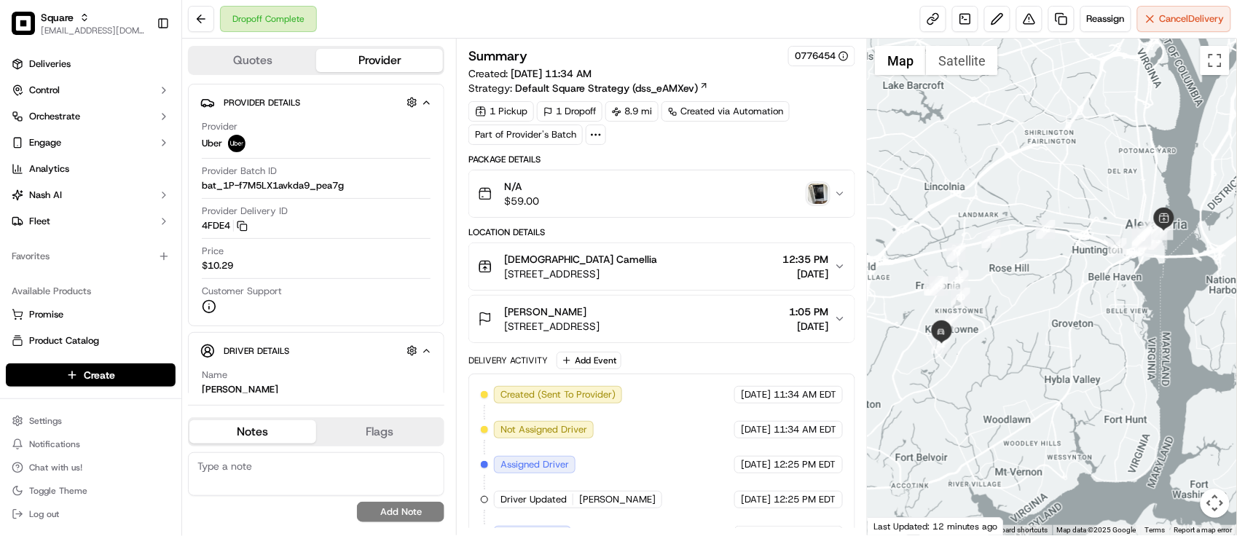
click at [703, 148] on div "Summary 0776454 Created: [DATE] 11:34 AM Strategy: Default Square Strategy (dss…" at bounding box center [661, 388] width 387 height 685
click at [1021, 27] on button at bounding box center [1029, 19] width 26 height 26
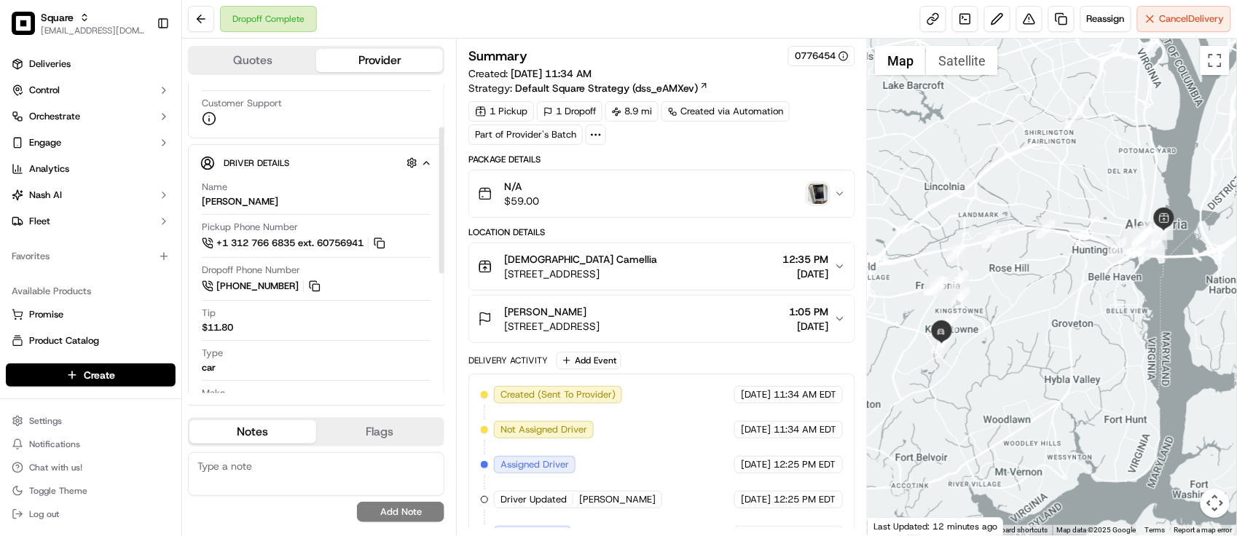
scroll to position [273, 0]
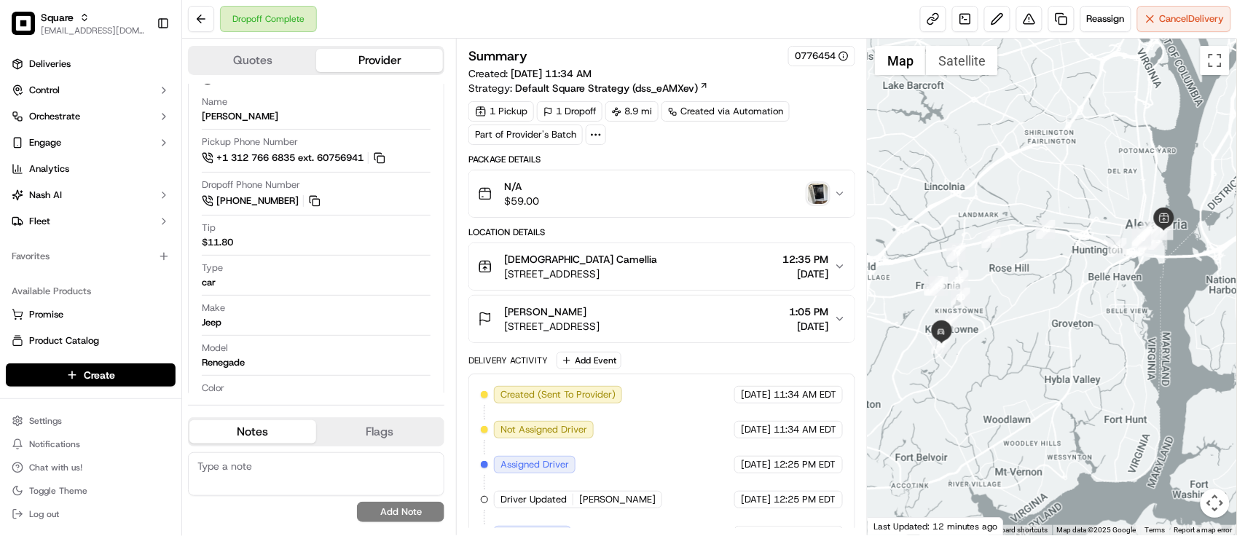
click at [464, 12] on div "Dropoff Complete Reassign Cancel Delivery" at bounding box center [709, 19] width 1055 height 39
click at [505, 31] on div "Dropoff Complete Reassign Cancel Delivery" at bounding box center [709, 19] width 1055 height 39
click at [1031, 29] on button at bounding box center [1029, 19] width 26 height 26
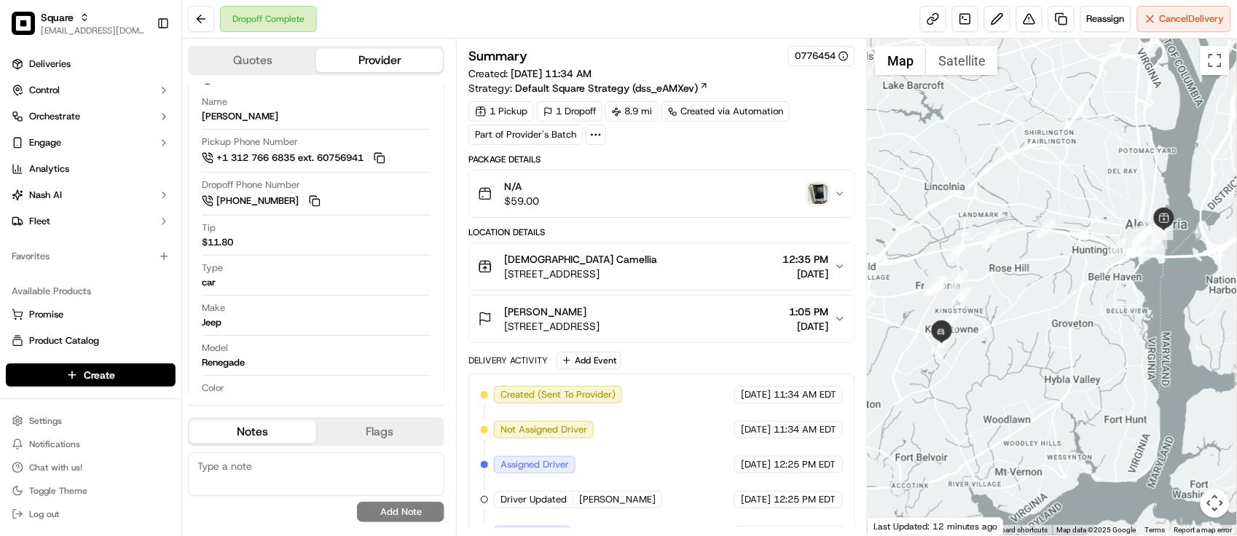
click at [817, 199] on img "button" at bounding box center [818, 194] width 20 height 20
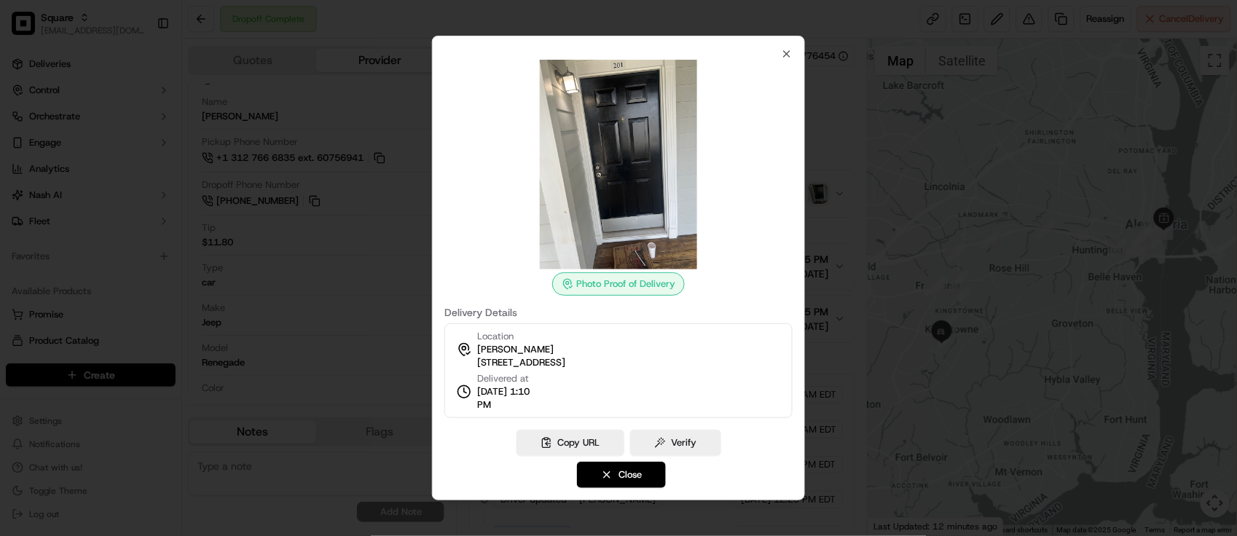
click at [818, 199] on div at bounding box center [618, 268] width 1237 height 536
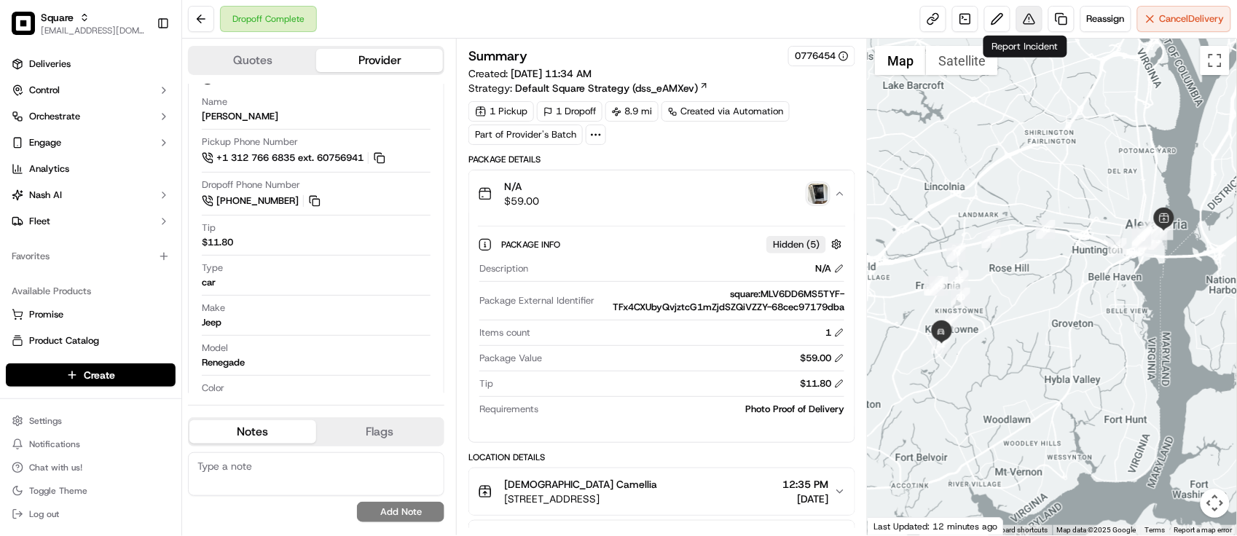
click at [1019, 17] on button at bounding box center [1029, 19] width 26 height 26
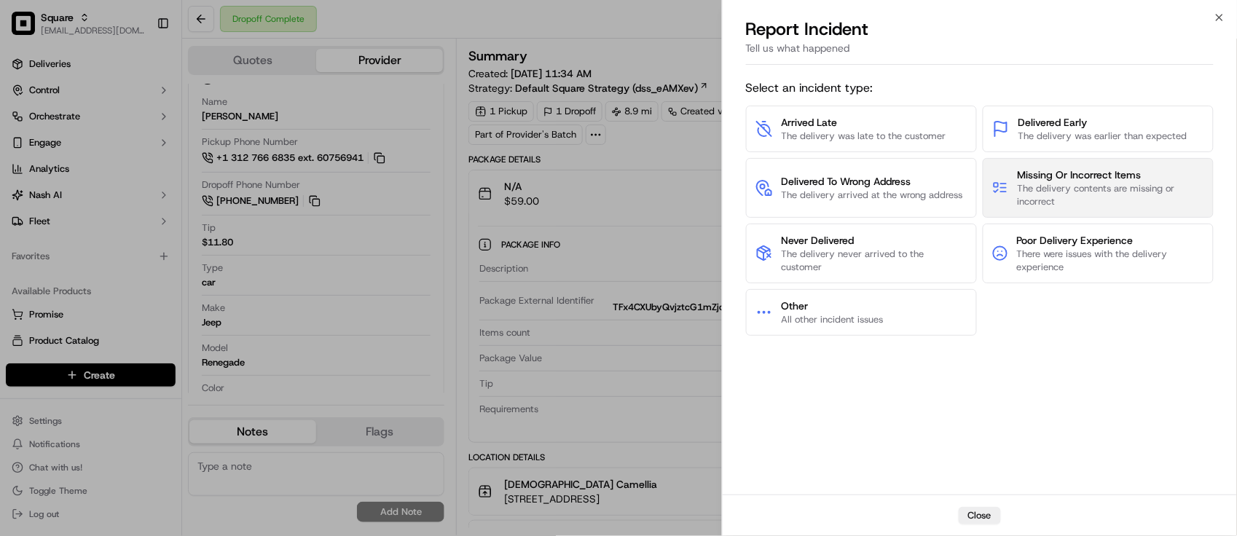
click at [1099, 176] on span "Missing Or Incorrect Items" at bounding box center [1110, 175] width 187 height 15
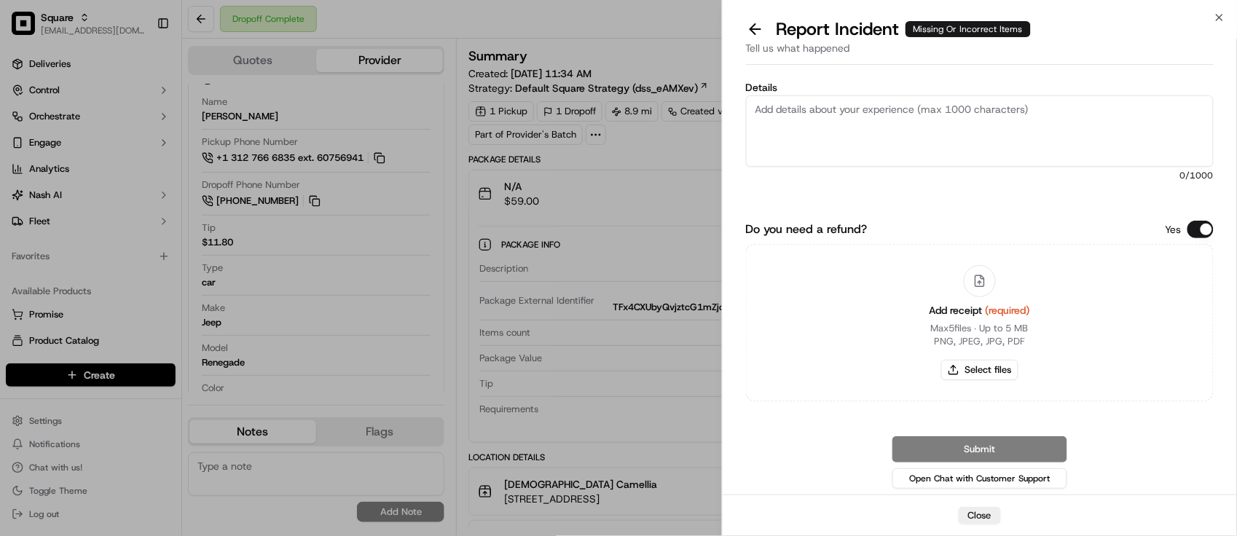
click at [1054, 122] on textarea "Details" at bounding box center [980, 130] width 468 height 71
click at [1197, 241] on div "Do you need a refund? Yes Add receipt (required) Max 5 files ∙ Up to 5 MB PNG, …" at bounding box center [980, 311] width 468 height 181
click at [1197, 238] on button "Do you need a refund?" at bounding box center [1201, 229] width 26 height 17
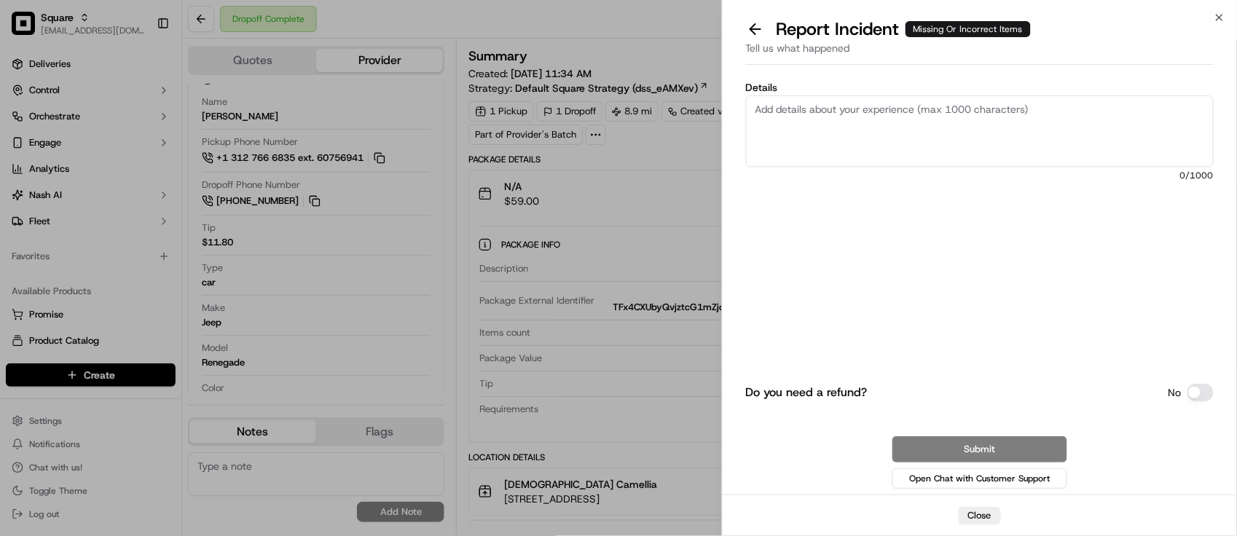
click at [1202, 219] on div "Details 0 /1000" at bounding box center [980, 164] width 468 height 164
click at [1087, 135] on textarea "Details" at bounding box center [980, 130] width 468 height 71
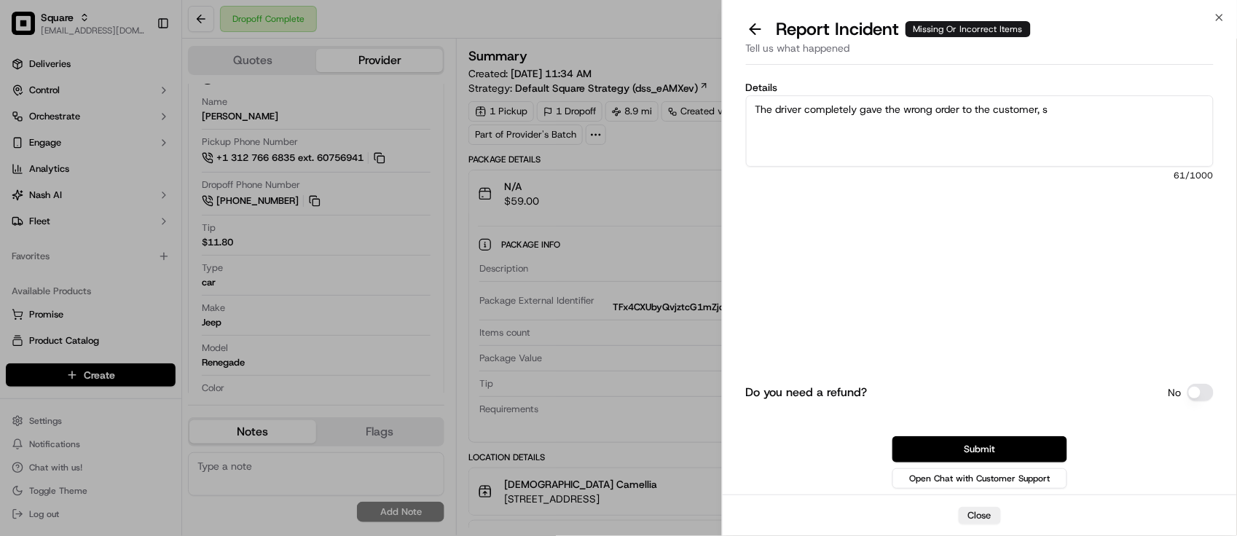
type textarea "The driver completely gave the wrong order to the customer,"
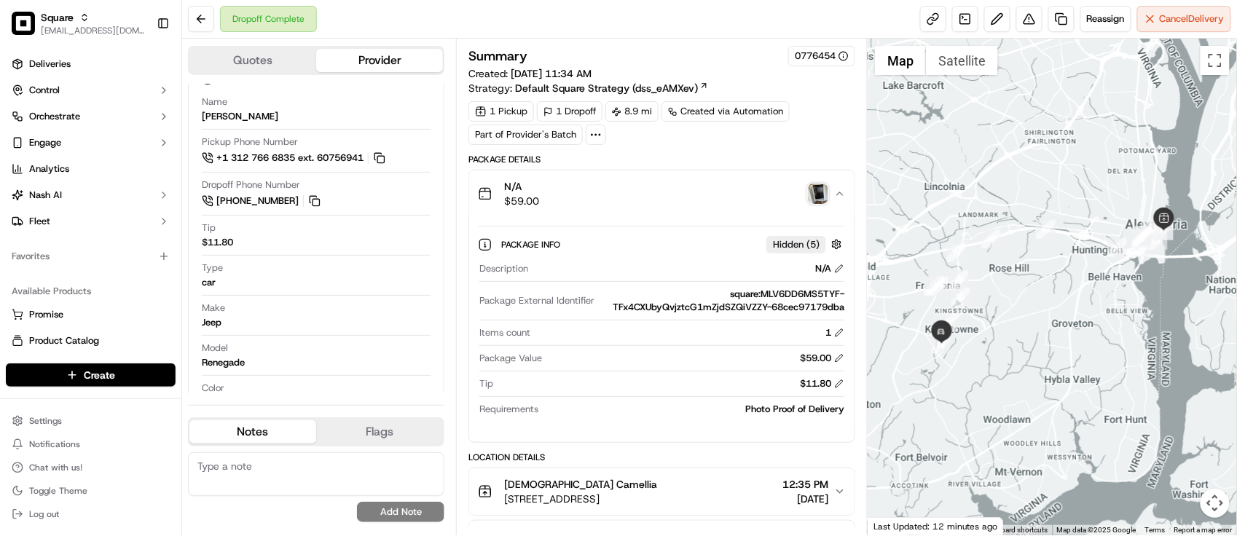
click at [817, 198] on img "button" at bounding box center [818, 194] width 20 height 20
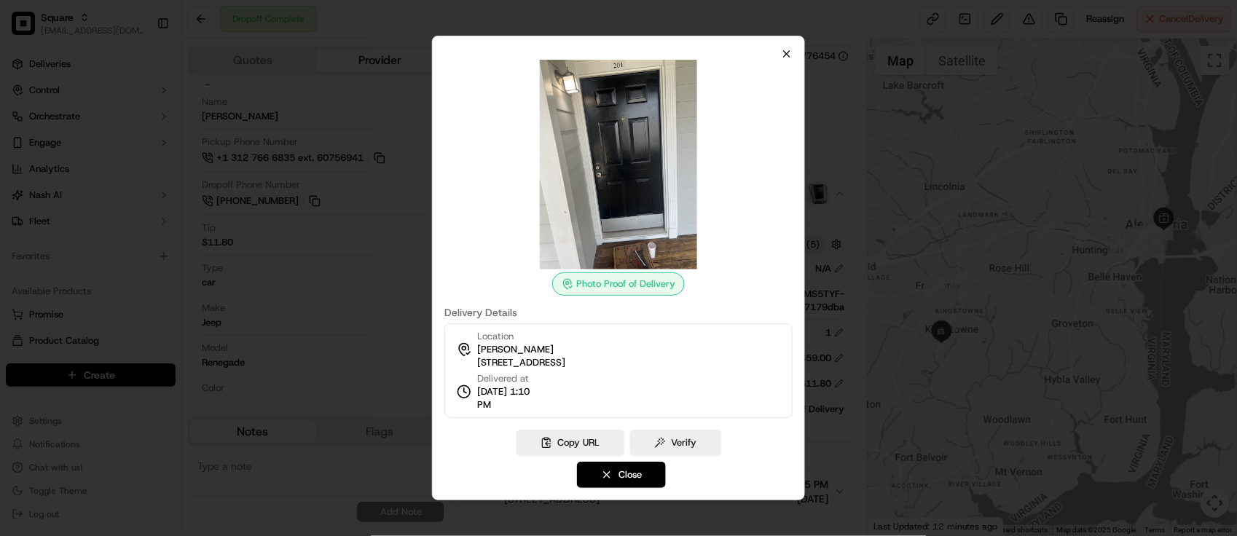
click at [792, 58] on div "Photo Proof of Delivery Delivery Details Location Sharon Baldwin 6054 Palladium…" at bounding box center [618, 268] width 373 height 465
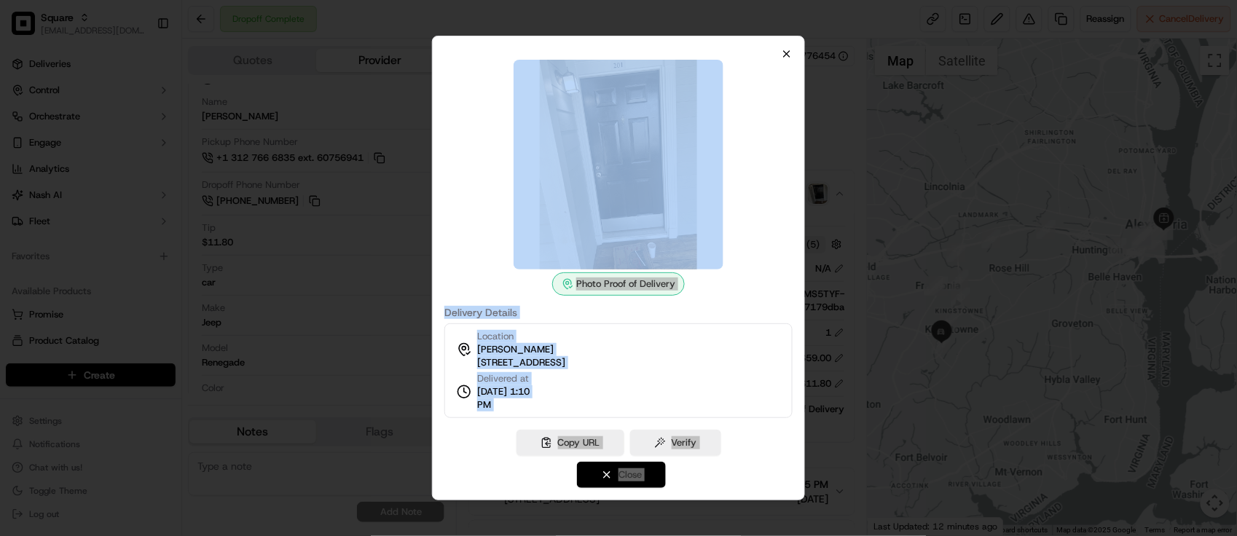
click at [788, 60] on div at bounding box center [618, 165] width 348 height 210
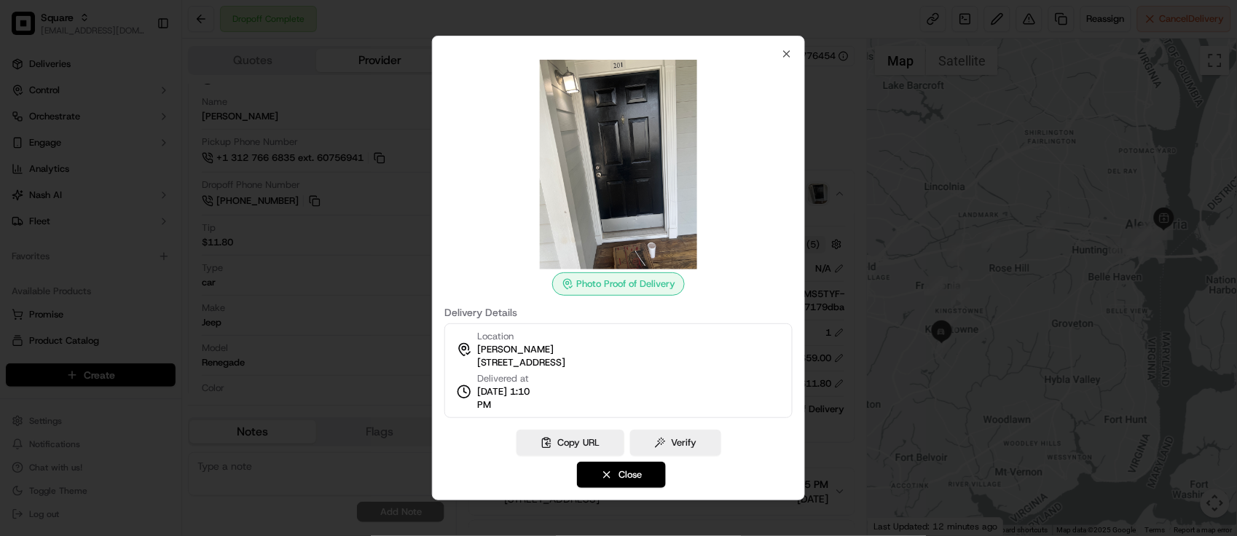
click at [795, 48] on div "Photo Proof of Delivery Delivery Details Location Sharon Baldwin 6054 Palladium…" at bounding box center [618, 268] width 373 height 465
click at [784, 46] on div "Photo Proof of Delivery Delivery Details Location Sharon Baldwin 6054 Palladium…" at bounding box center [618, 268] width 373 height 465
click at [788, 56] on icon "button" at bounding box center [787, 54] width 12 height 12
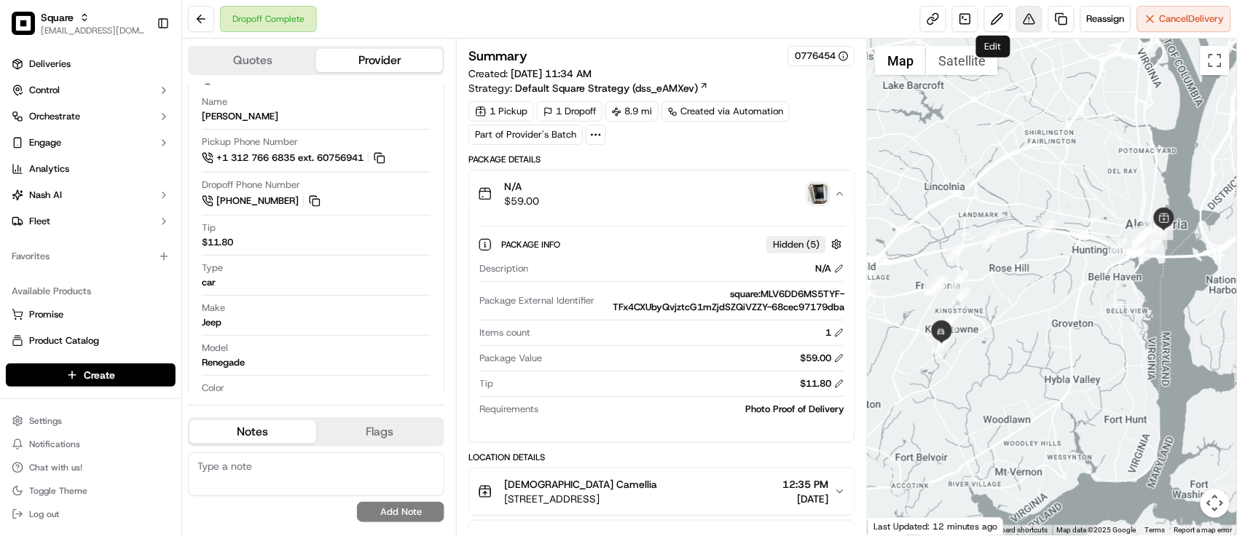
click at [1016, 19] on button at bounding box center [1029, 19] width 26 height 26
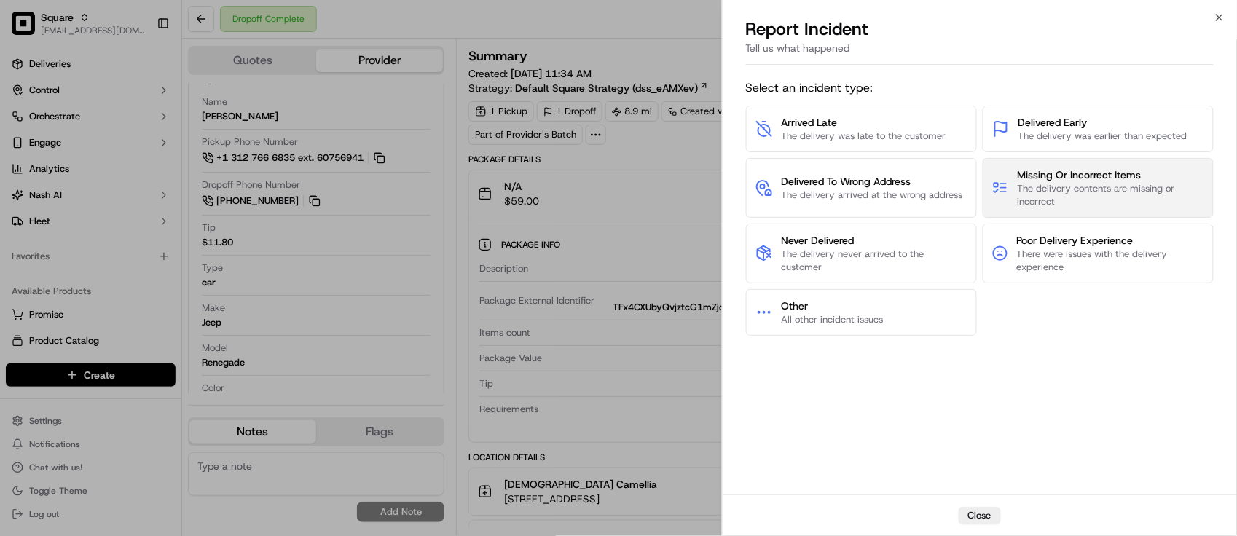
click at [1101, 186] on span "The delivery contents are missing or incorrect" at bounding box center [1110, 195] width 187 height 26
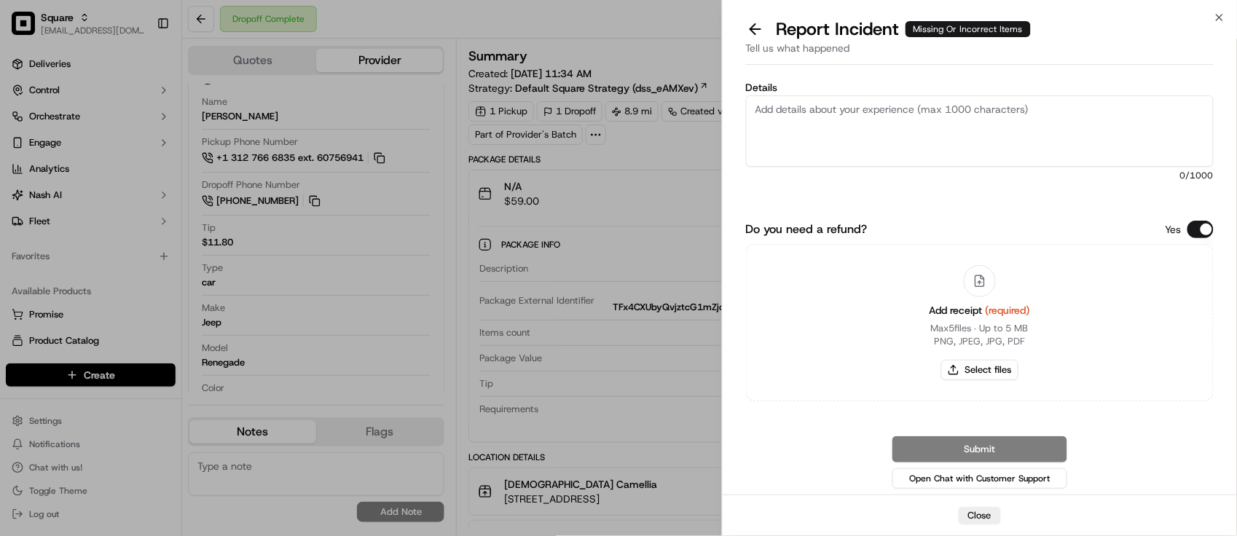
click at [1032, 147] on textarea "Details" at bounding box center [980, 130] width 468 height 71
paste textarea "The driver completely gave the wrong order to the customer,"
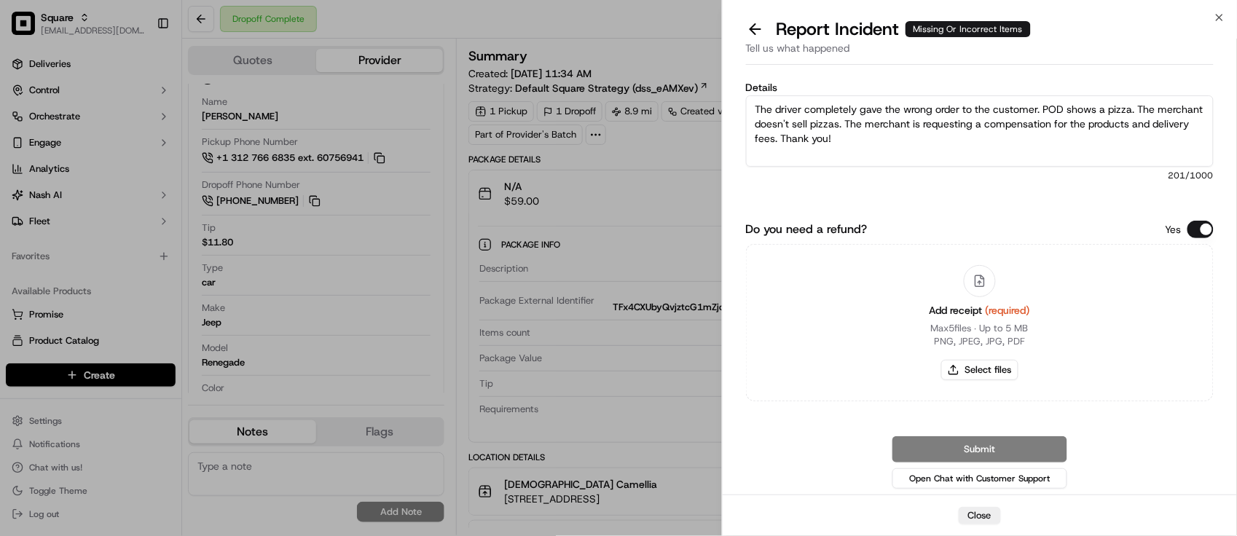
type textarea "The driver completely gave the wrong order to the customer. POD shows a pizza. …"
drag, startPoint x: 1195, startPoint y: 227, endPoint x: 1202, endPoint y: 226, distance: 7.4
click at [1196, 228] on button "Do you need a refund?" at bounding box center [1201, 229] width 26 height 17
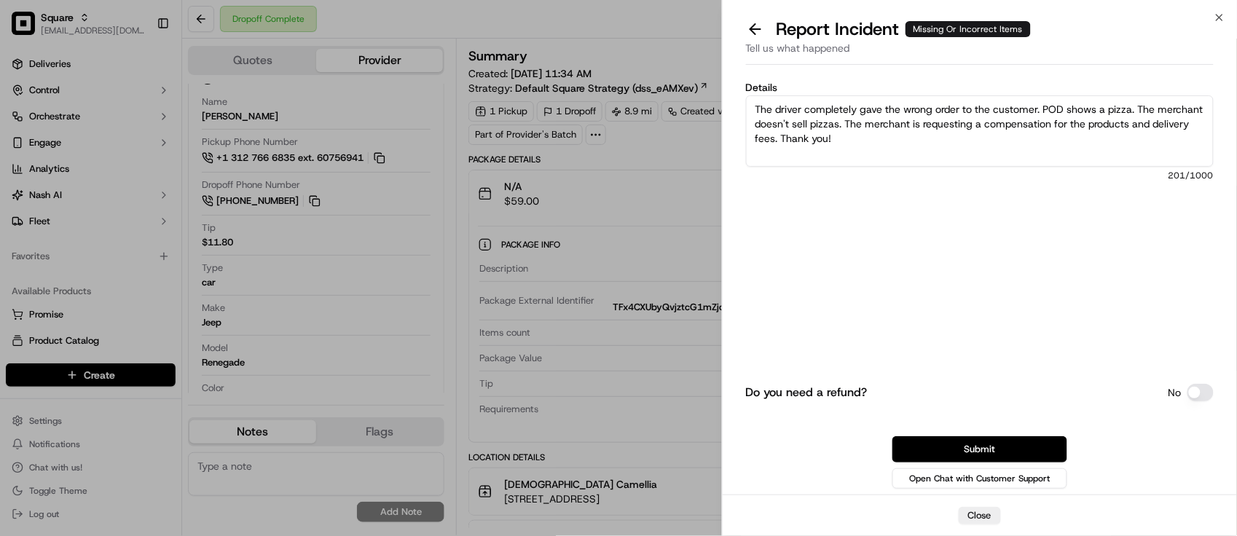
click at [970, 275] on div "Do you need a refund? No Submit Open Chat with Customer Support" at bounding box center [980, 376] width 468 height 231
click at [952, 454] on button "Submit" at bounding box center [979, 449] width 175 height 26
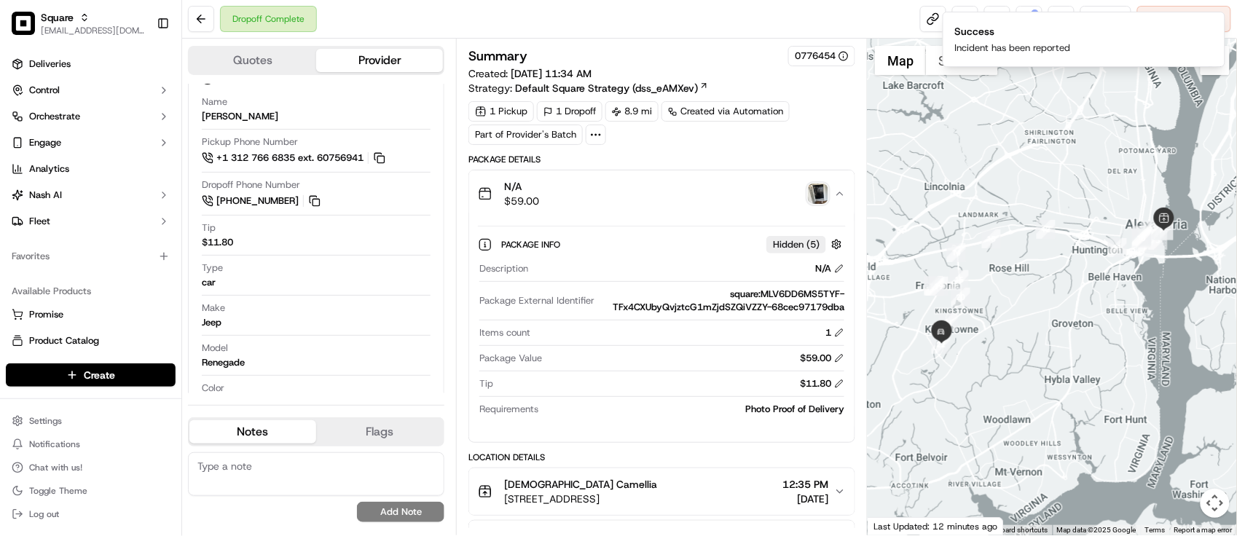
click at [301, 482] on textarea at bounding box center [316, 474] width 256 height 44
paste textarea "Caller Information: Merchant - Reason for call:"
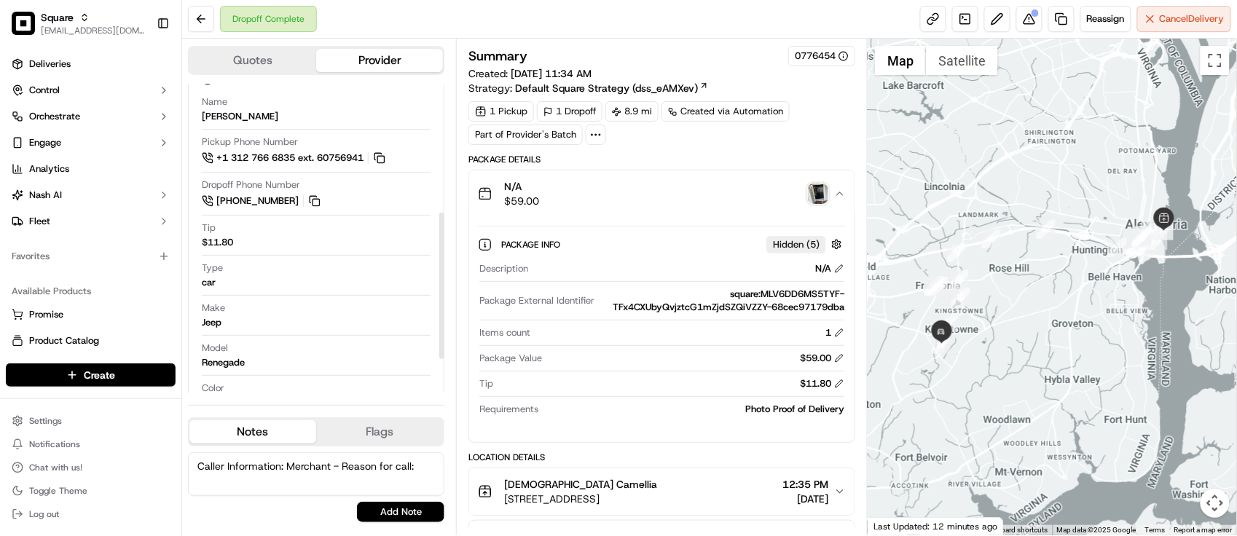
click at [424, 467] on textarea "Caller Information: Merchant - Reason for call:" at bounding box center [316, 474] width 256 height 44
paste textarea "Driver gave the wrong products"
click at [381, 483] on textarea "Caller Information: Merchant - Reason for call: Driver gave the wrong products" at bounding box center [316, 474] width 256 height 44
click at [380, 483] on textarea "Caller Information: Merchant - Reason for call: Driver gave the wrong products" at bounding box center [316, 474] width 256 height 44
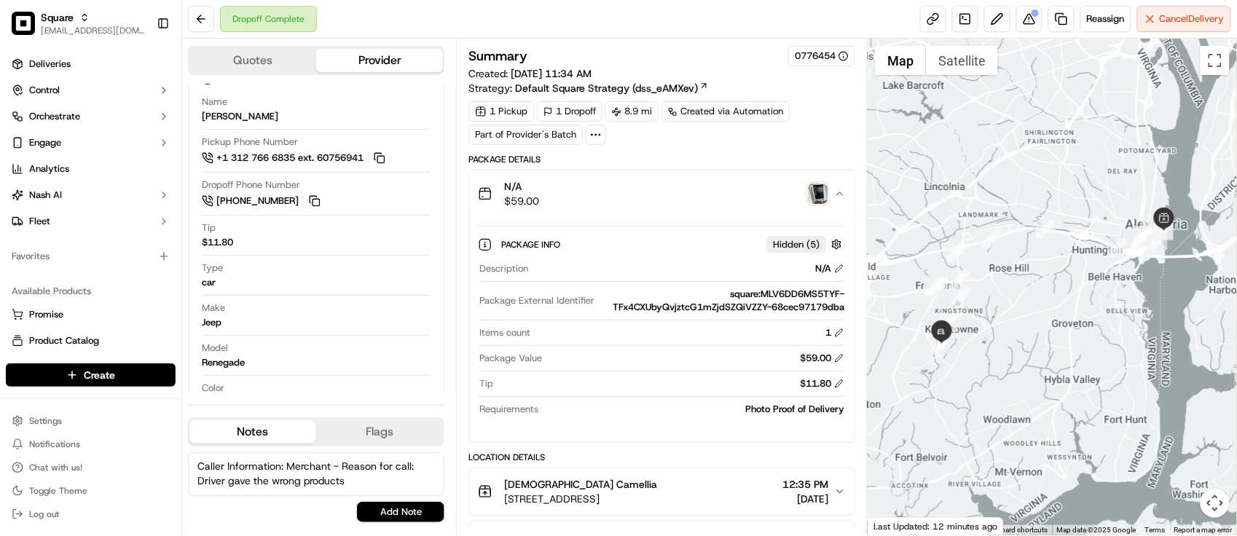
scroll to position [0, 0]
click at [361, 481] on textarea "Caller Information: Merchant - Reason for call: Driver gave the wrong products" at bounding box center [316, 474] width 256 height 44
type textarea "Caller Information: Merchant - Reason for call: Driver gave the wrong order. IR…"
click at [393, 514] on button "Add Note" at bounding box center [400, 512] width 87 height 20
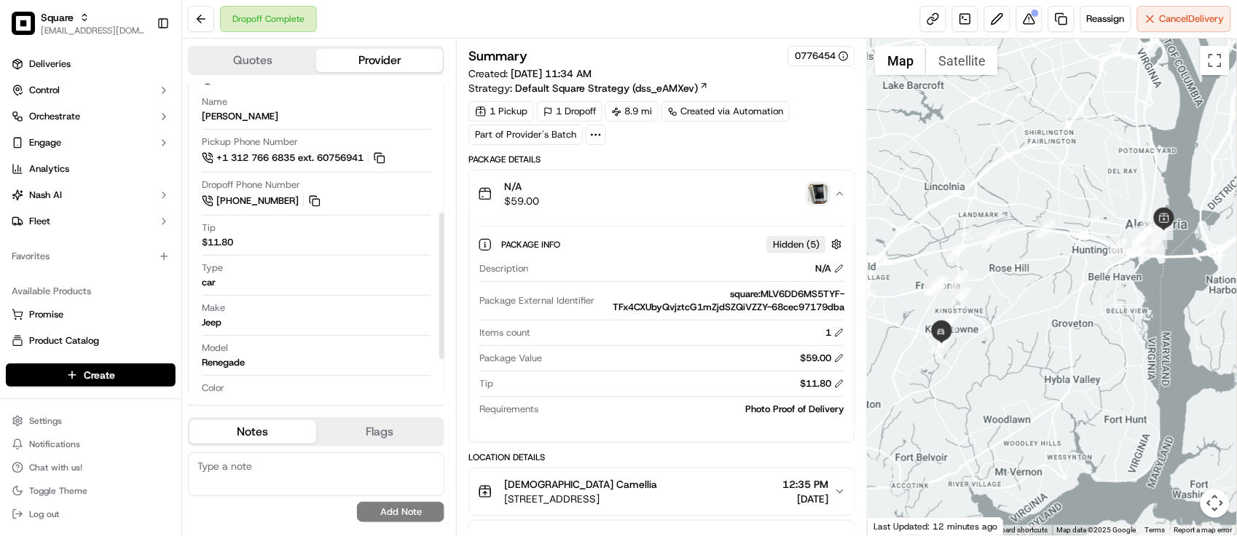
scroll to position [0, 0]
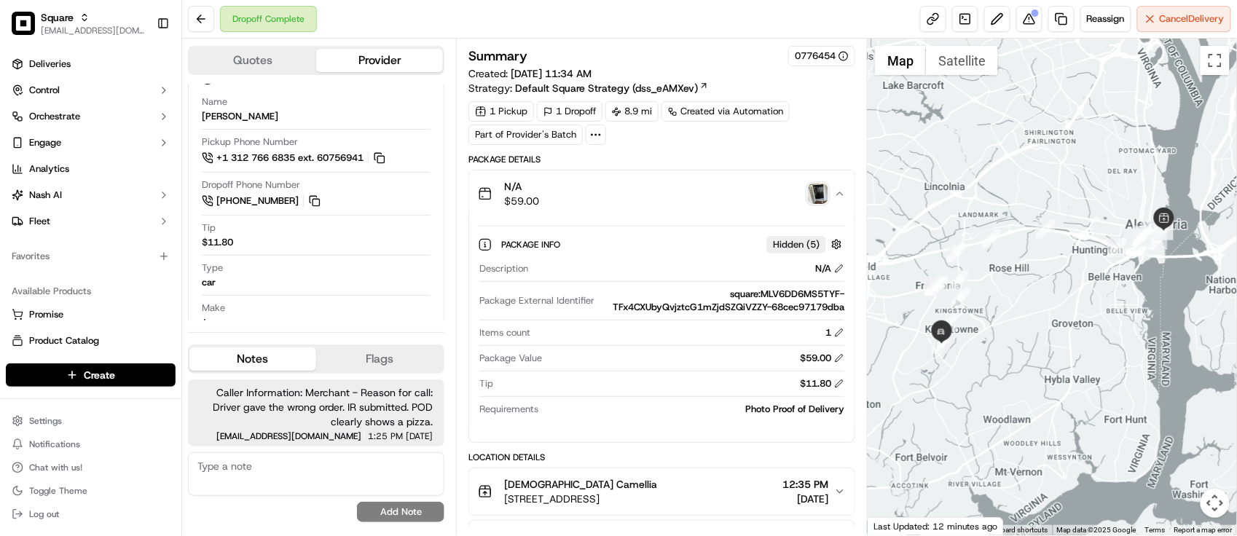
drag, startPoint x: 737, startPoint y: 359, endPoint x: 725, endPoint y: 355, distance: 13.1
click at [734, 361] on div "$59.00" at bounding box center [696, 358] width 297 height 13
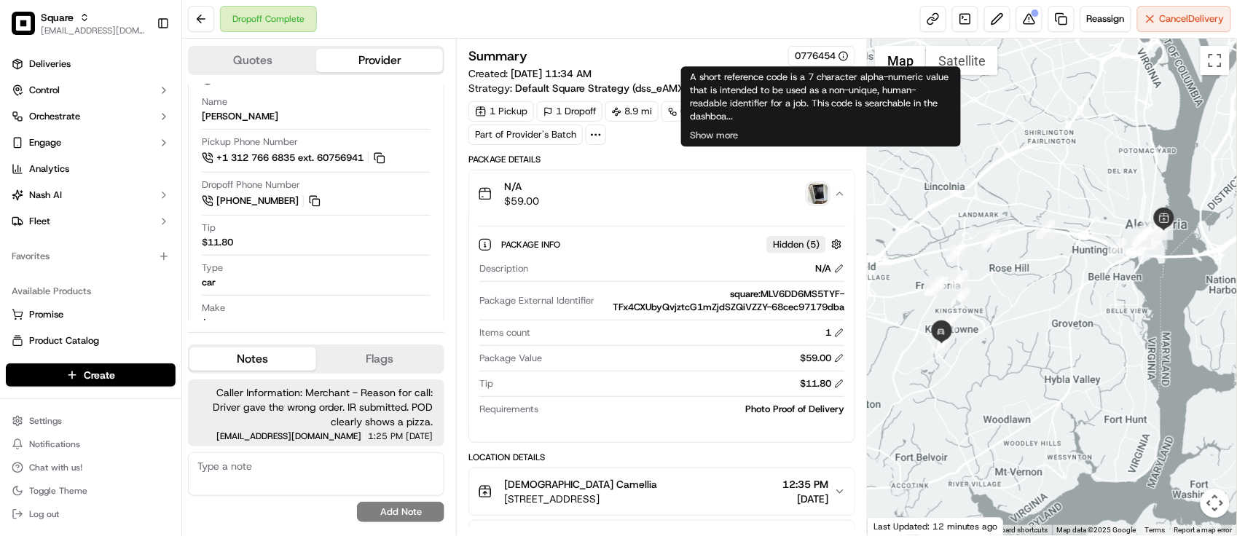
click at [765, 30] on div "Dropoff Complete Reassign Cancel Delivery" at bounding box center [709, 19] width 1055 height 39
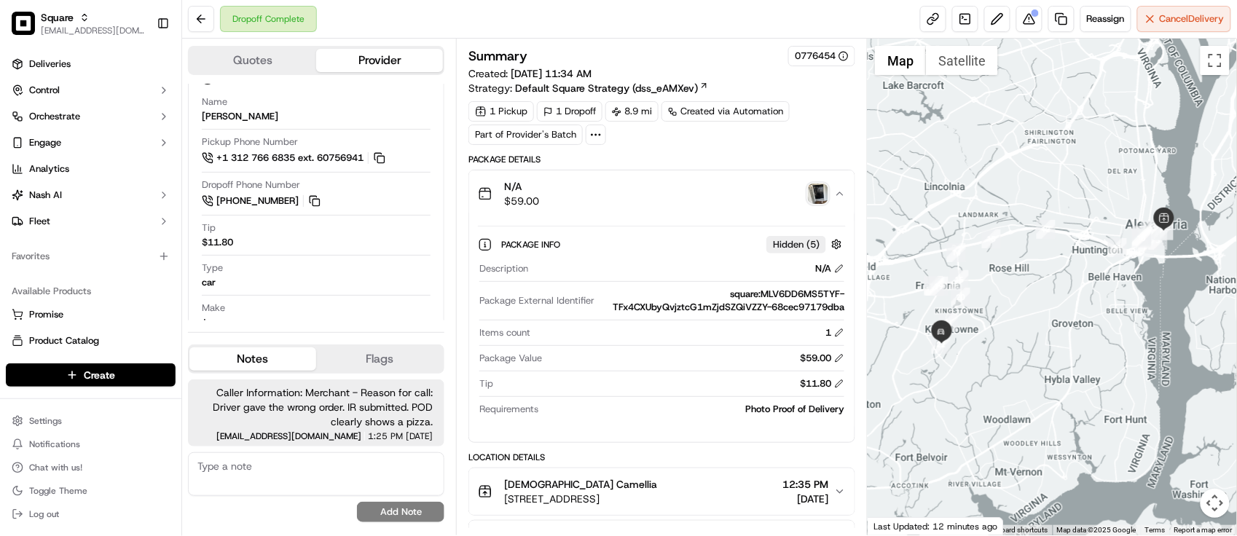
drag, startPoint x: 523, startPoint y: 306, endPoint x: 488, endPoint y: 270, distance: 50.0
click at [523, 306] on span "Package External Identifier" at bounding box center [536, 300] width 115 height 13
click at [1032, 23] on button at bounding box center [1029, 19] width 26 height 26
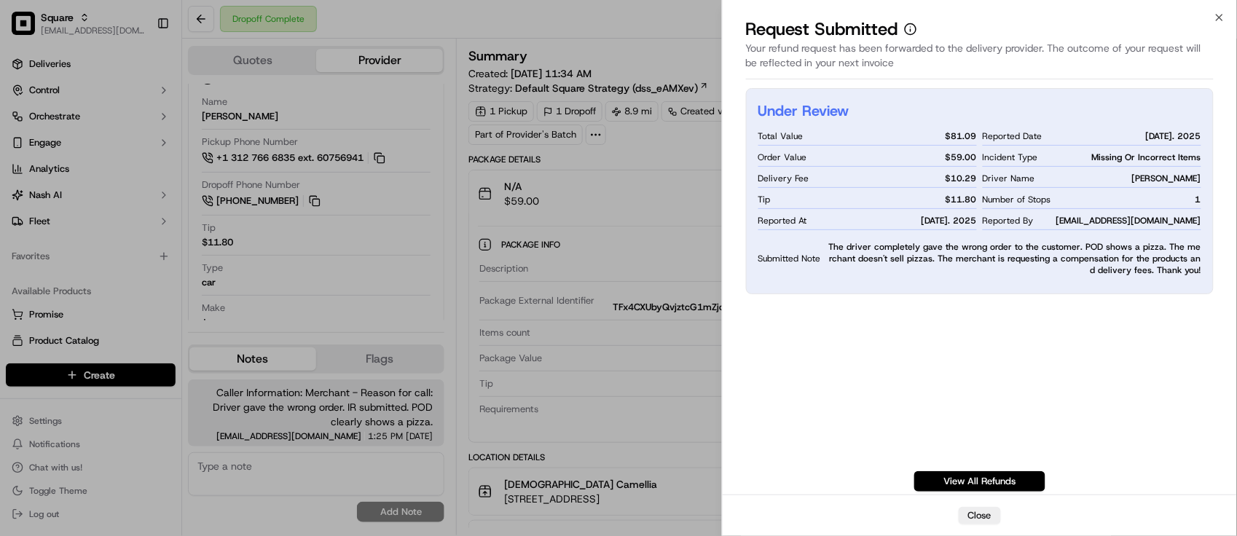
click at [521, 190] on span "N/A" at bounding box center [521, 186] width 35 height 15
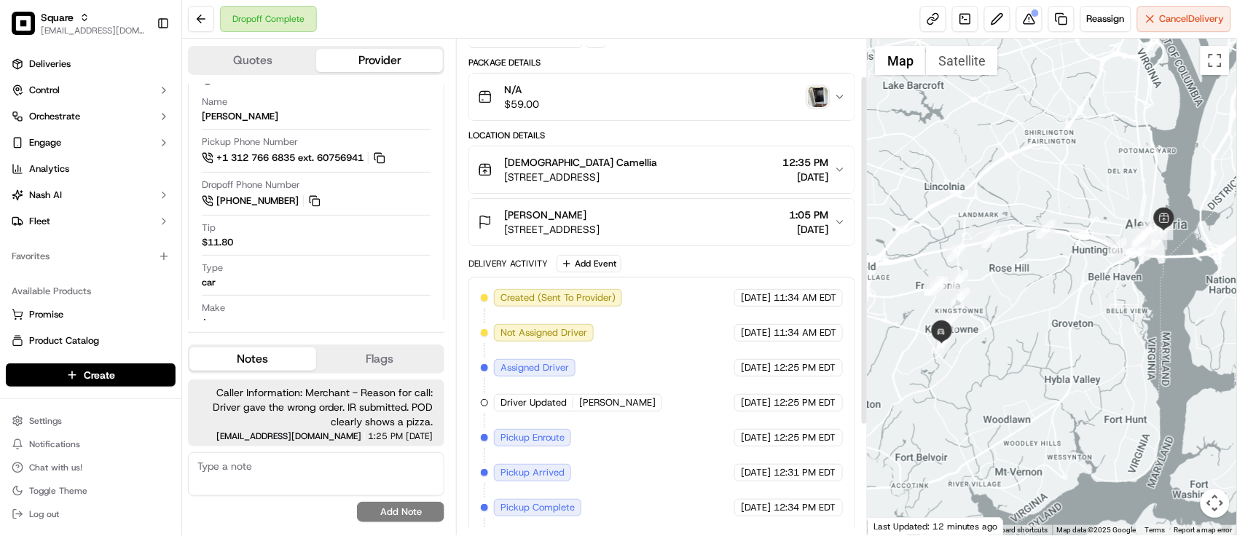
scroll to position [208, 0]
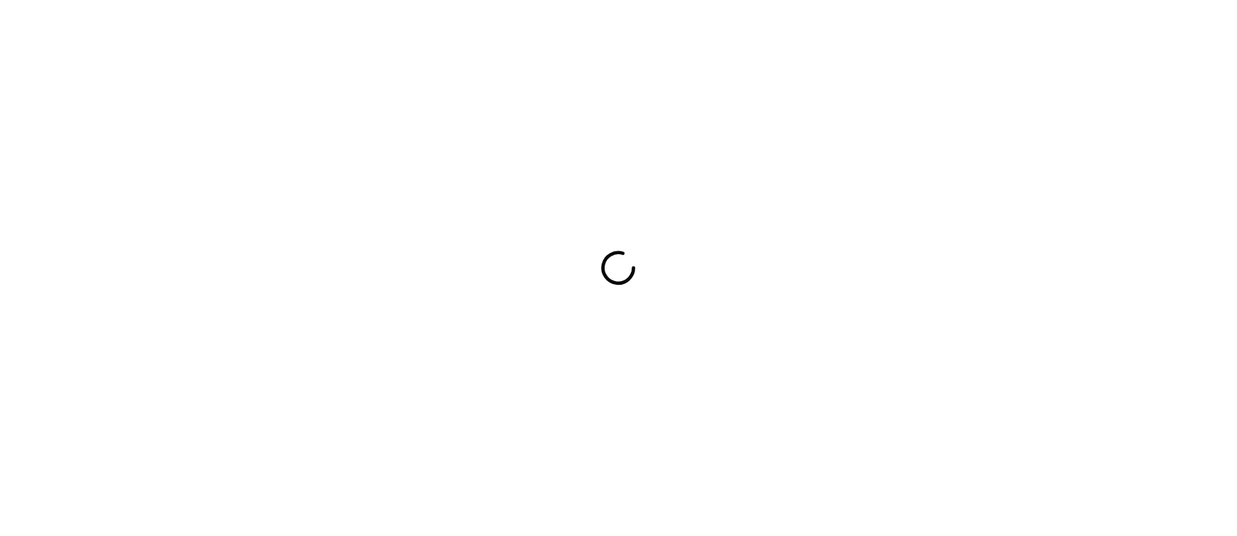
click at [413, 82] on div at bounding box center [618, 268] width 1237 height 536
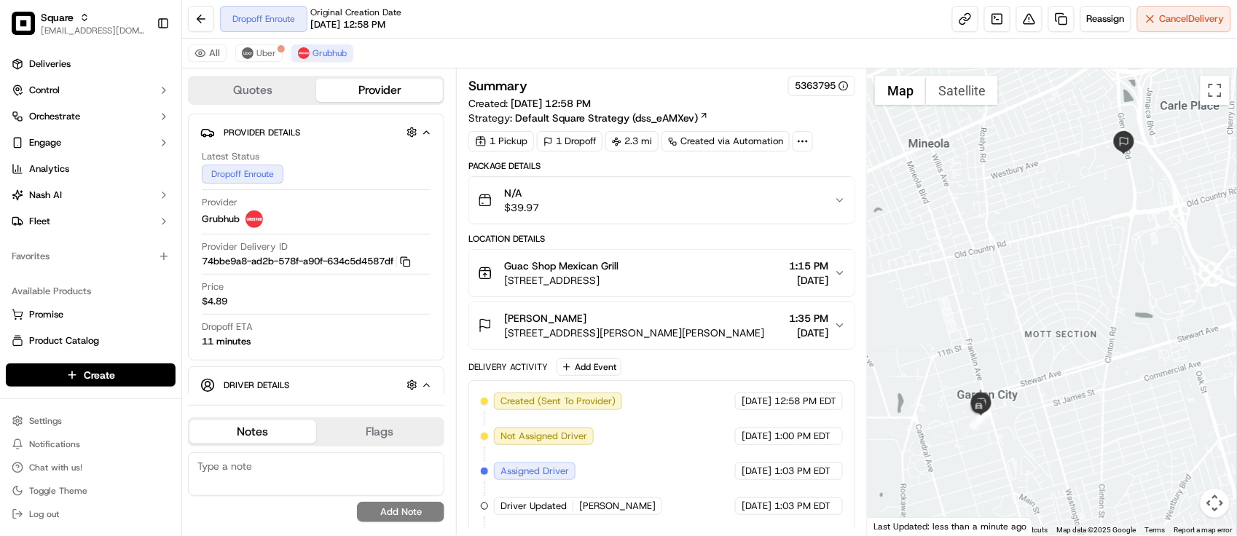
drag, startPoint x: 1008, startPoint y: 254, endPoint x: 1010, endPoint y: 235, distance: 18.4
click at [1010, 235] on div at bounding box center [1052, 301] width 369 height 467
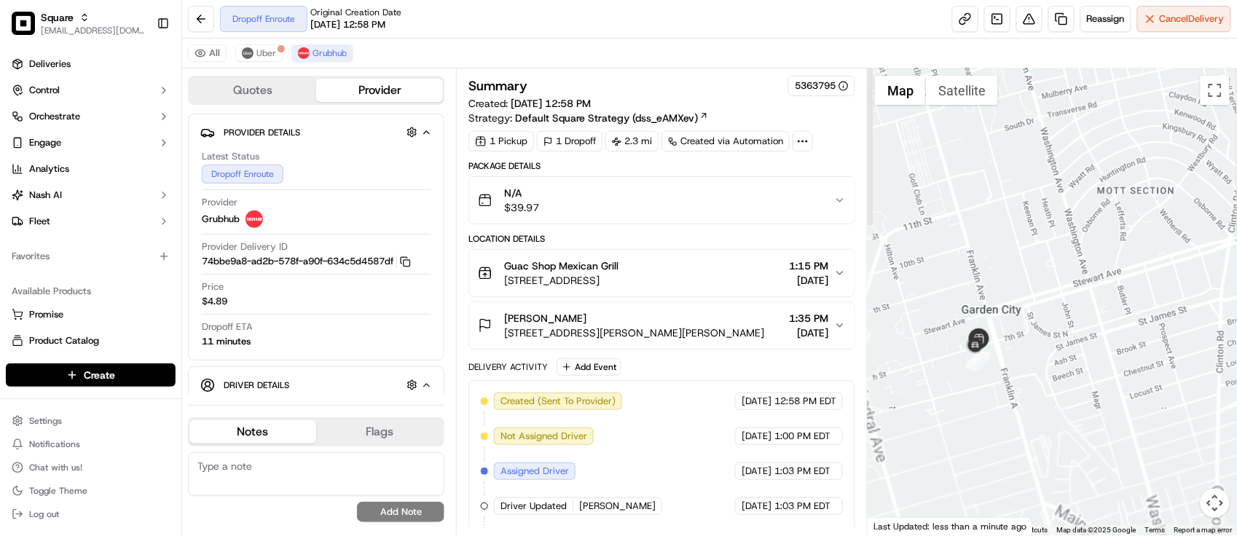
drag, startPoint x: 1031, startPoint y: 312, endPoint x: 1049, endPoint y: 186, distance: 127.3
click at [1046, 187] on div at bounding box center [1052, 301] width 369 height 467
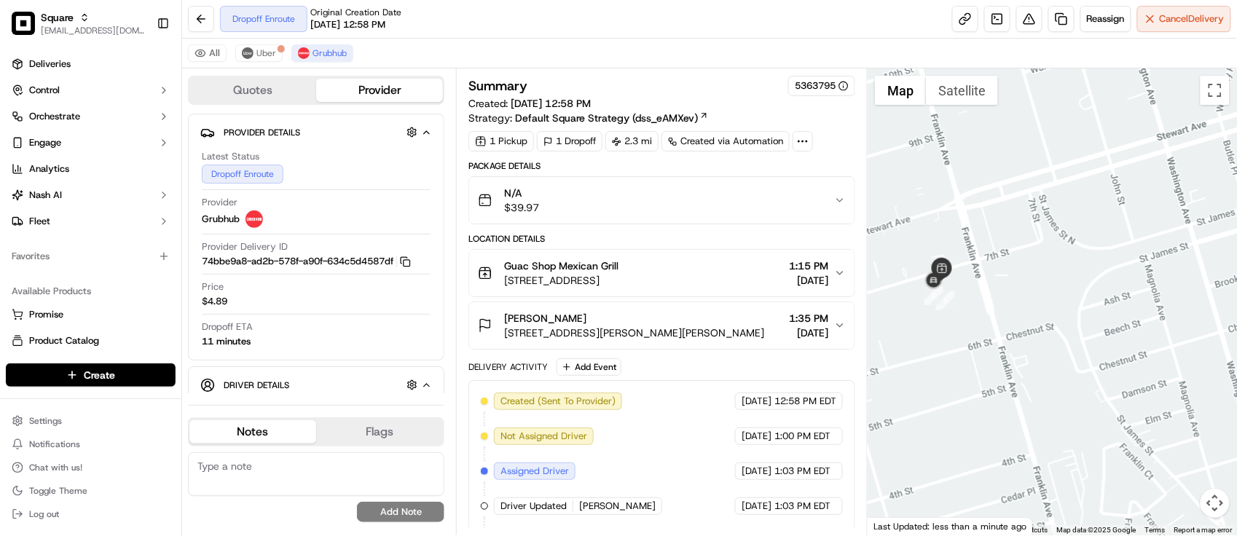
drag, startPoint x: 993, startPoint y: 275, endPoint x: 1032, endPoint y: 153, distance: 127.9
click at [1032, 153] on div at bounding box center [1052, 301] width 369 height 467
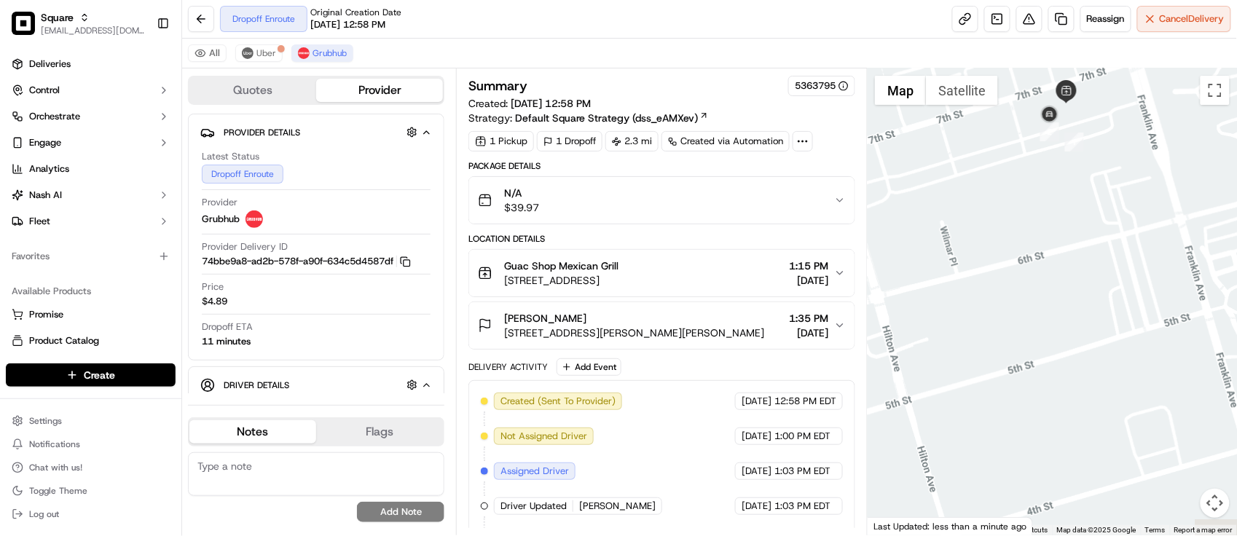
click at [1123, 98] on div at bounding box center [1052, 301] width 369 height 467
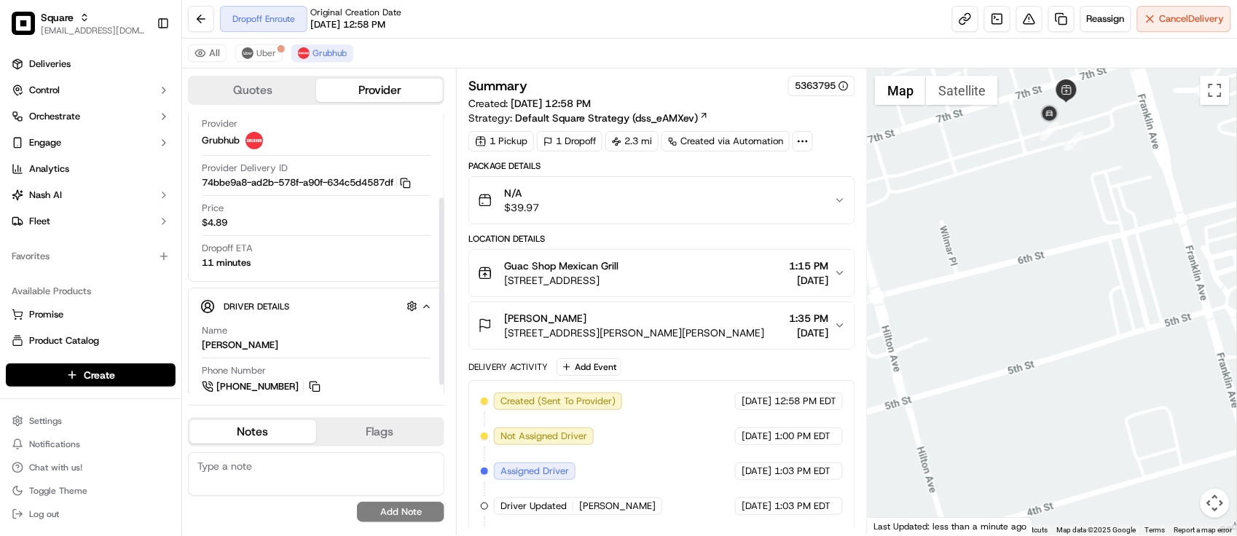
scroll to position [136, 0]
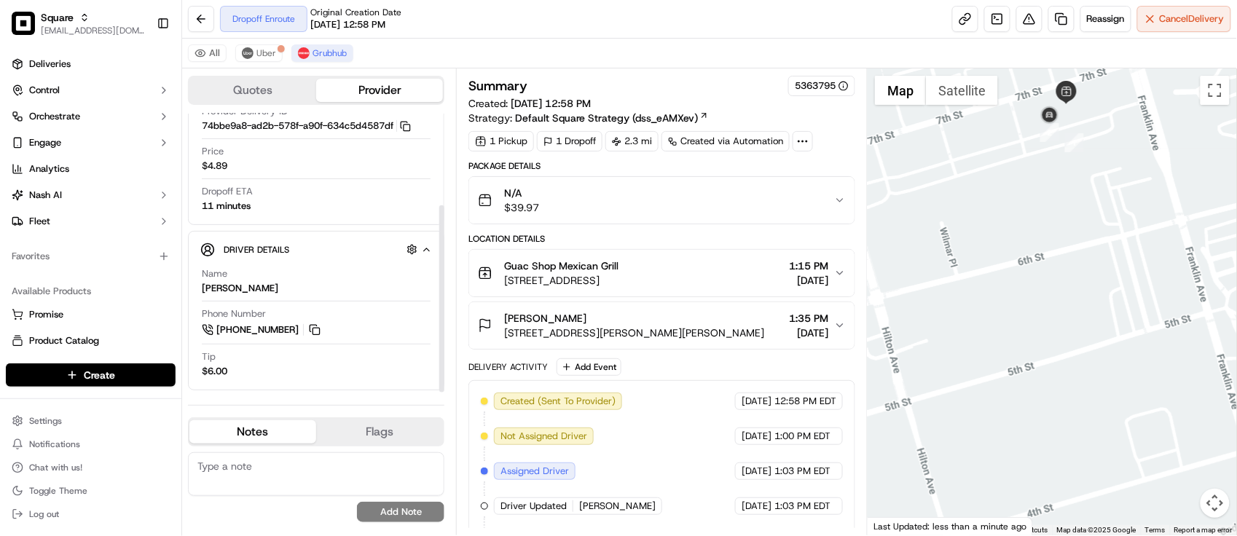
drag, startPoint x: 1144, startPoint y: 175, endPoint x: 1140, endPoint y: 252, distance: 77.3
click at [1137, 250] on div at bounding box center [1052, 301] width 369 height 467
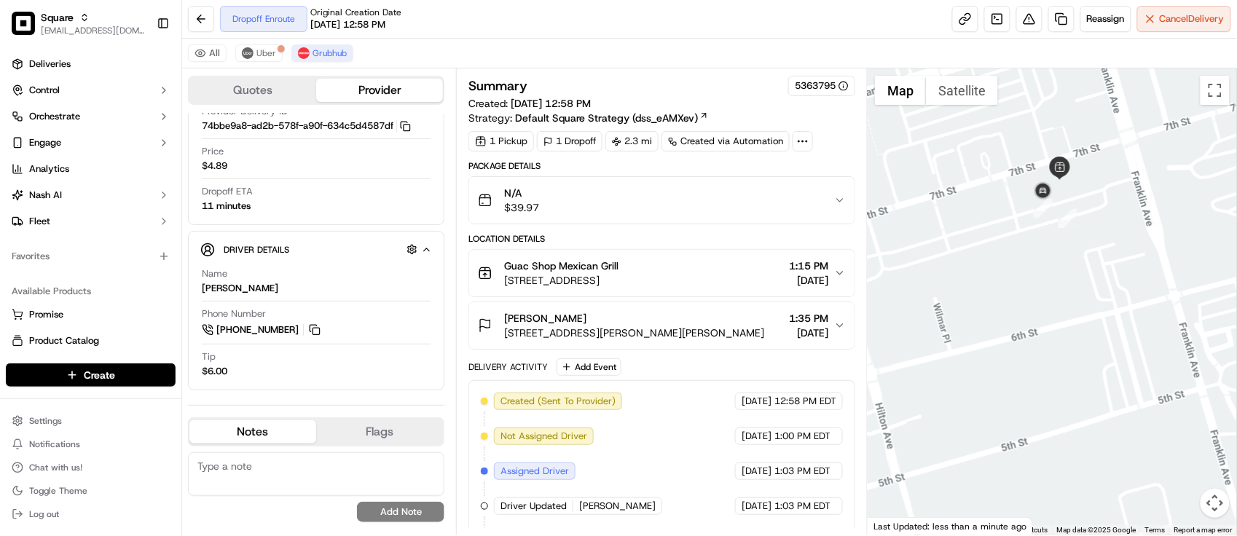
drag, startPoint x: 1104, startPoint y: 171, endPoint x: 1106, endPoint y: 238, distance: 67.0
click at [1106, 238] on div at bounding box center [1052, 301] width 369 height 467
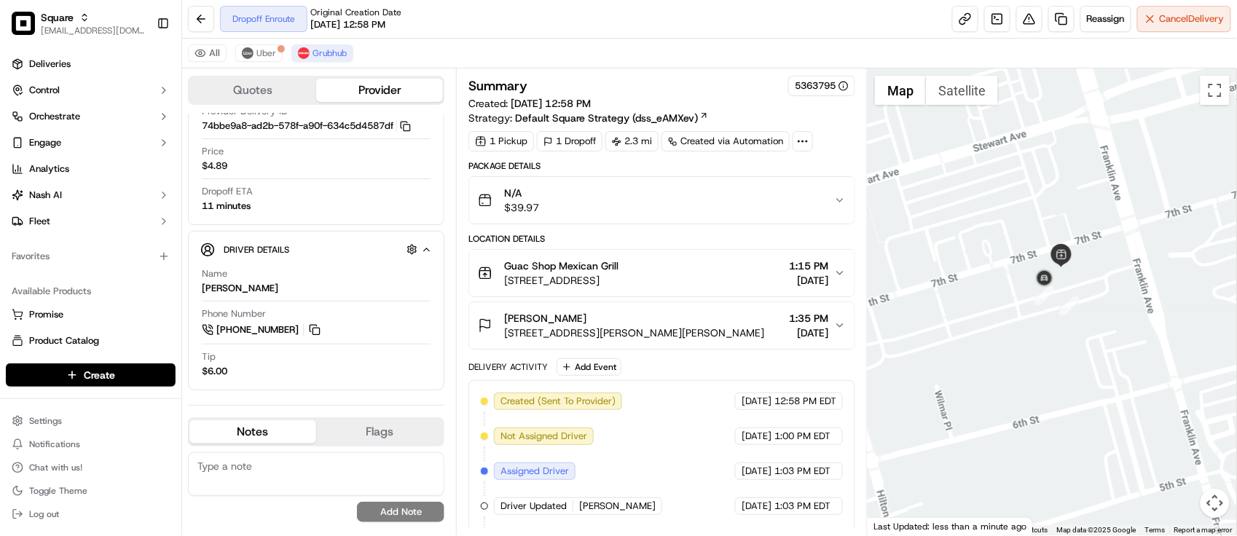
drag, startPoint x: 1100, startPoint y: 271, endPoint x: 1073, endPoint y: 340, distance: 74.3
click at [1073, 340] on div at bounding box center [1052, 301] width 369 height 467
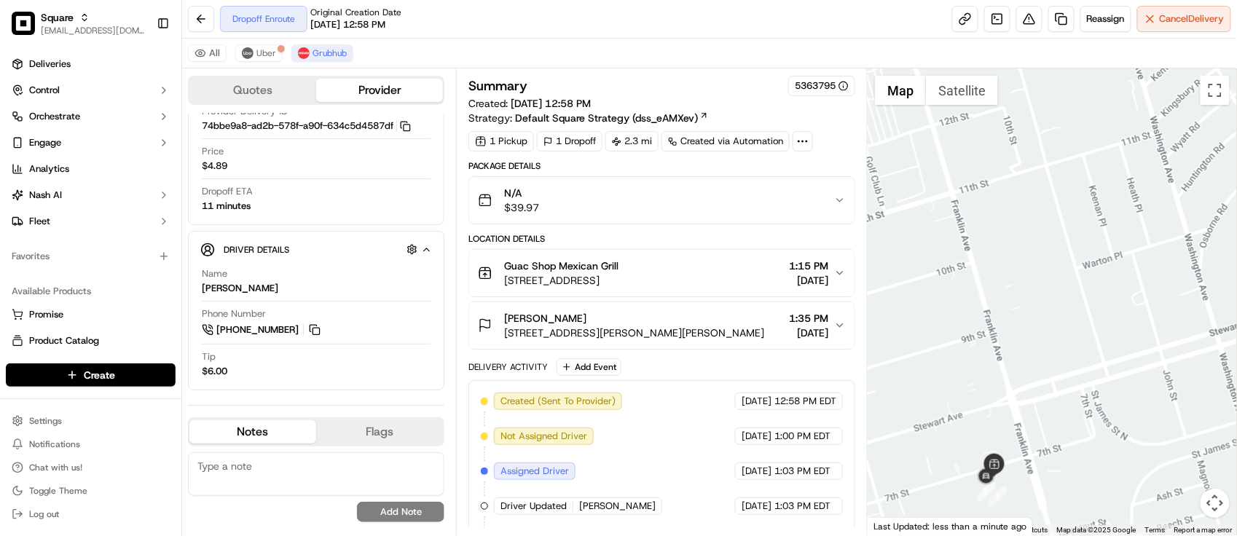
drag, startPoint x: 1115, startPoint y: 271, endPoint x: 1075, endPoint y: 366, distance: 102.8
click at [1075, 366] on div at bounding box center [1052, 301] width 369 height 467
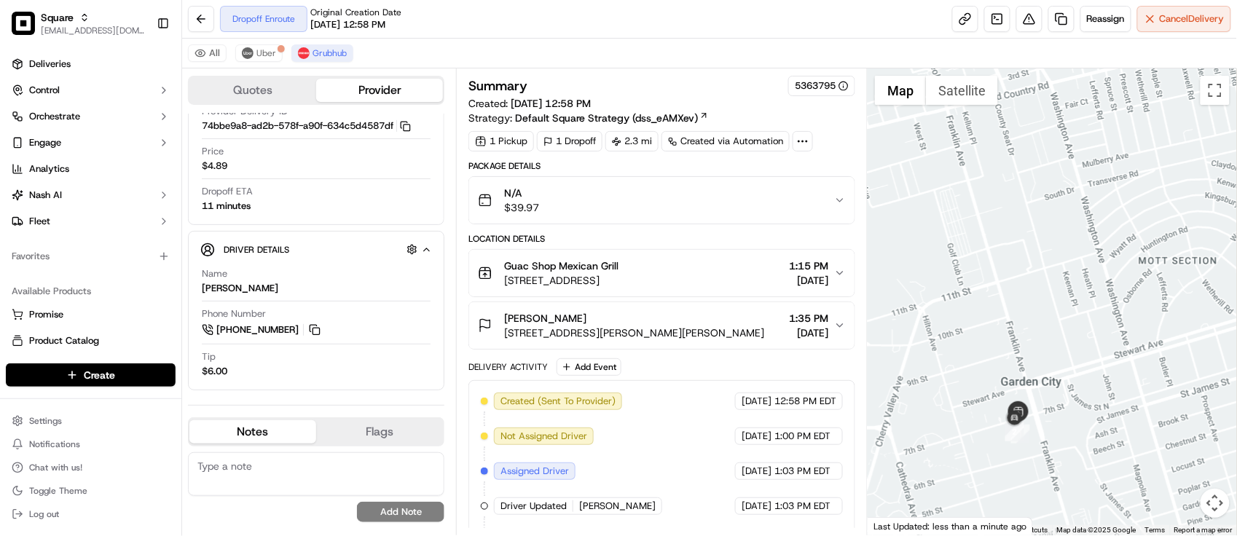
drag, startPoint x: 1080, startPoint y: 341, endPoint x: 1084, endPoint y: 310, distance: 31.6
click at [1084, 310] on div at bounding box center [1052, 301] width 369 height 467
drag, startPoint x: 1026, startPoint y: 311, endPoint x: 1018, endPoint y: 395, distance: 84.2
click at [1018, 395] on div at bounding box center [1052, 301] width 369 height 467
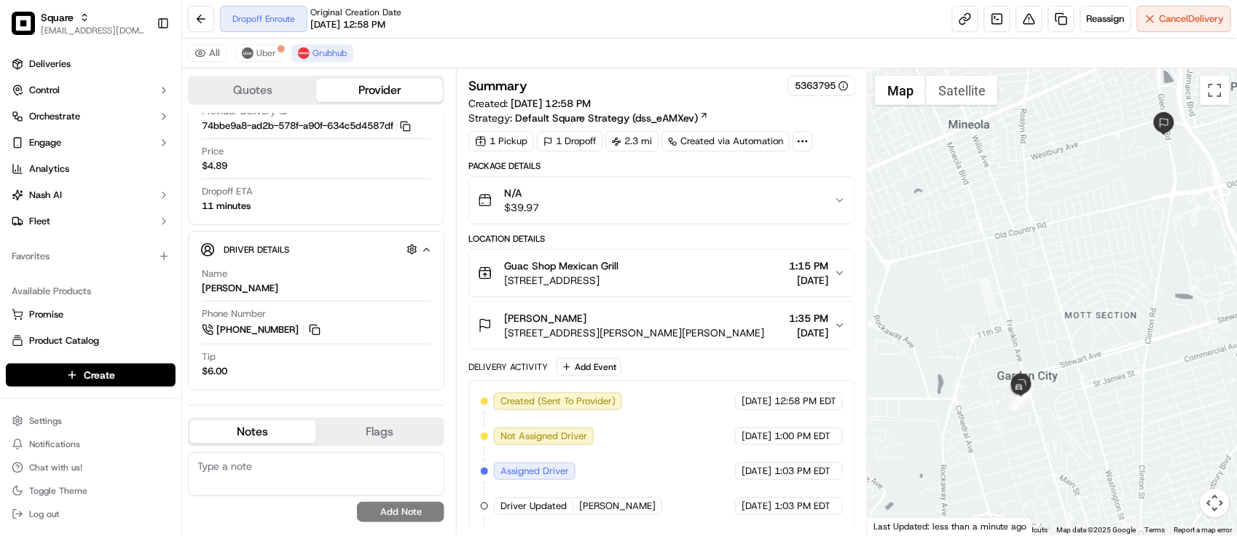
drag, startPoint x: 1115, startPoint y: 286, endPoint x: 1118, endPoint y: 233, distance: 53.3
click at [1118, 233] on div at bounding box center [1052, 301] width 369 height 467
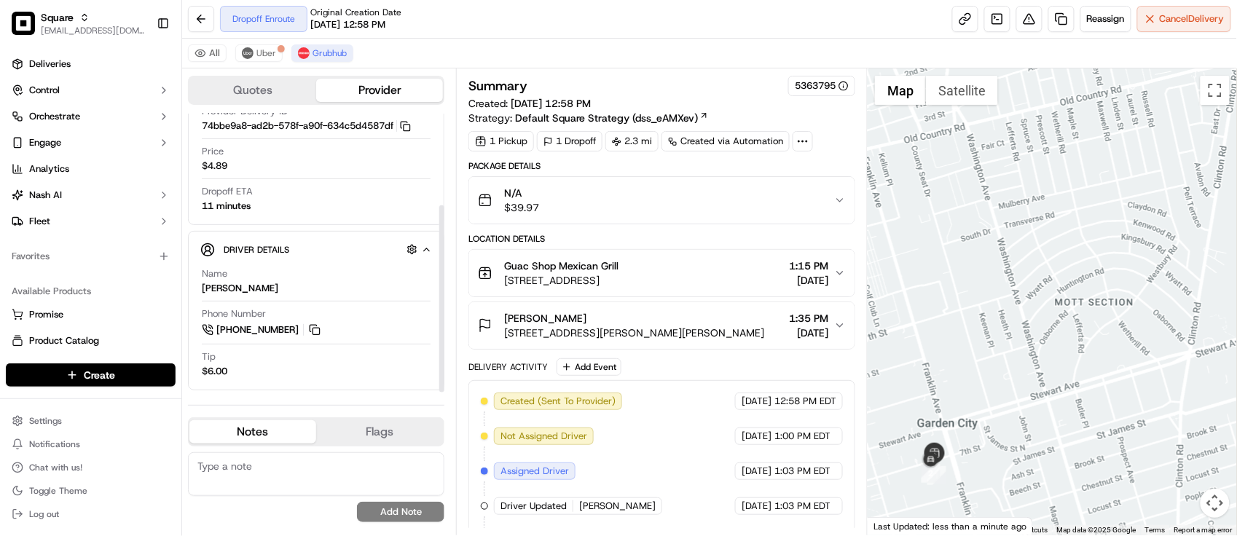
click at [352, 279] on div "Name [PERSON_NAME]" at bounding box center [316, 281] width 229 height 28
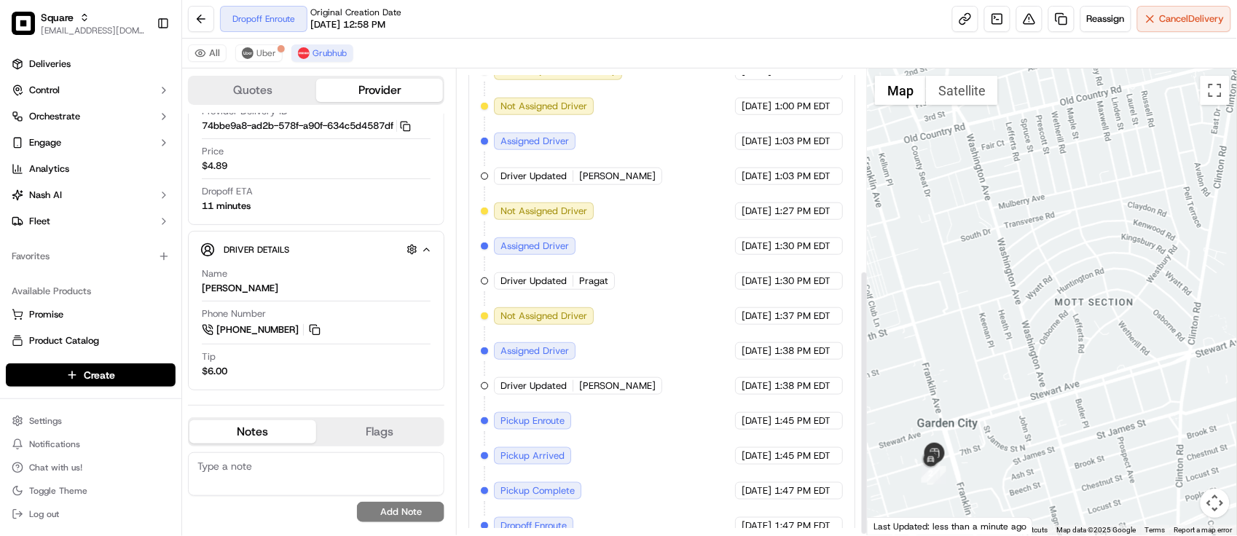
scroll to position [356, 0]
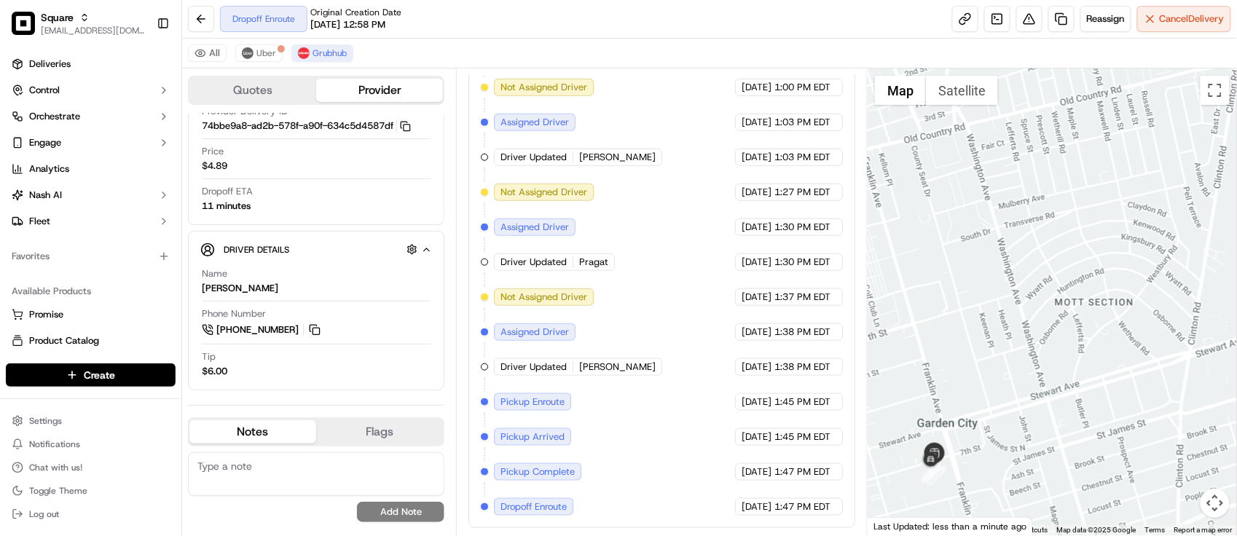
click at [689, 355] on div "Created (Sent To Provider) Grubhub [DATE] 12:58 PM EDT Not Assigned Driver Grub…" at bounding box center [662, 280] width 362 height 472
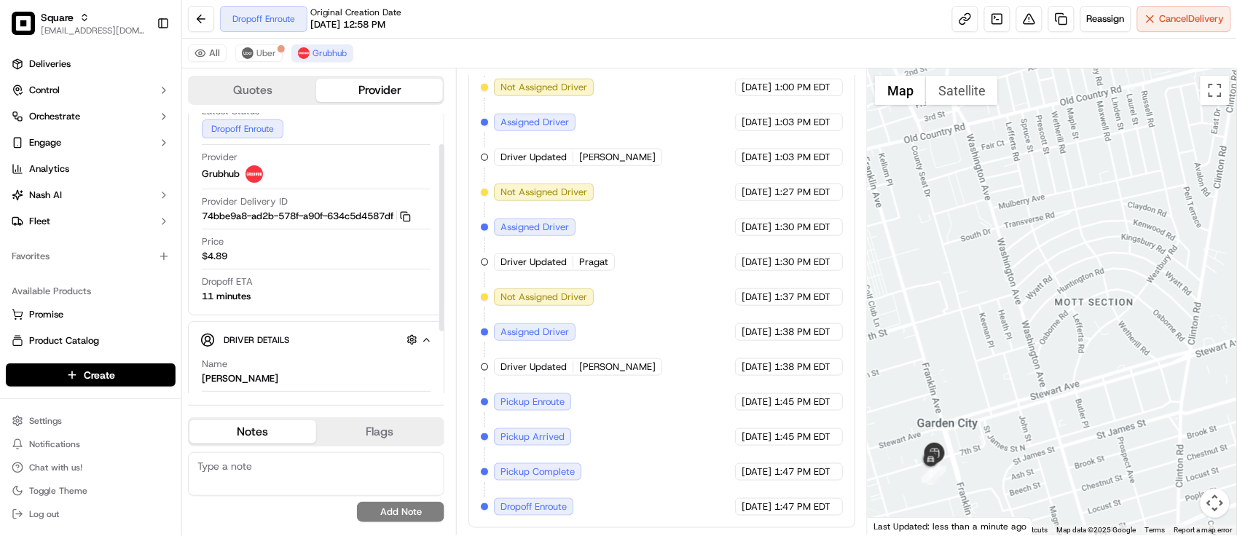
click at [668, 240] on div "Created (Sent To Provider) Grubhub [DATE] 12:58 PM EDT Not Assigned Driver Grub…" at bounding box center [662, 280] width 362 height 472
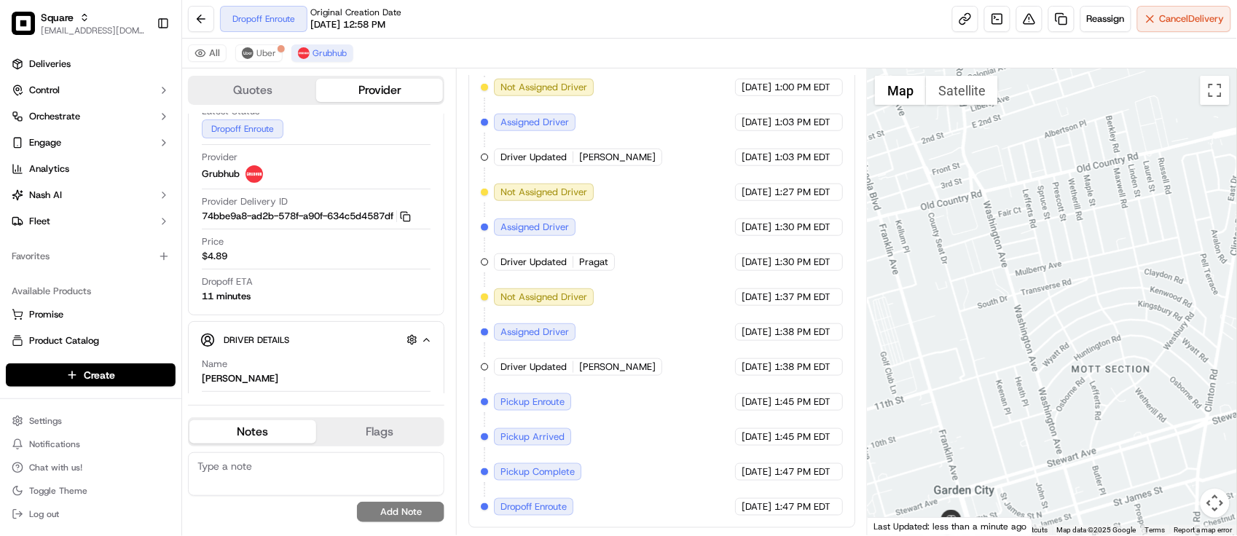
click at [1010, 403] on div at bounding box center [1052, 301] width 369 height 467
click at [632, 204] on div "Created (Sent To Provider) Grubhub [DATE] 12:58 PM EDT Not Assigned Driver Grub…" at bounding box center [662, 280] width 362 height 472
click at [704, 377] on div "Created (Sent To Provider) Grubhub [DATE] 12:58 PM EDT Not Assigned Driver Grub…" at bounding box center [662, 280] width 362 height 472
click at [735, 368] on div "[DATE] 1:38 PM EDT" at bounding box center [789, 366] width 108 height 17
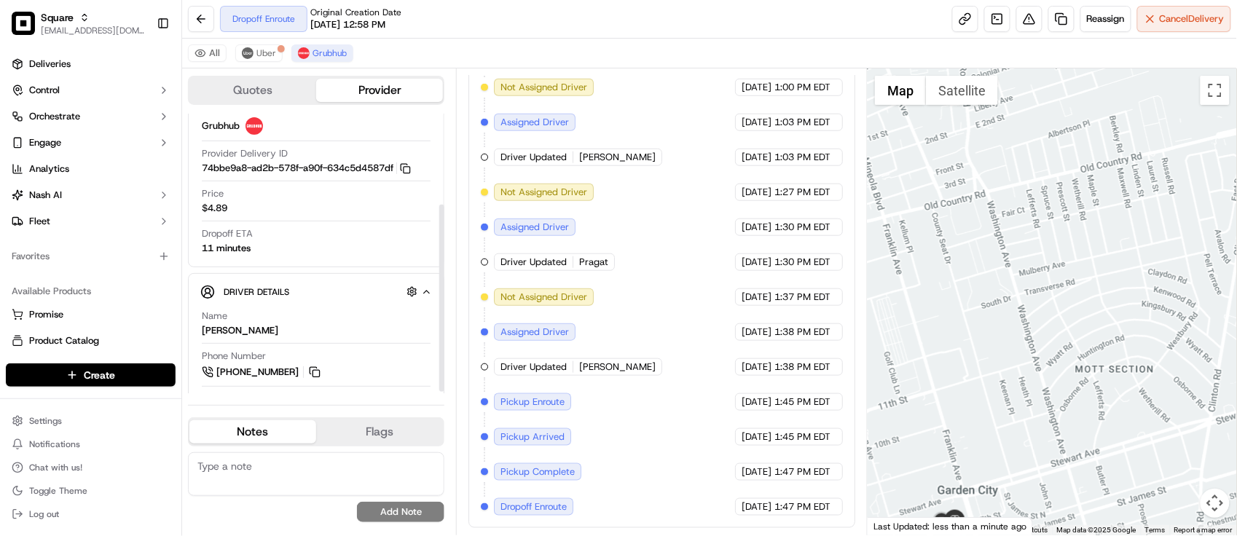
scroll to position [136, 0]
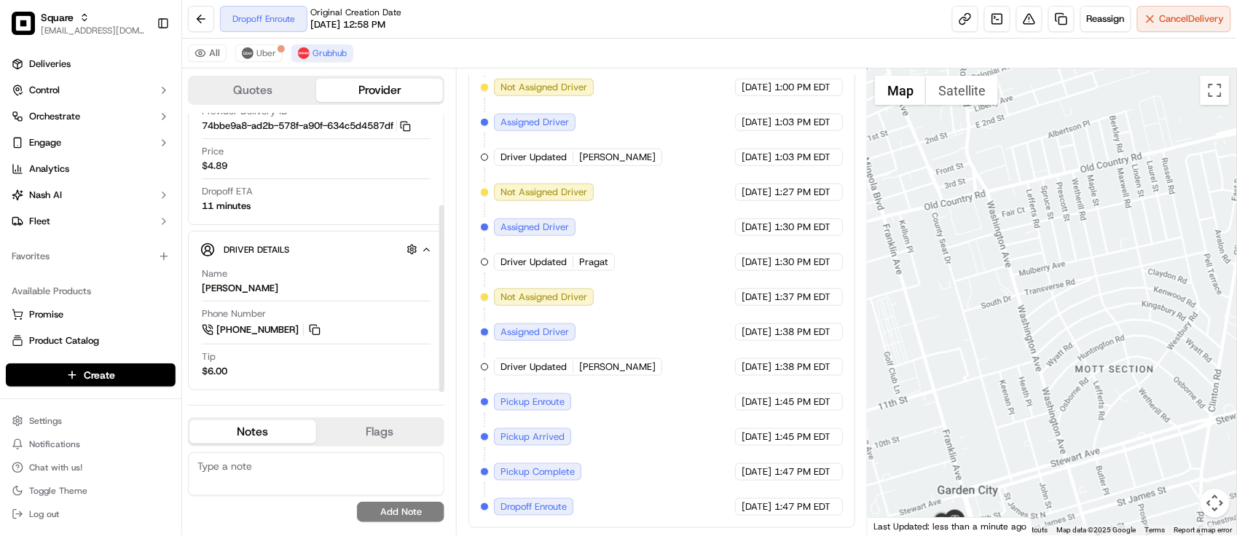
click at [410, 291] on div "Name [PERSON_NAME]" at bounding box center [316, 281] width 229 height 28
click at [664, 358] on div "Created (Sent To Provider) Grubhub [DATE] 12:58 PM EDT Not Assigned Driver Grub…" at bounding box center [662, 280] width 362 height 472
click at [705, 335] on div "Created (Sent To Provider) Grubhub [DATE] 12:58 PM EDT Not Assigned Driver Grub…" at bounding box center [662, 280] width 362 height 472
click at [267, 466] on textarea at bounding box center [316, 474] width 256 height 44
paste textarea "Caller Information: Merchant - Reason for call:"
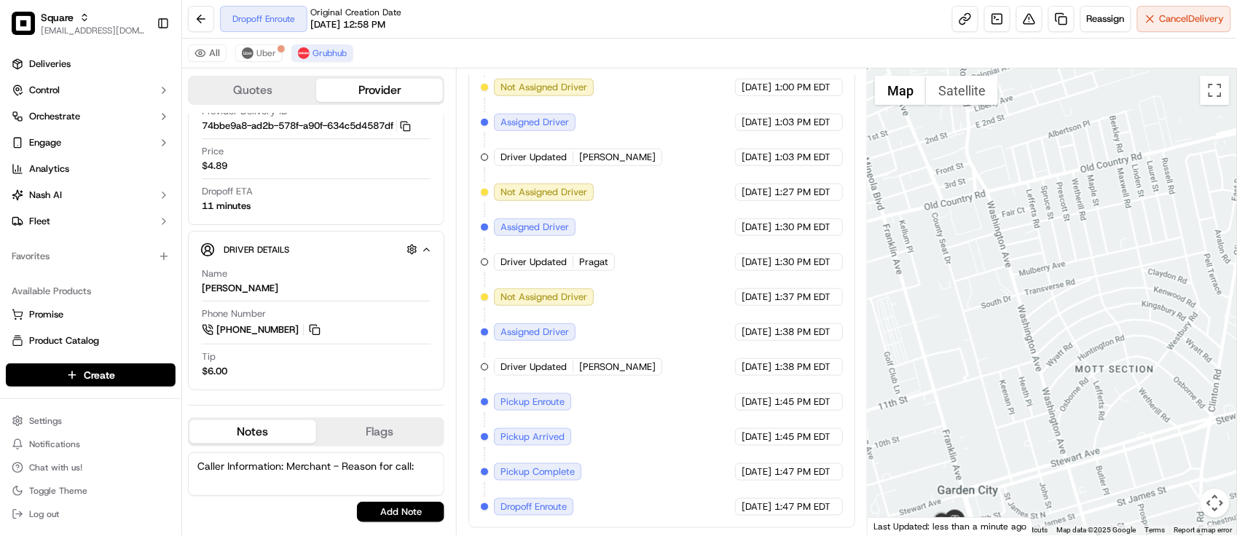
click at [434, 467] on textarea "Caller Information: Merchant - Reason for call:" at bounding box center [316, 474] width 256 height 44
paste textarea "Driver Location"
click at [428, 494] on textarea "Caller Information: Merchant - Reason for call: Driver Location. Advised that h…" at bounding box center [316, 474] width 256 height 44
type textarea "Caller Information: Merchant - Reason for call: Driver Location. Advised that h…"
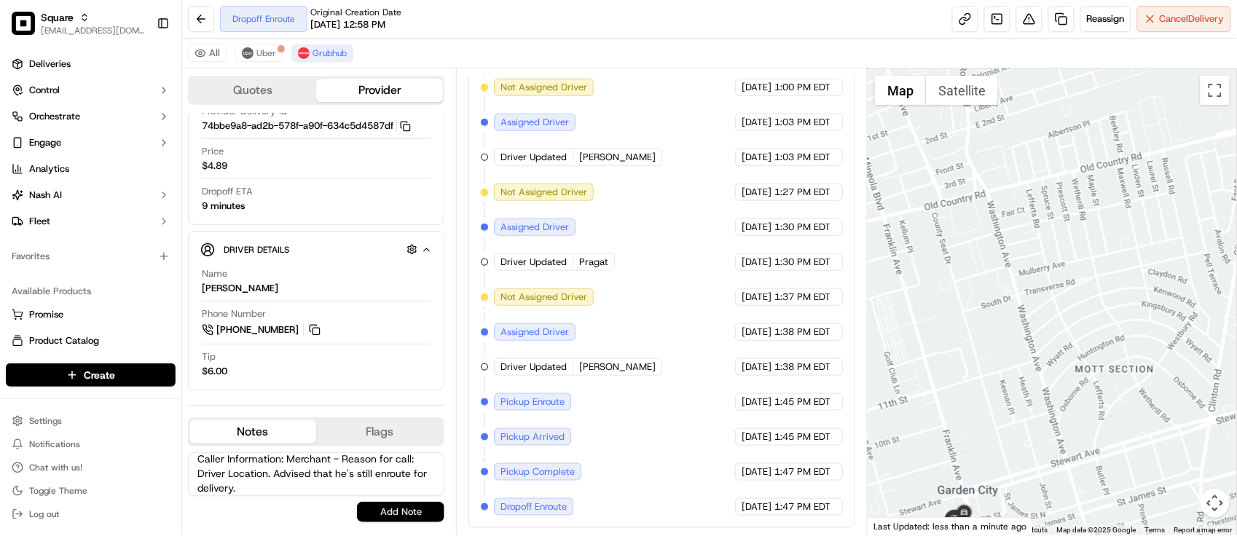
click at [421, 522] on button "Add Note" at bounding box center [400, 512] width 87 height 20
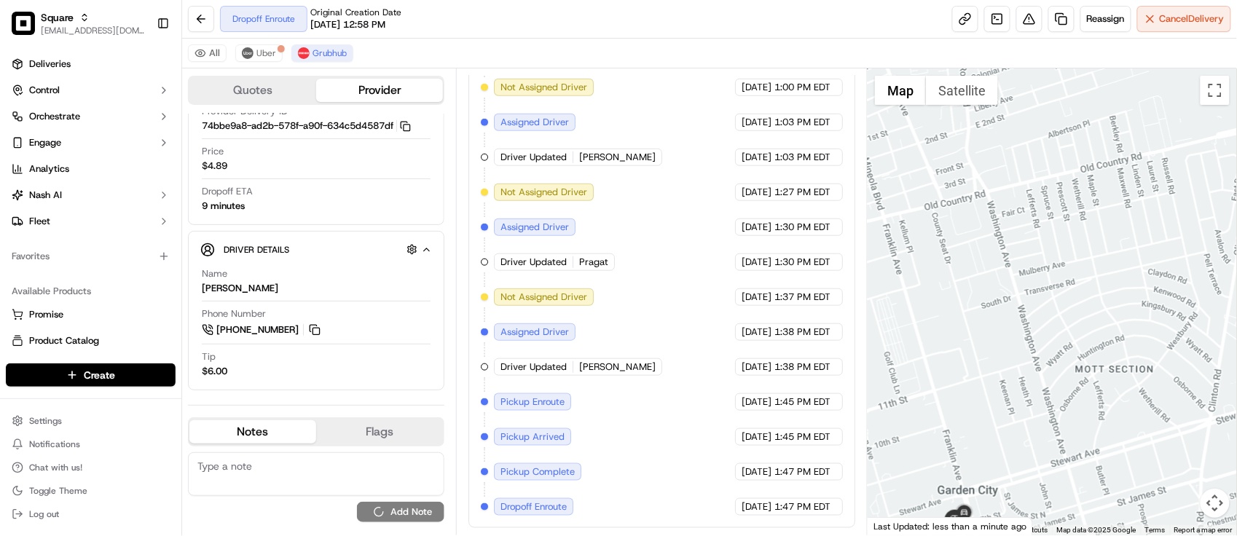
click at [641, 368] on div "Created (Sent To Provider) Grubhub [DATE] 12:58 PM EDT Not Assigned Driver Grub…" at bounding box center [662, 280] width 362 height 472
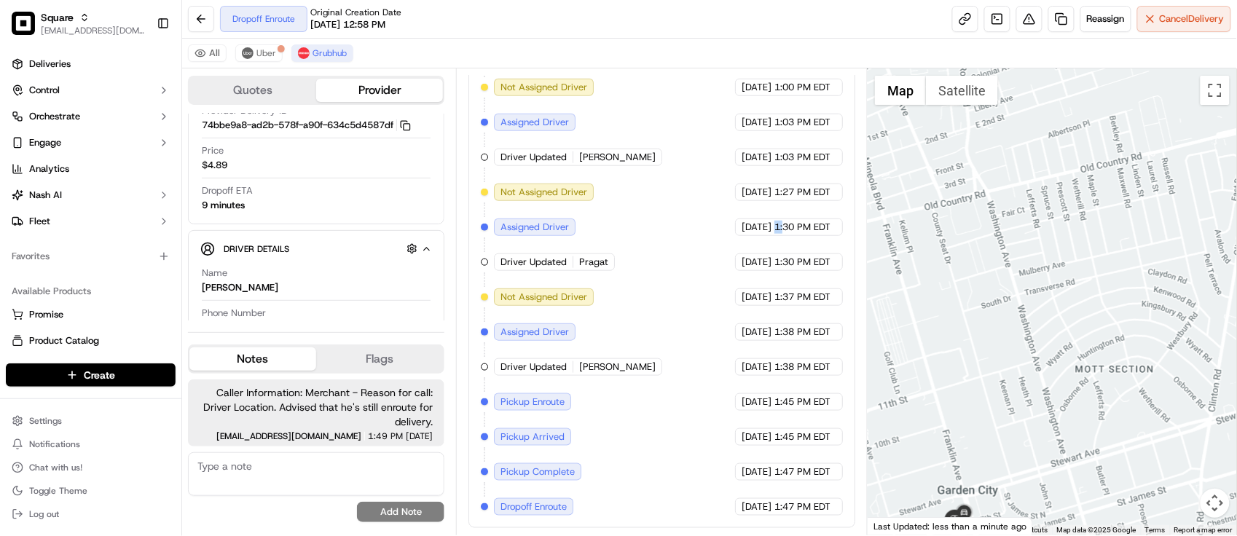
click at [774, 219] on div "[DATE] 1:30 PM EDT" at bounding box center [789, 227] width 108 height 17
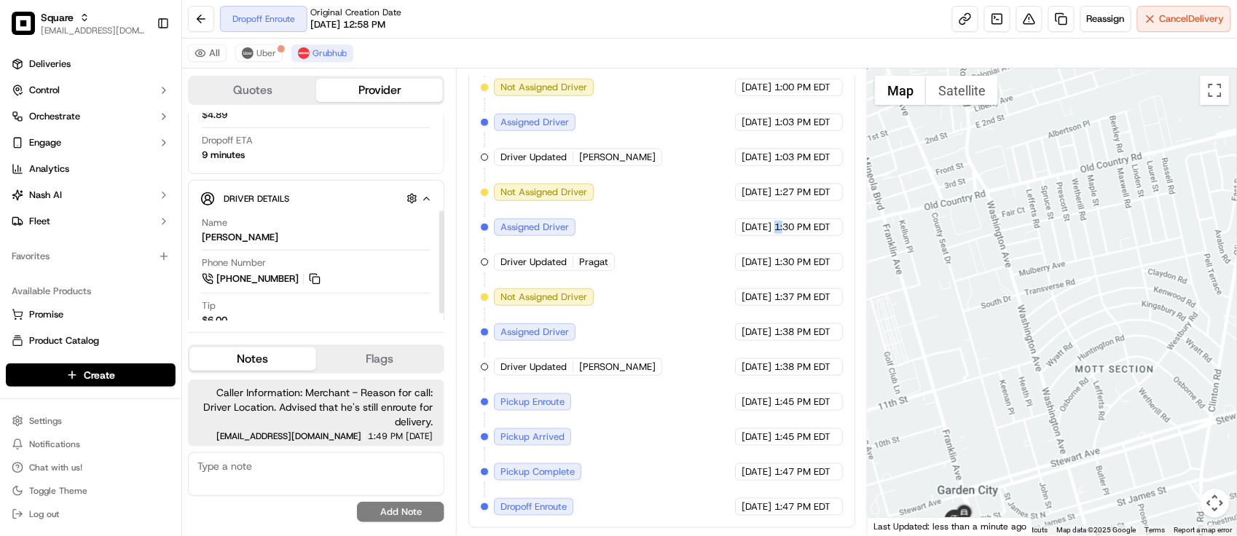
scroll to position [209, 0]
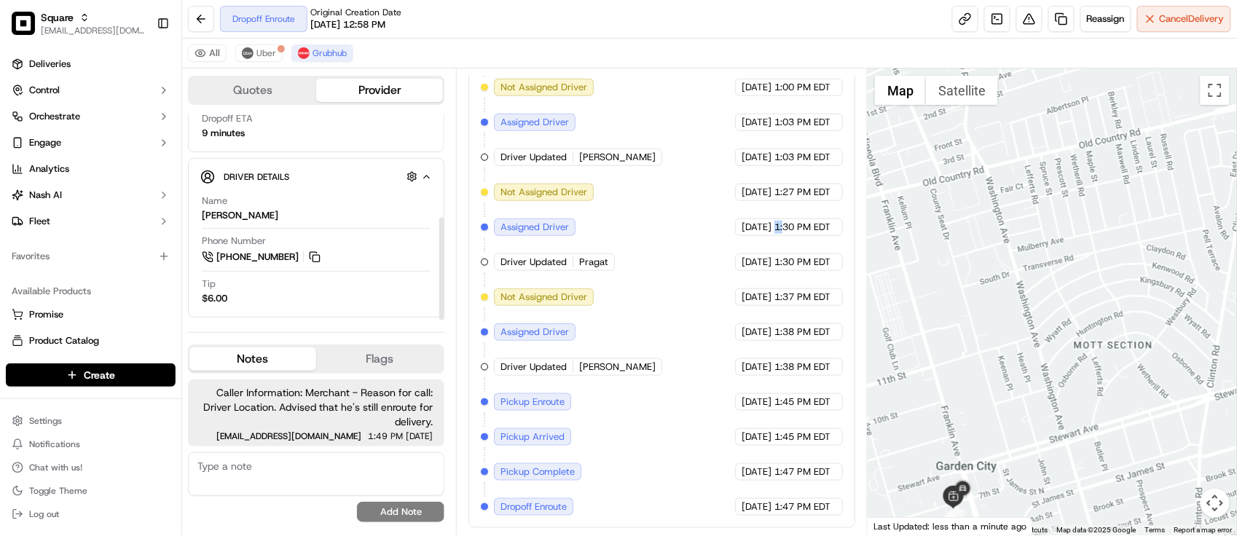
drag, startPoint x: 1105, startPoint y: 377, endPoint x: 1089, endPoint y: 253, distance: 125.6
click at [1089, 253] on div at bounding box center [1052, 301] width 369 height 467
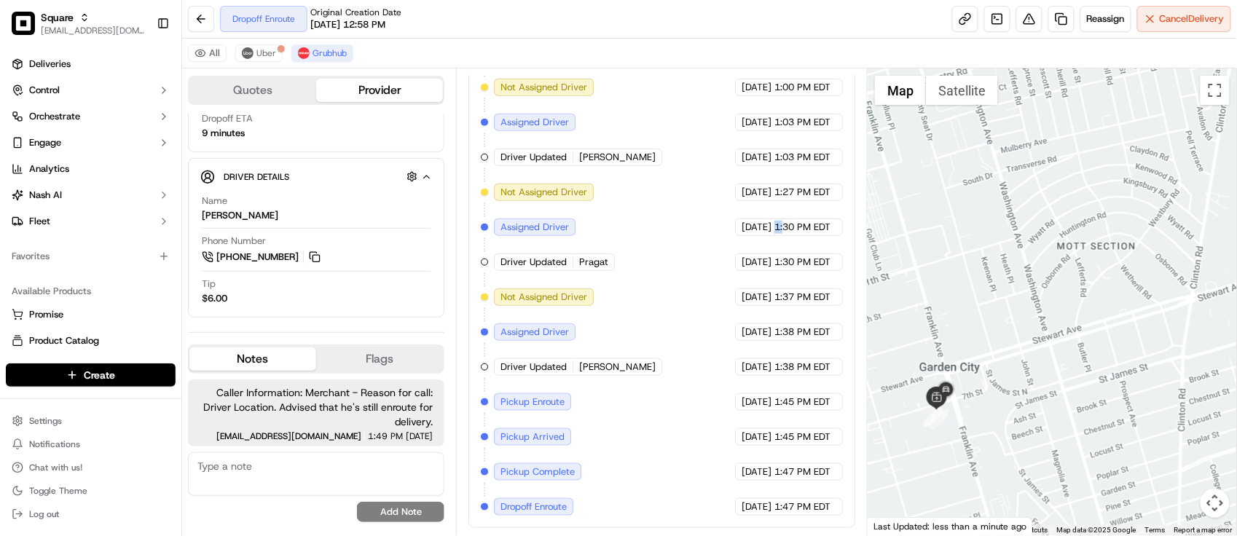
drag, startPoint x: 1019, startPoint y: 339, endPoint x: 1066, endPoint y: 278, distance: 77.4
click at [1066, 278] on div at bounding box center [1052, 301] width 369 height 467
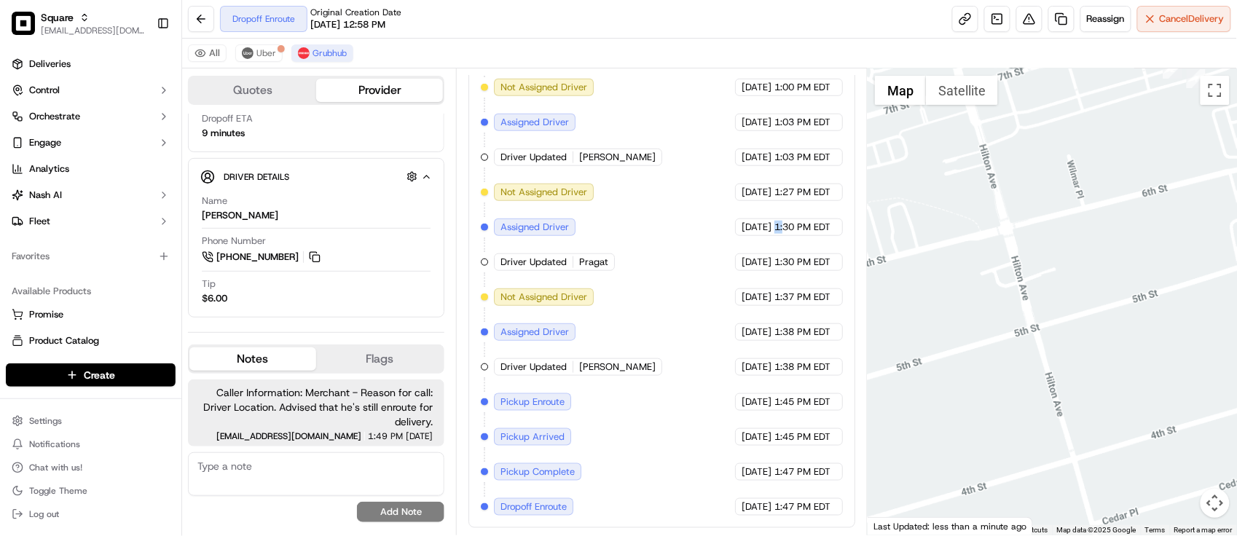
drag, startPoint x: 1115, startPoint y: 227, endPoint x: 965, endPoint y: 496, distance: 308.5
click at [962, 495] on div at bounding box center [1052, 301] width 369 height 467
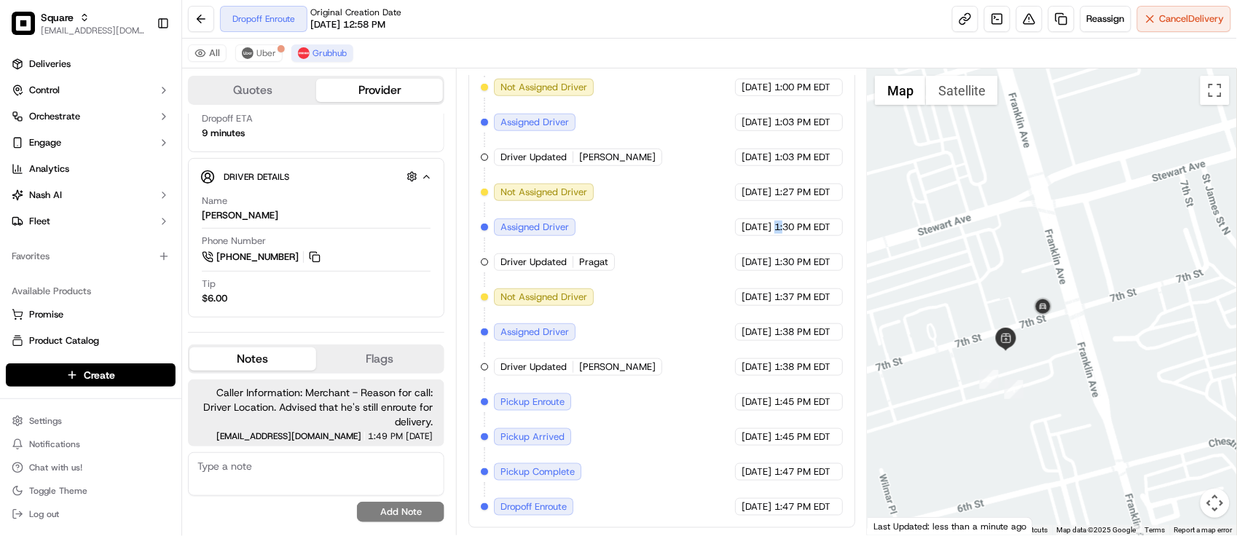
drag, startPoint x: 1069, startPoint y: 333, endPoint x: 1049, endPoint y: 410, distance: 79.7
click at [1049, 410] on div at bounding box center [1052, 301] width 369 height 467
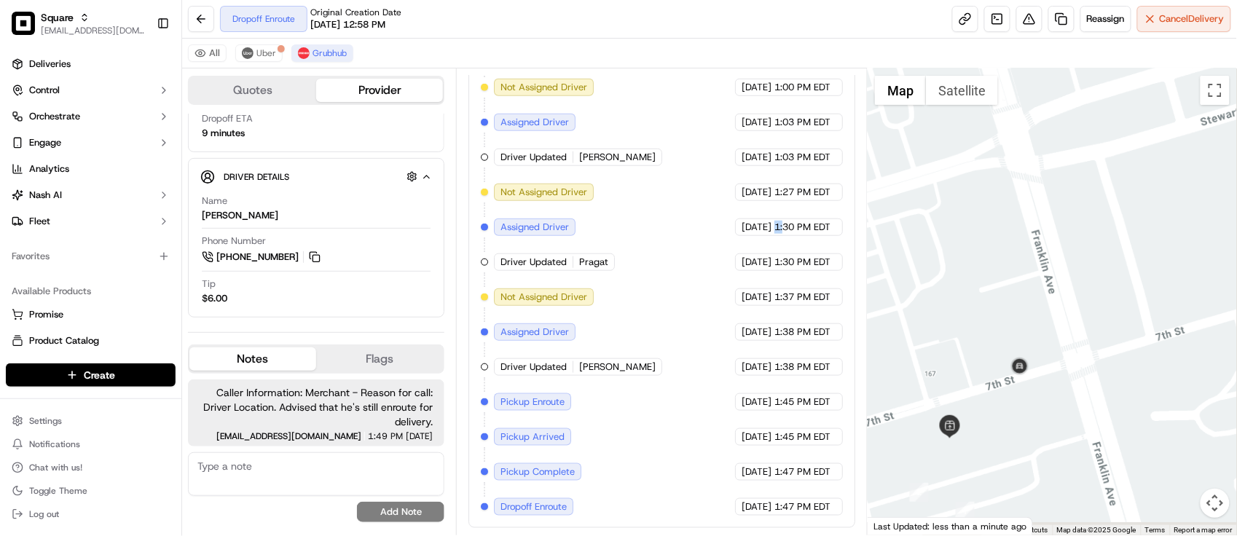
drag, startPoint x: 1054, startPoint y: 340, endPoint x: 1058, endPoint y: 328, distance: 12.2
click at [1058, 328] on div at bounding box center [1052, 301] width 369 height 467
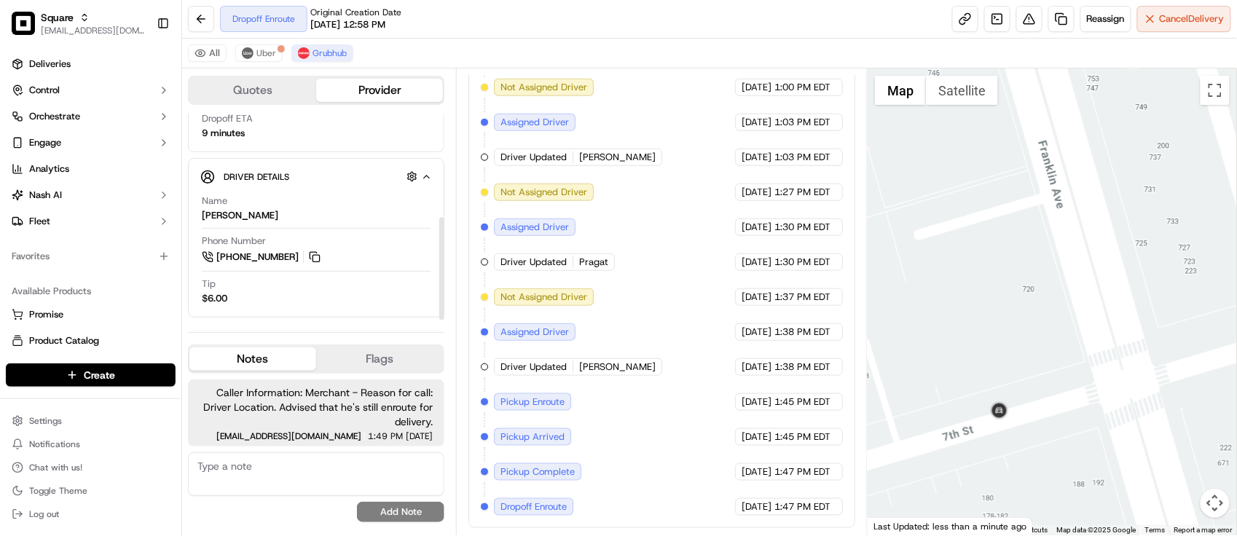
click at [608, 278] on div "Created (Sent To Provider) Grubhub [DATE] 12:58 PM EDT Not Assigned Driver Grub…" at bounding box center [662, 280] width 362 height 472
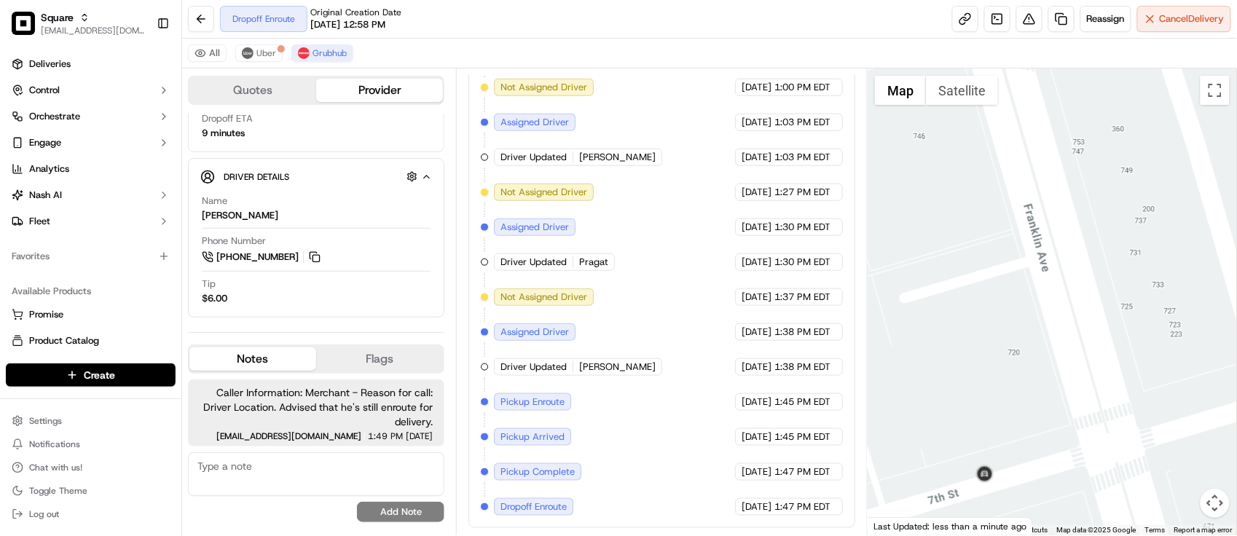
drag, startPoint x: 1047, startPoint y: 321, endPoint x: 1042, endPoint y: 335, distance: 15.4
click at [1042, 335] on div at bounding box center [1052, 301] width 369 height 467
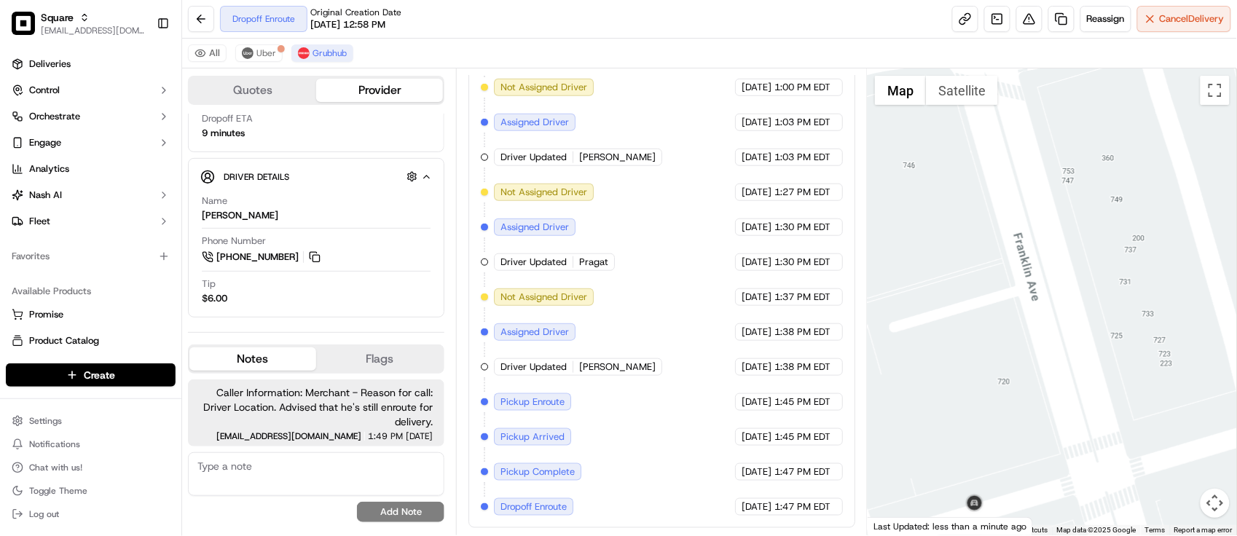
drag, startPoint x: 1000, startPoint y: 329, endPoint x: 1000, endPoint y: 361, distance: 32.1
click at [1000, 361] on div at bounding box center [1052, 301] width 369 height 467
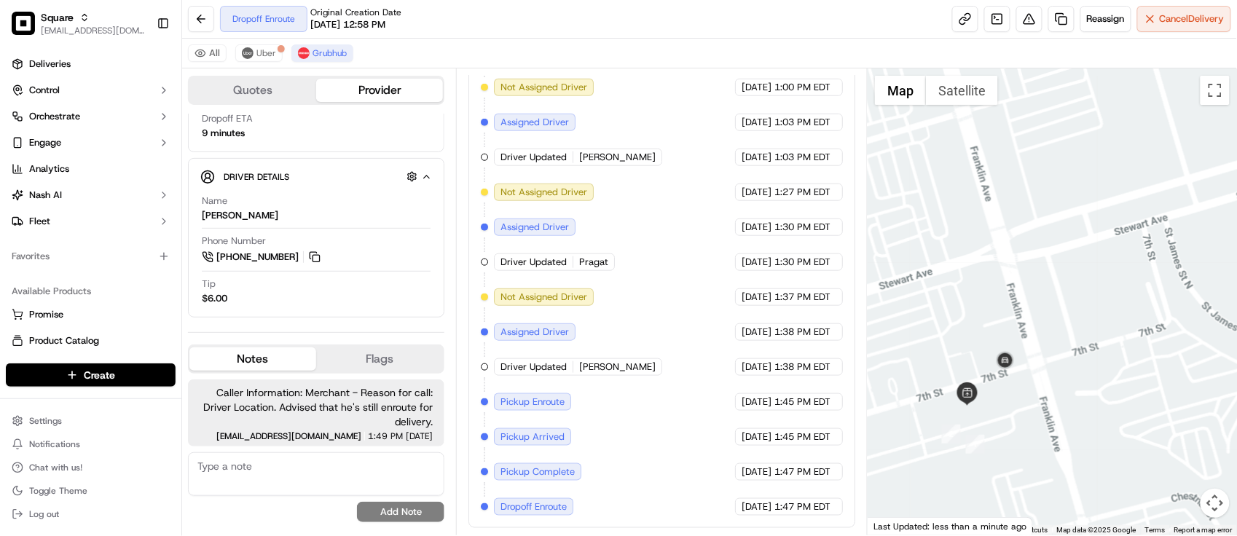
drag, startPoint x: 1018, startPoint y: 296, endPoint x: 1020, endPoint y: 252, distance: 43.8
click at [1020, 252] on div at bounding box center [1052, 301] width 369 height 467
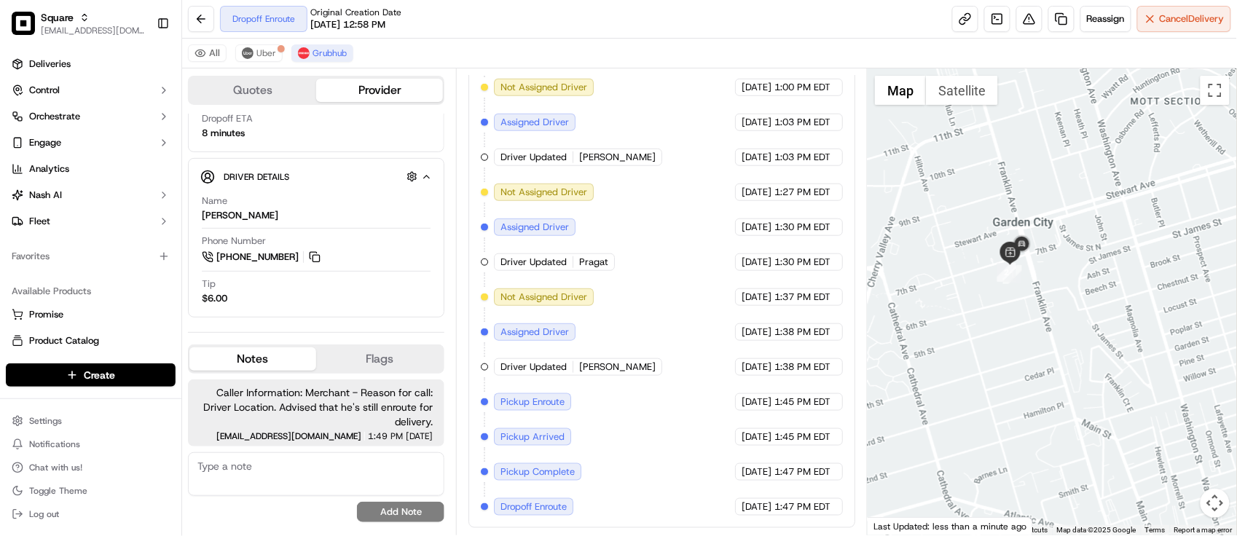
drag, startPoint x: 540, startPoint y: 424, endPoint x: 457, endPoint y: 259, distance: 184.4
click at [540, 425] on div "Created (Sent To Provider) Grubhub [DATE] 12:58 PM EDT Not Assigned Driver Grub…" at bounding box center [662, 280] width 362 height 472
click at [627, 243] on div "Created (Sent To Provider) Grubhub [DATE] 12:58 PM EDT Not Assigned Driver Grub…" at bounding box center [662, 280] width 362 height 472
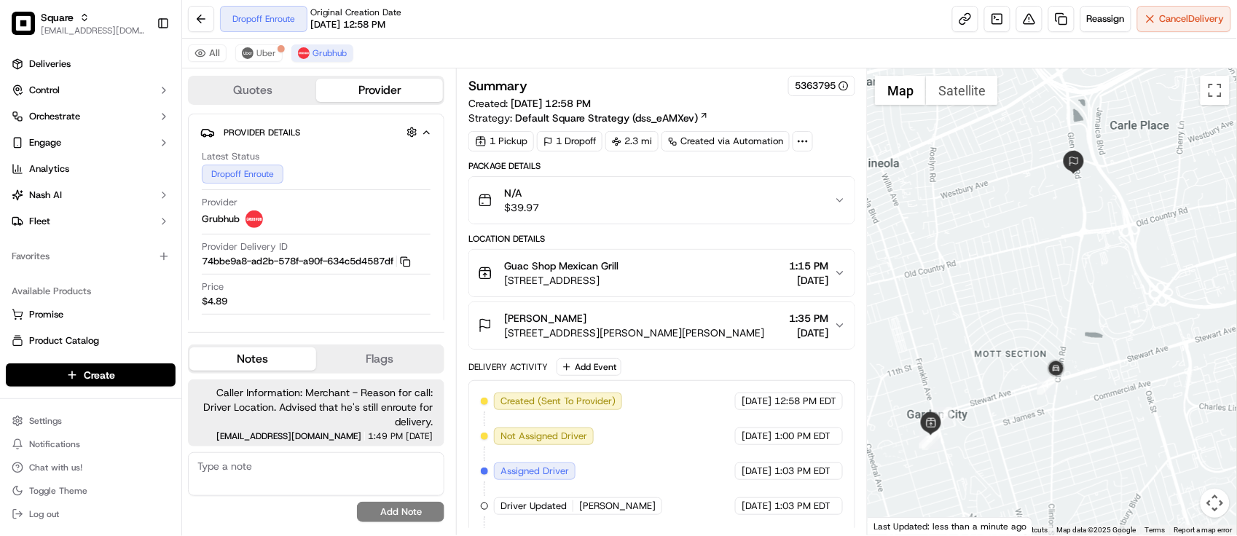
drag, startPoint x: 1061, startPoint y: 275, endPoint x: 1008, endPoint y: 278, distance: 54.0
click at [1008, 278] on div at bounding box center [1052, 301] width 369 height 467
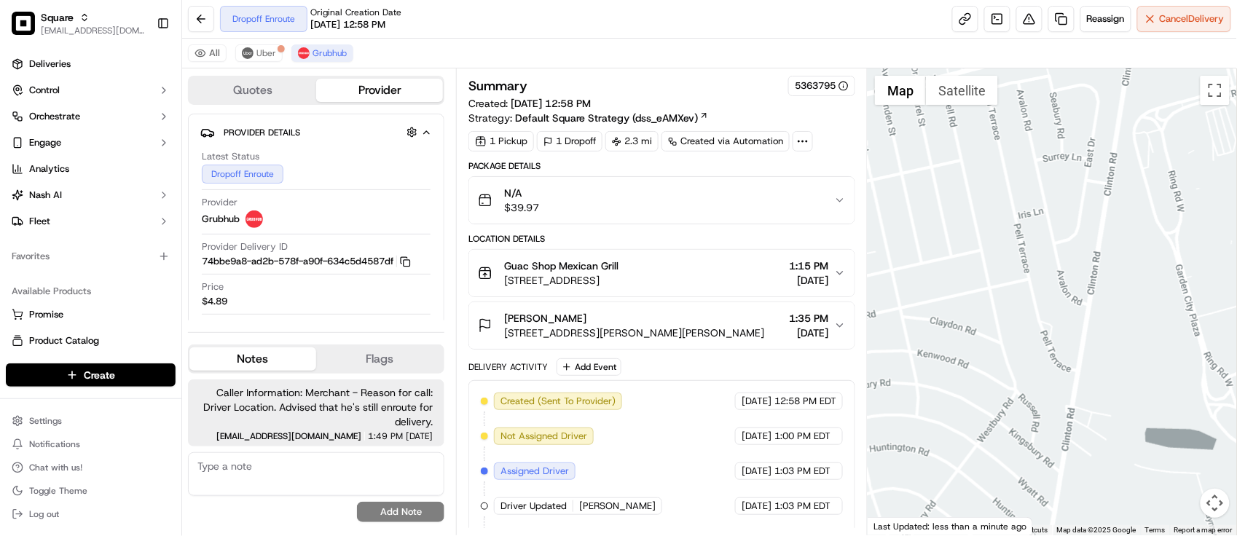
drag, startPoint x: 1066, startPoint y: 289, endPoint x: 1069, endPoint y: 326, distance: 36.5
click at [1069, 326] on div at bounding box center [1052, 301] width 369 height 467
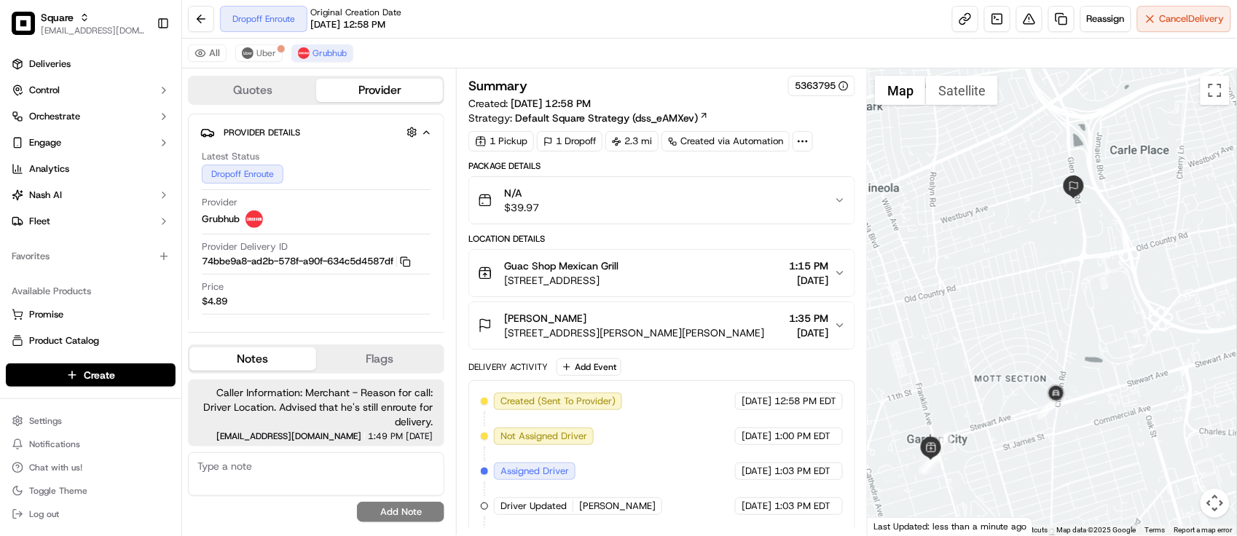
drag, startPoint x: 1070, startPoint y: 325, endPoint x: 1066, endPoint y: 331, distance: 7.5
click at [1066, 331] on div at bounding box center [1052, 301] width 369 height 467
click at [396, 307] on div "Price $4.89" at bounding box center [316, 294] width 229 height 28
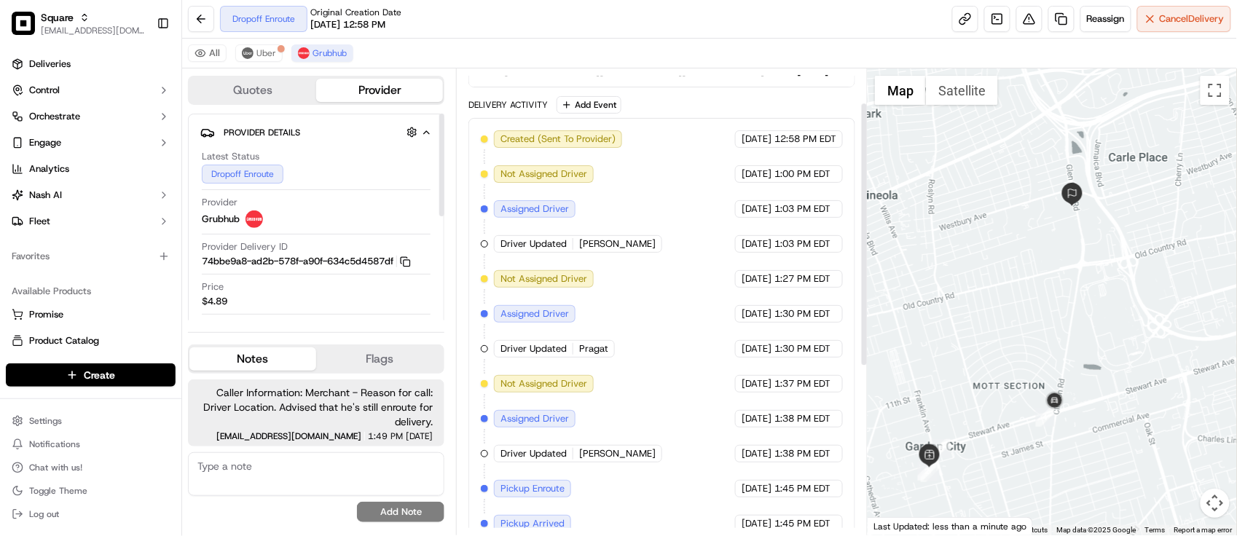
scroll to position [356, 0]
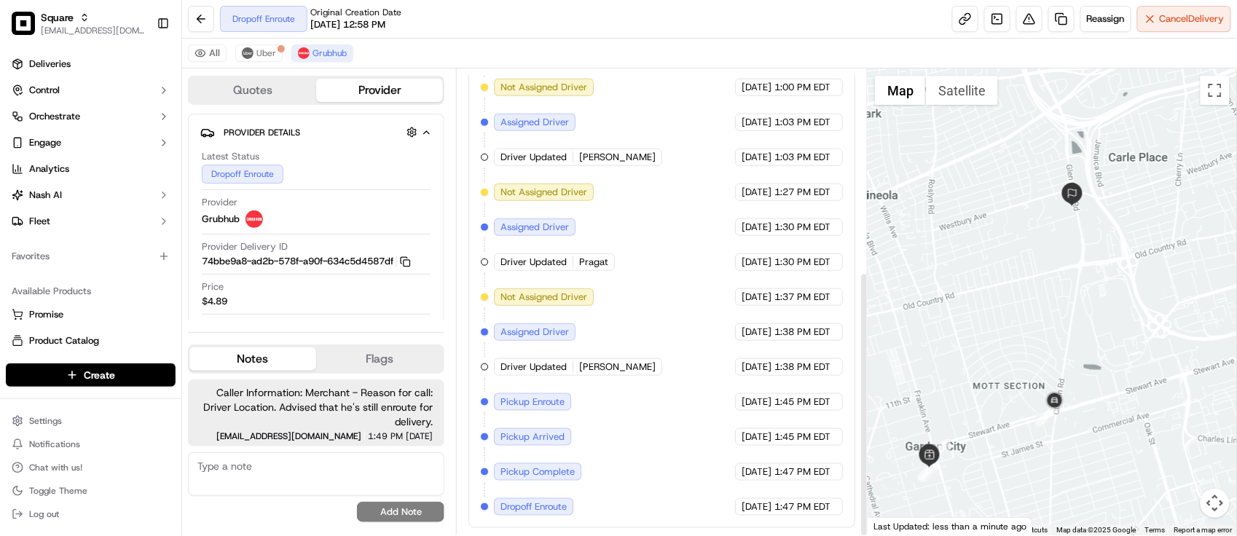
click at [618, 379] on div "Created (Sent To Provider) Grubhub [DATE] 12:58 PM EDT Not Assigned Driver Grub…" at bounding box center [662, 280] width 362 height 472
click at [631, 380] on div "Created (Sent To Provider) Grubhub [DATE] 12:58 PM EDT Not Assigned Driver Grub…" at bounding box center [662, 280] width 362 height 472
click at [402, 412] on span "Caller Information: Merchant - Reason for call: Driver Location. Advised that h…" at bounding box center [316, 407] width 233 height 44
click at [536, 433] on span "Pickup Arrived" at bounding box center [533, 437] width 64 height 13
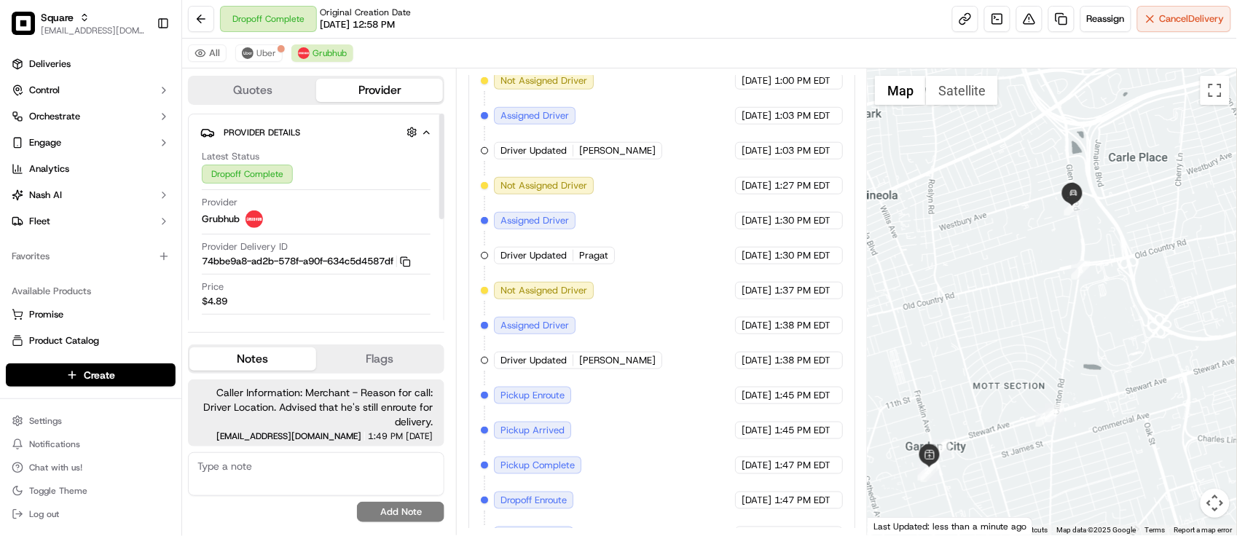
click at [448, 286] on div "Quotes Provider Provider Details Hidden ( 3 ) Latest Status Dropoff Complete Pr…" at bounding box center [319, 301] width 274 height 467
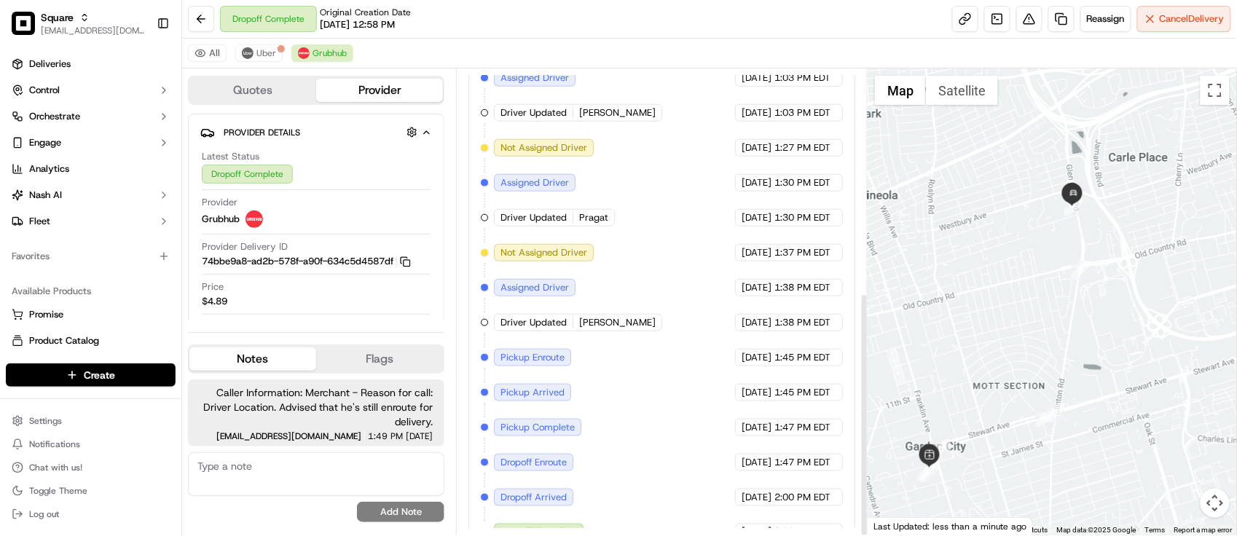
scroll to position [426, 0]
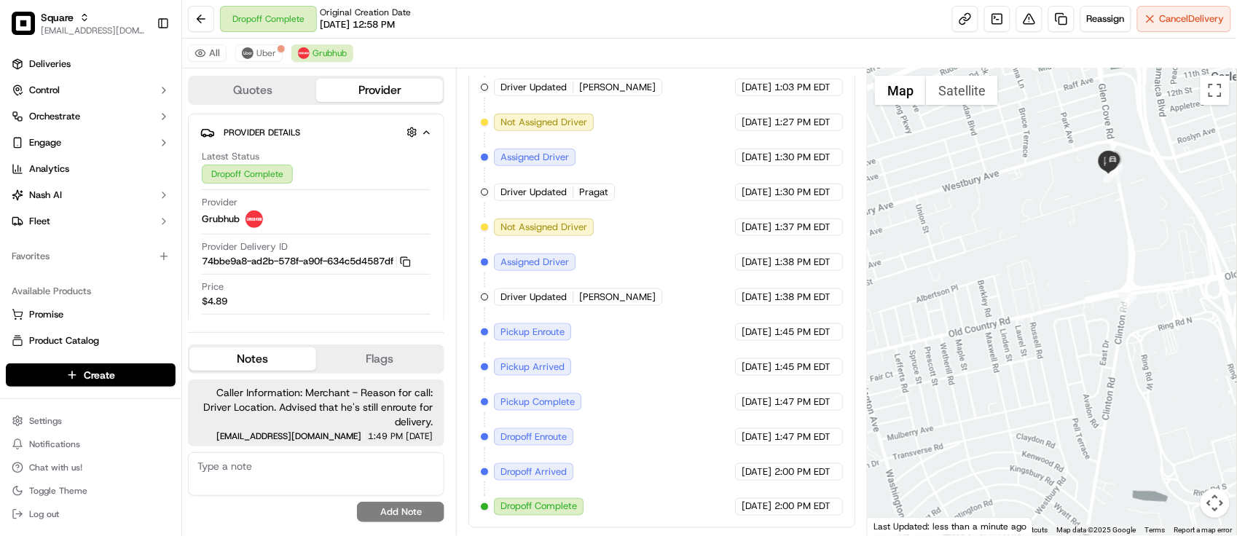
drag, startPoint x: 1035, startPoint y: 241, endPoint x: 1045, endPoint y: 281, distance: 41.3
click at [1045, 281] on div at bounding box center [1052, 301] width 369 height 467
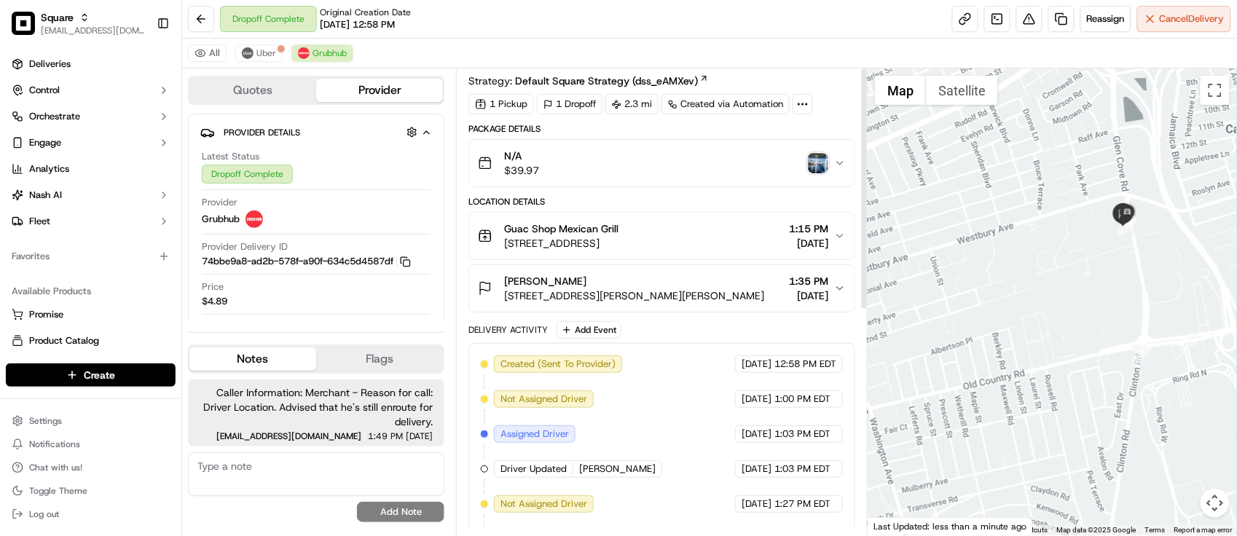
scroll to position [0, 0]
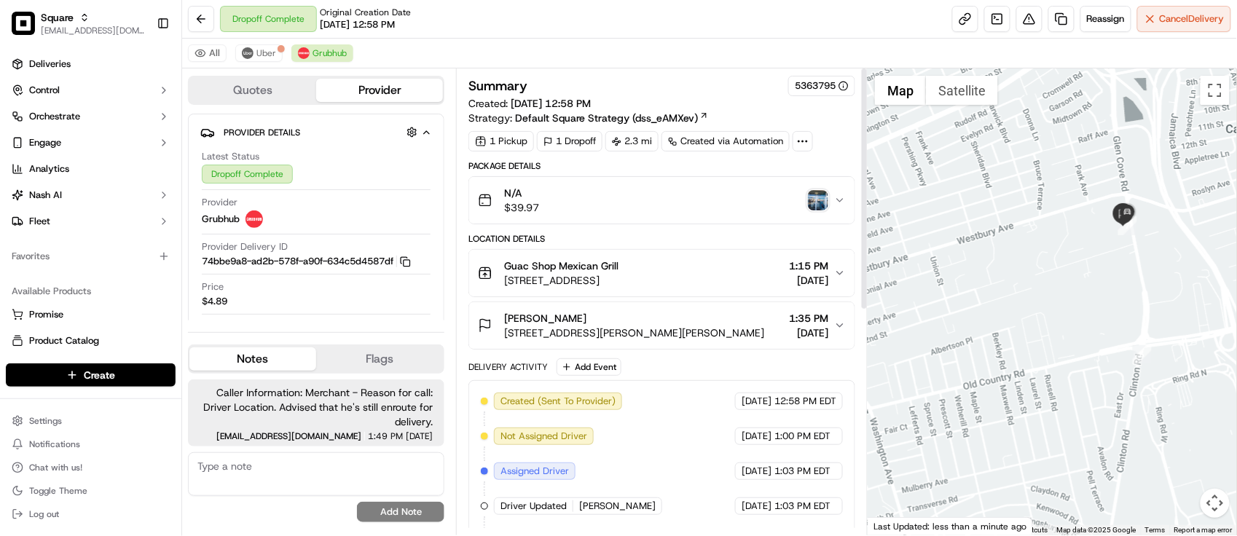
click at [823, 189] on div "N/A $39.97" at bounding box center [656, 200] width 356 height 29
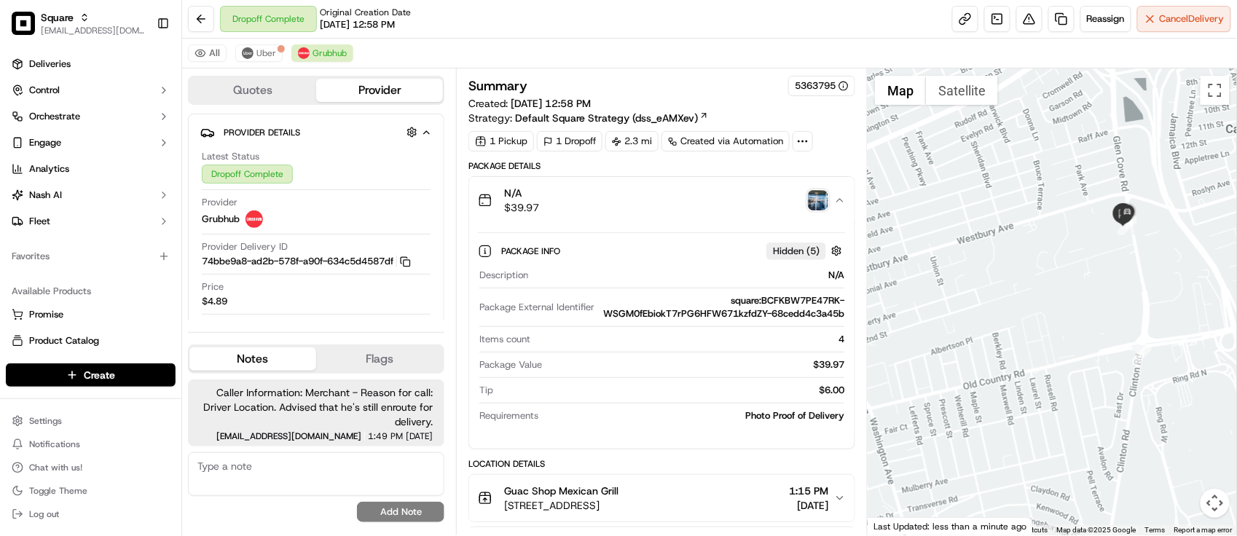
click at [814, 205] on img "button" at bounding box center [818, 200] width 20 height 20
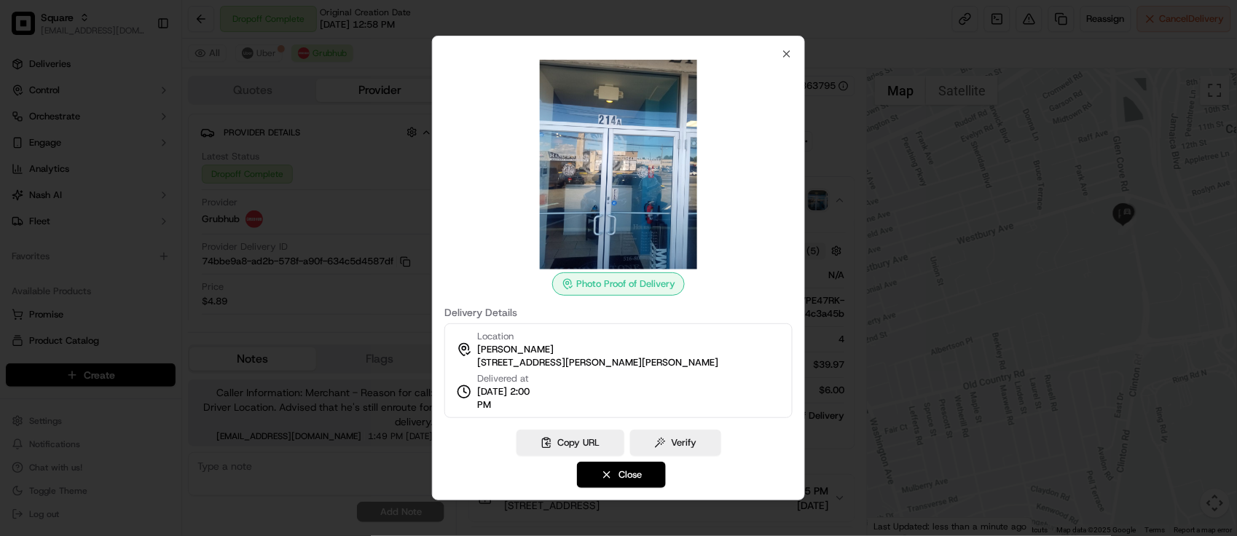
click at [933, 267] on div at bounding box center [618, 268] width 1237 height 536
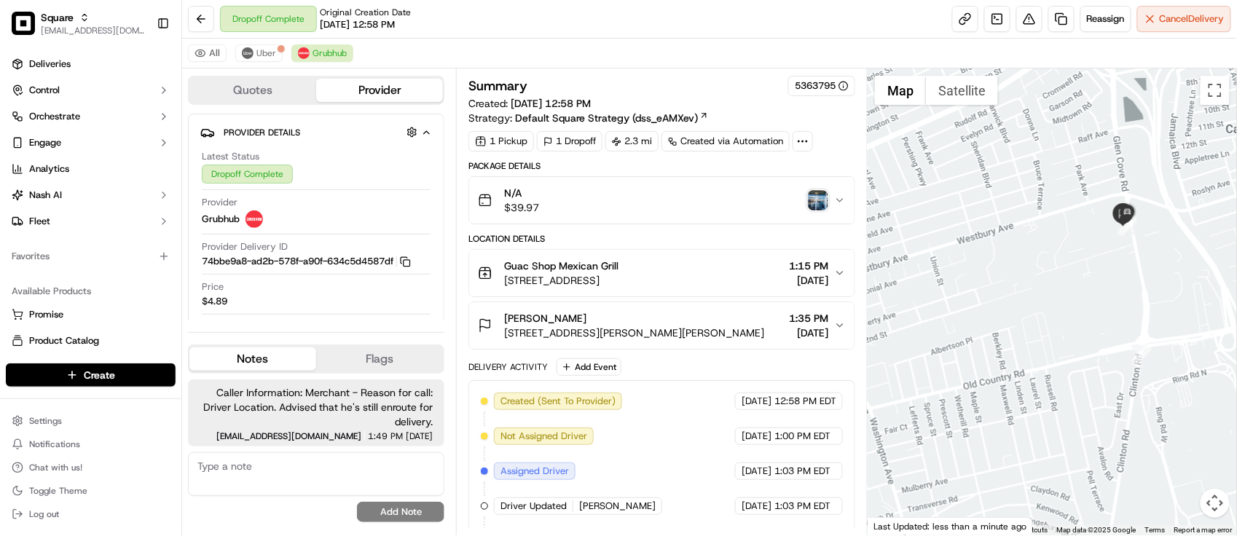
click at [741, 335] on div "[PERSON_NAME] [STREET_ADDRESS][PERSON_NAME][PERSON_NAME] 1:35 PM [DATE]" at bounding box center [656, 325] width 356 height 29
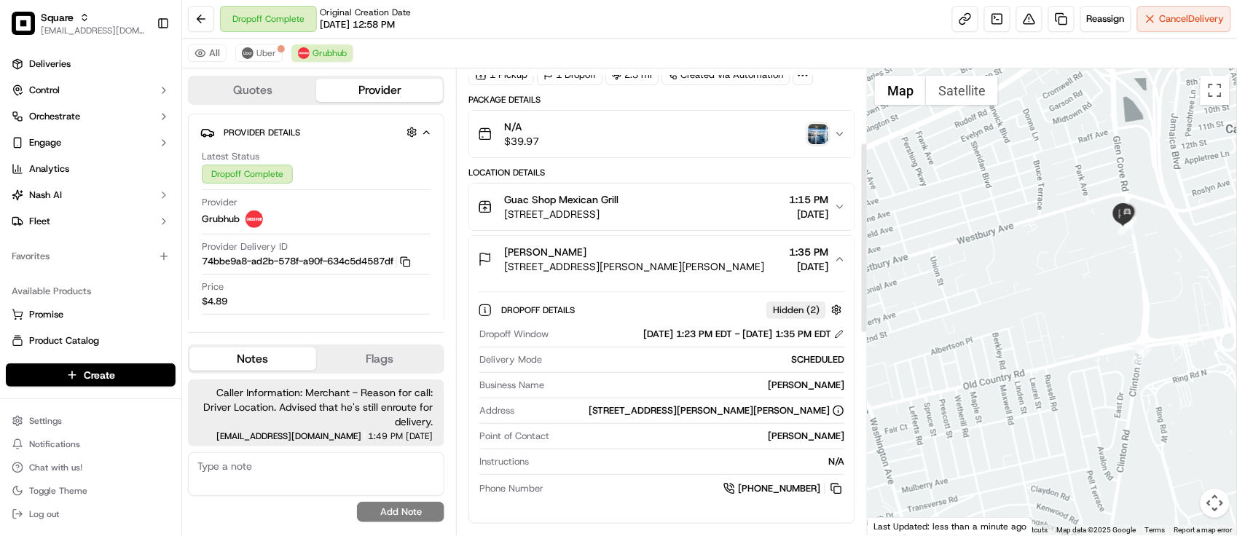
scroll to position [182, 0]
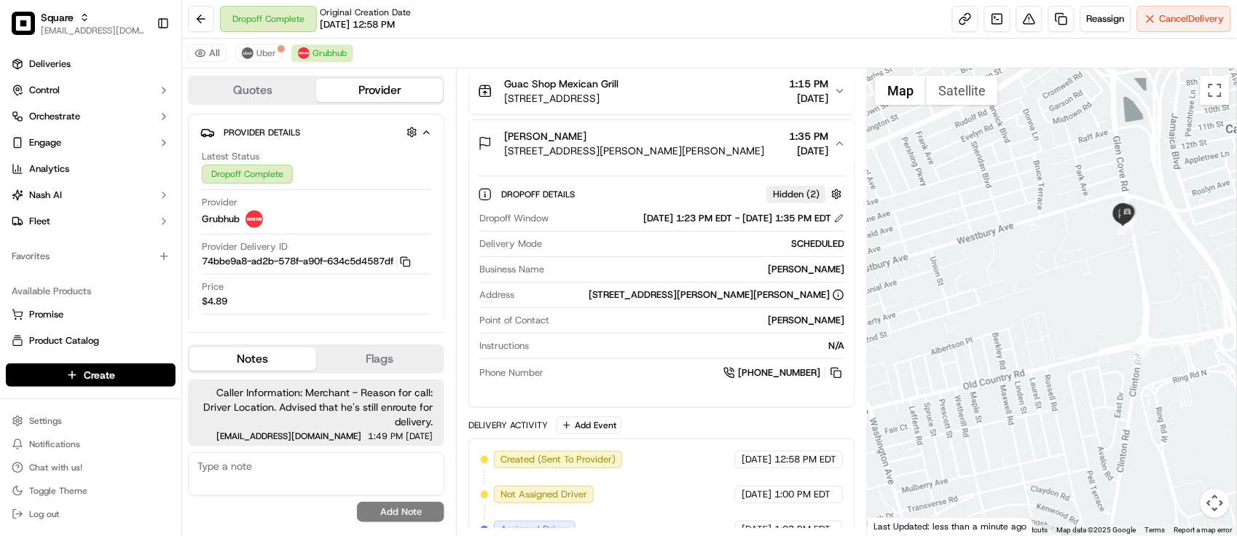
drag, startPoint x: 1004, startPoint y: 285, endPoint x: 1010, endPoint y: 289, distance: 7.5
click at [1010, 288] on div at bounding box center [1052, 301] width 369 height 467
